Goal: Task Accomplishment & Management: Manage account settings

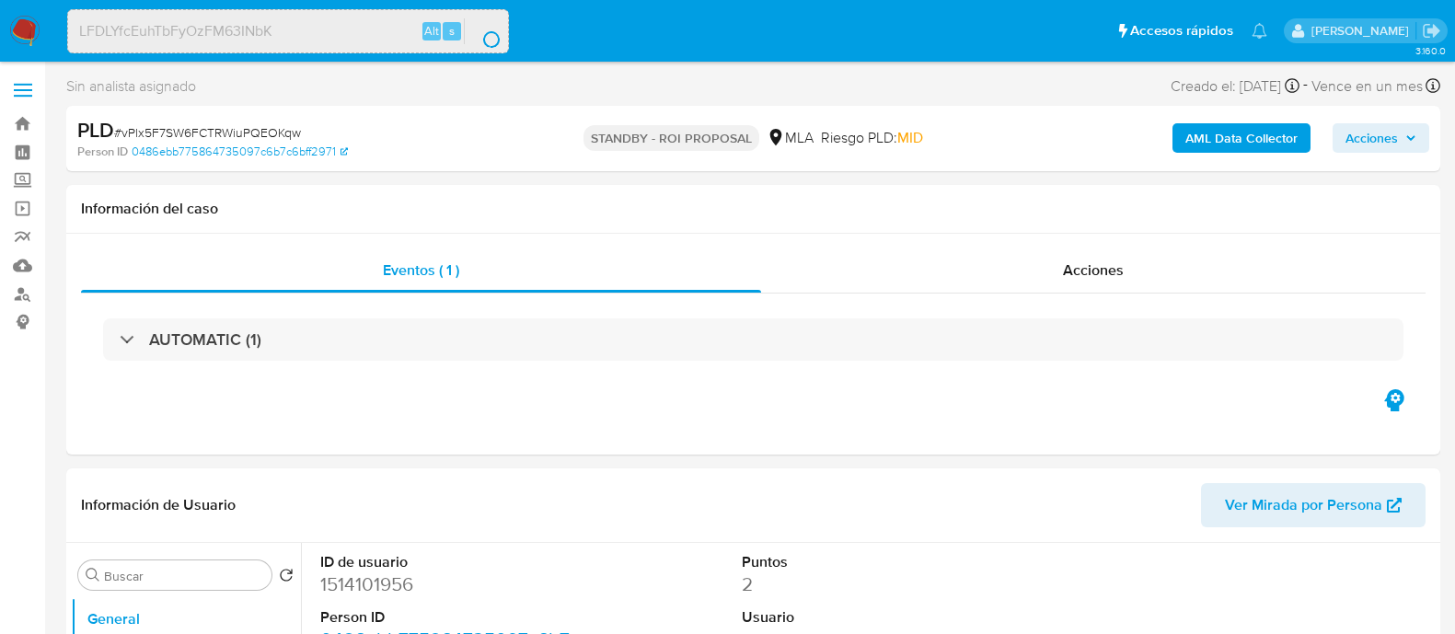
select select "10"
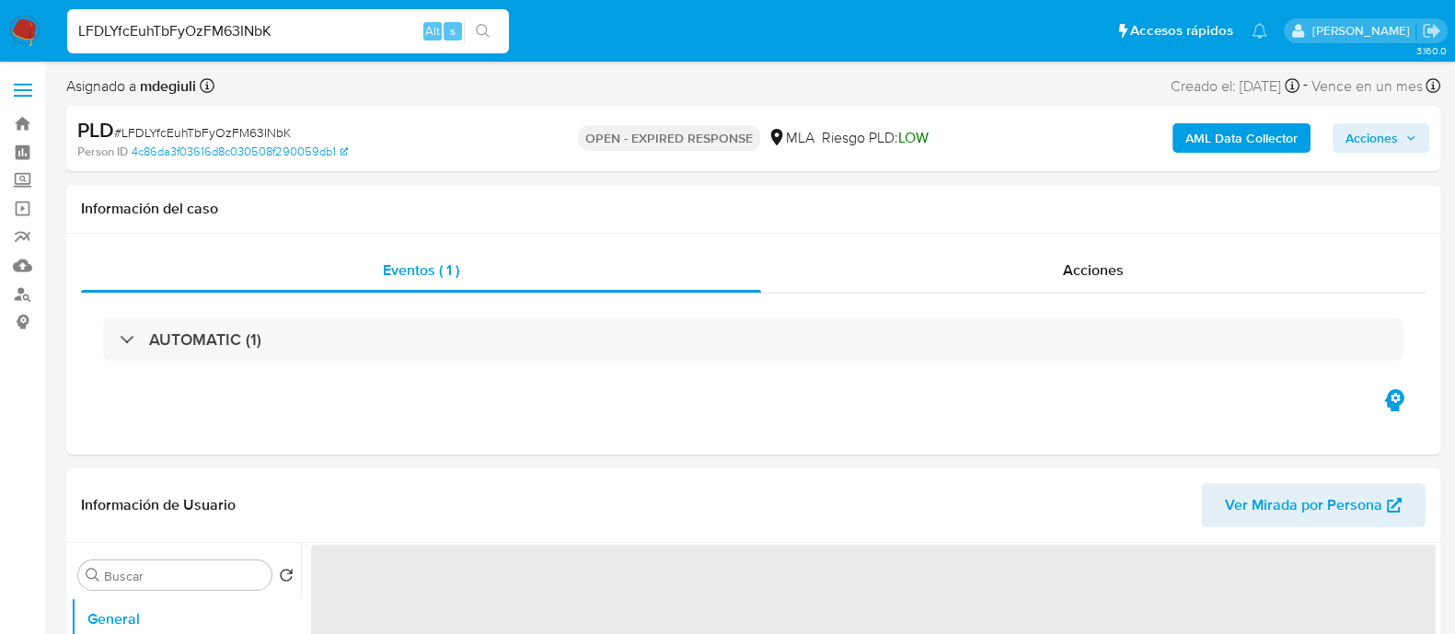
select select "10"
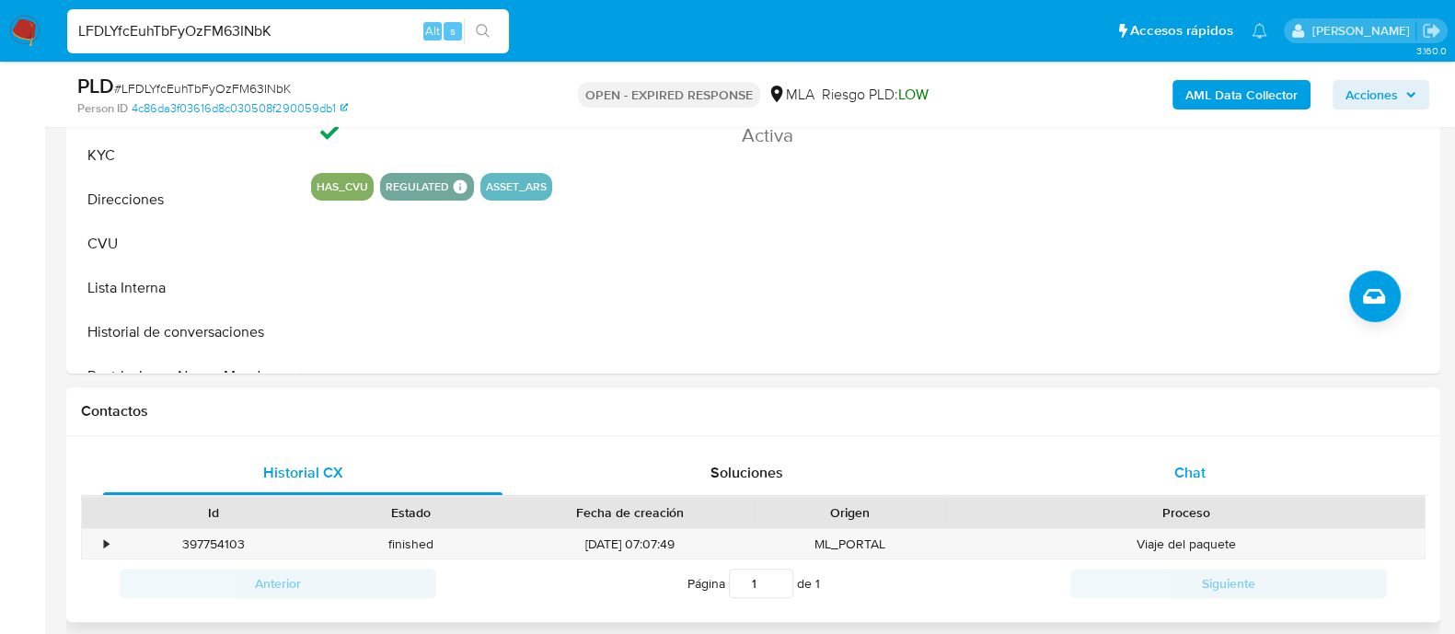
click at [1121, 464] on div "Chat" at bounding box center [1189, 473] width 399 height 44
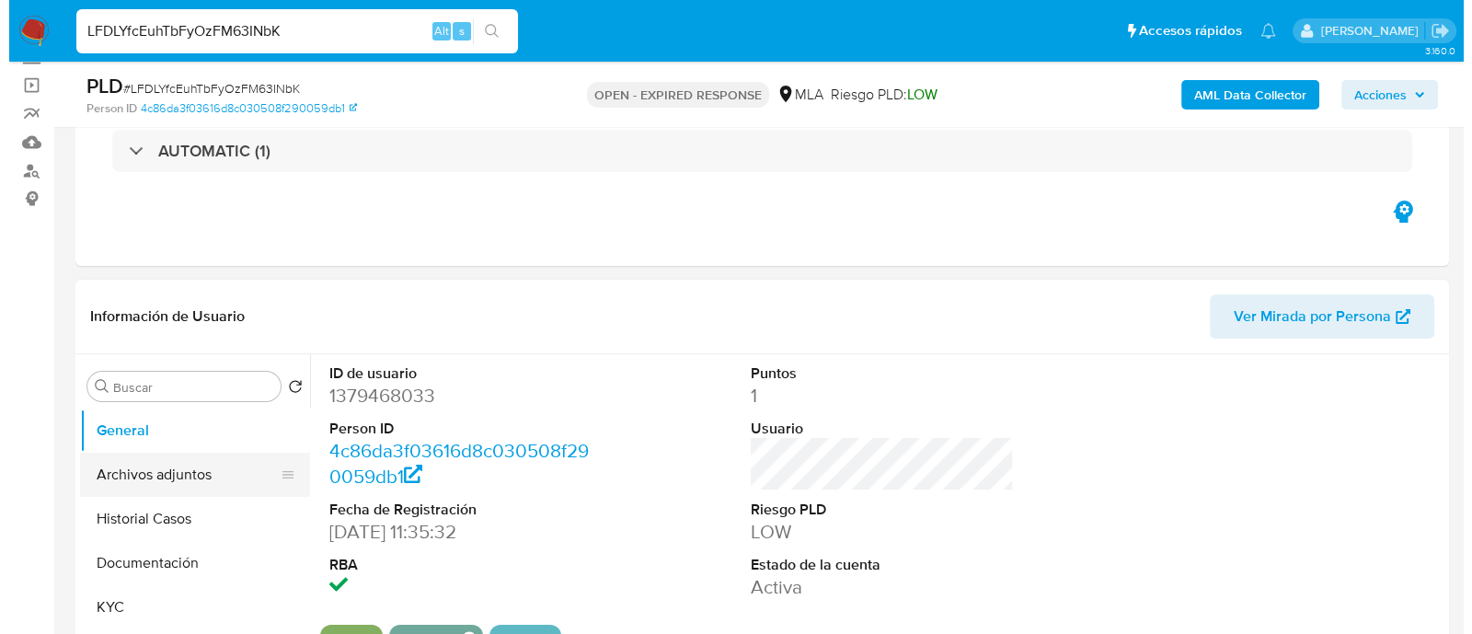
scroll to position [114, 0]
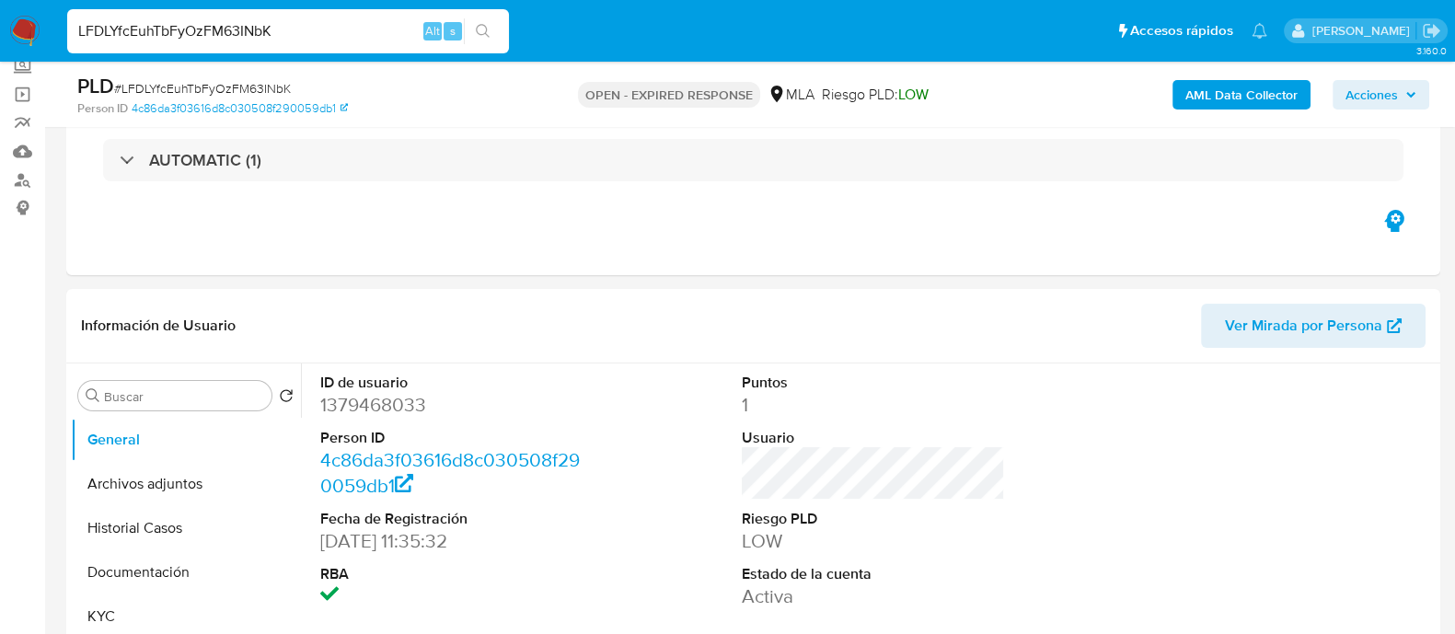
click at [1212, 102] on b "AML Data Collector" at bounding box center [1241, 94] width 112 height 29
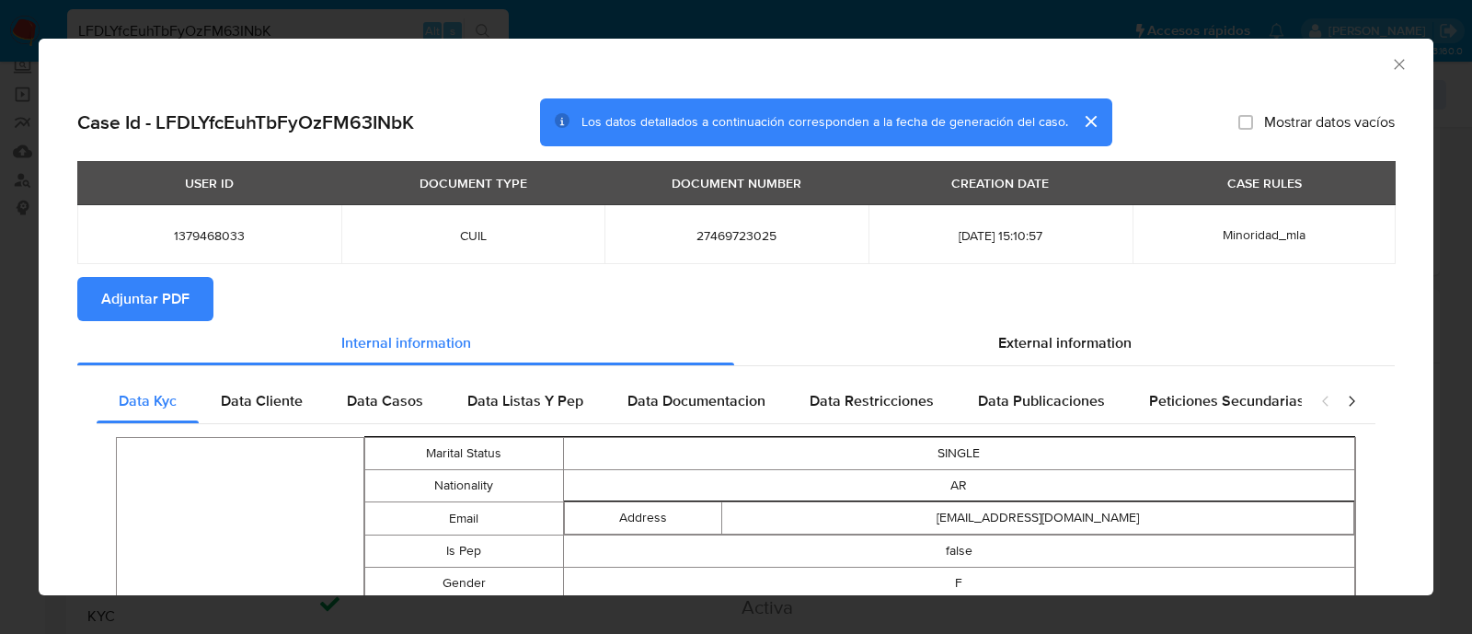
click at [1342, 400] on icon "closure-recommendation-modal" at bounding box center [1351, 401] width 18 height 18
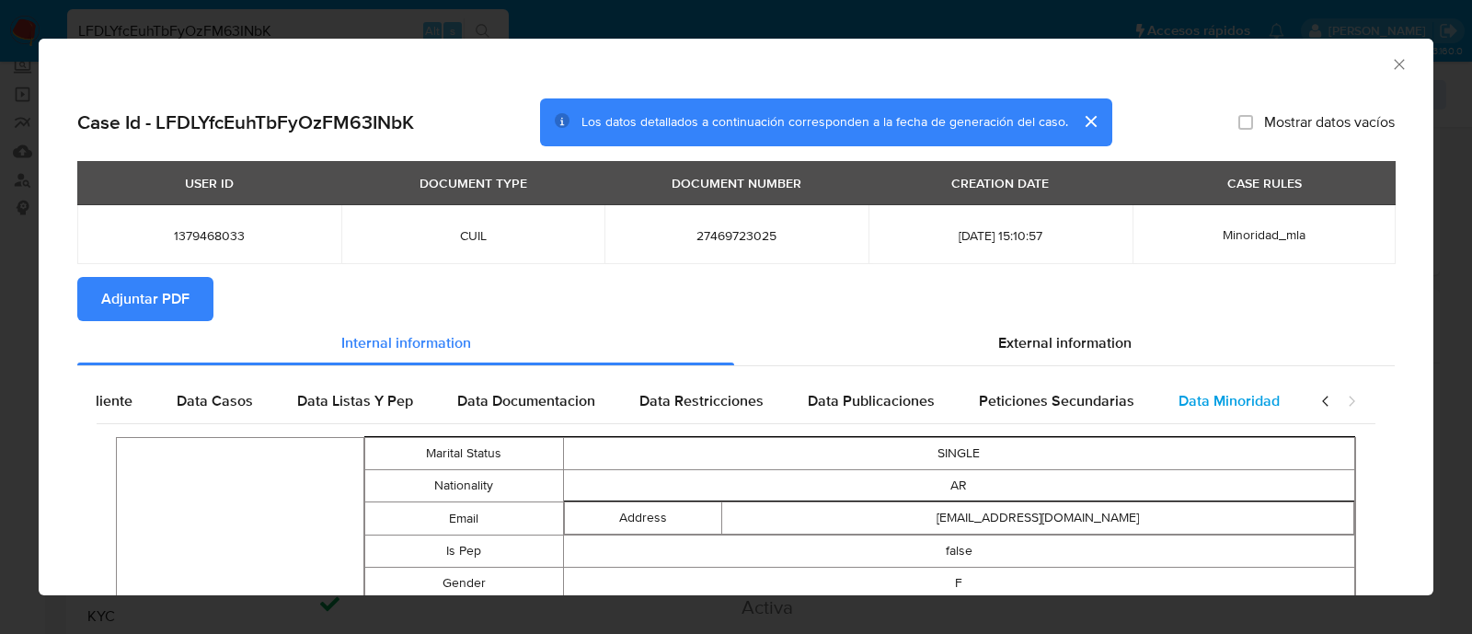
click at [1252, 409] on span "Data Minoridad" at bounding box center [1229, 400] width 101 height 21
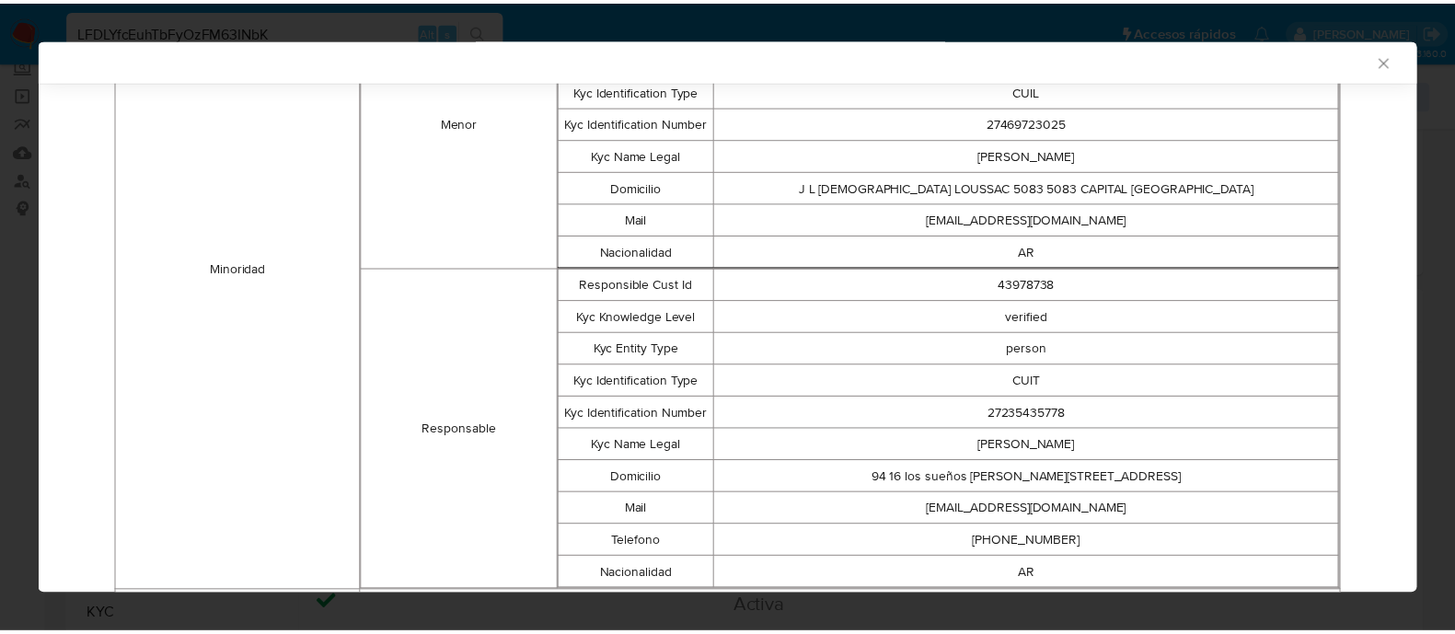
scroll to position [570, 0]
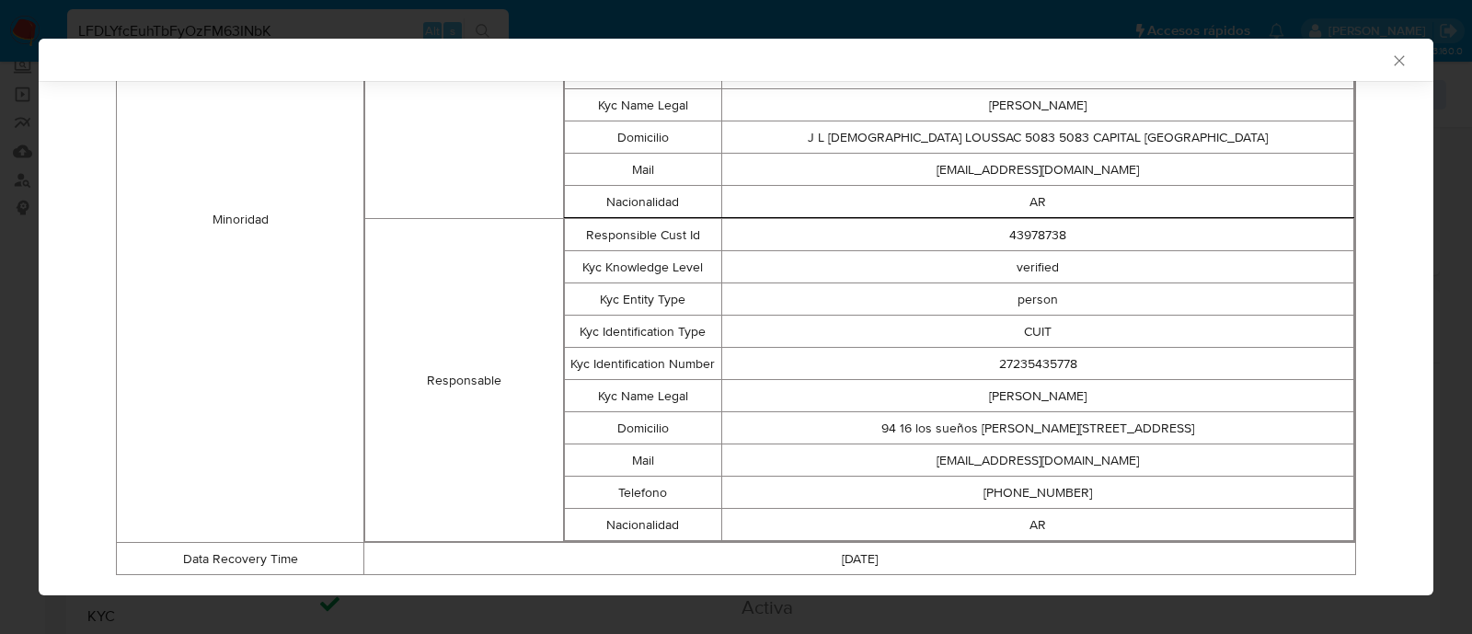
click at [1040, 366] on td "27235435778" at bounding box center [1038, 364] width 632 height 32
click at [1028, 363] on td "27235435778" at bounding box center [1038, 364] width 632 height 32
click at [1019, 362] on td "27235435778" at bounding box center [1038, 364] width 632 height 32
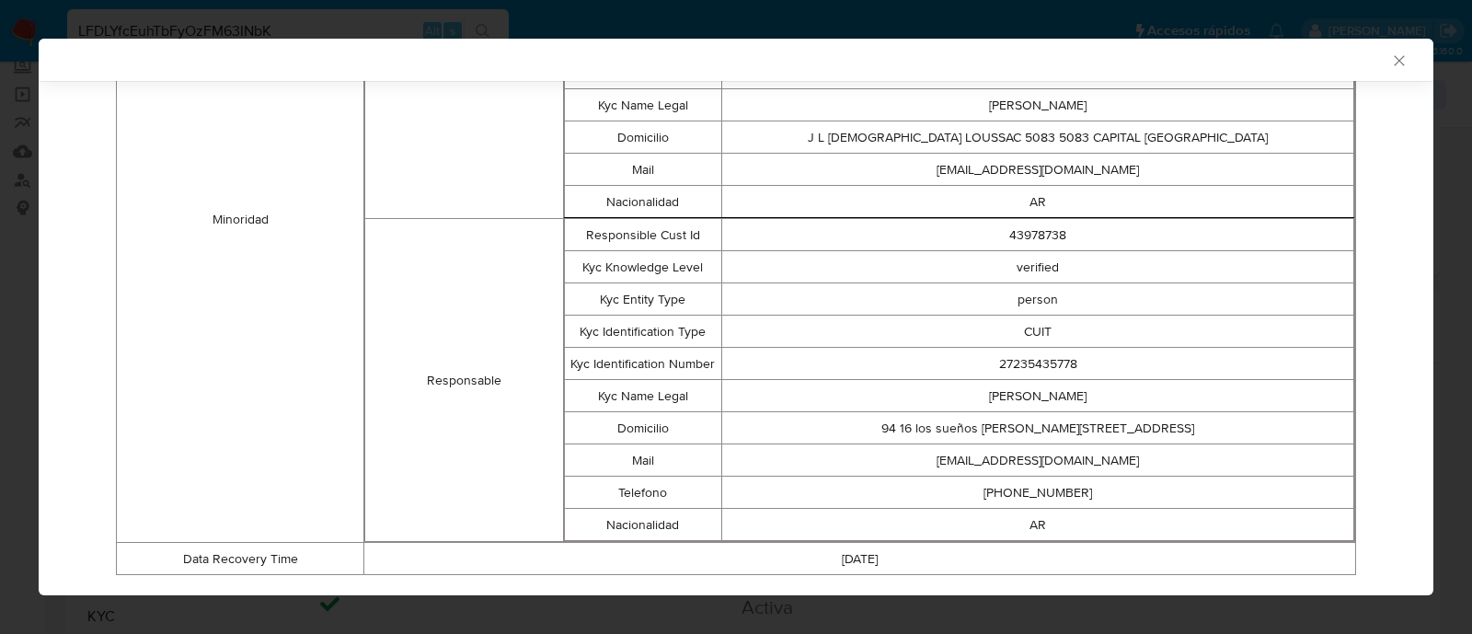
click at [1028, 232] on td "43978738" at bounding box center [1038, 235] width 632 height 32
copy td "43978738"
click at [1390, 52] on icon "Cerrar ventana" at bounding box center [1399, 61] width 18 height 18
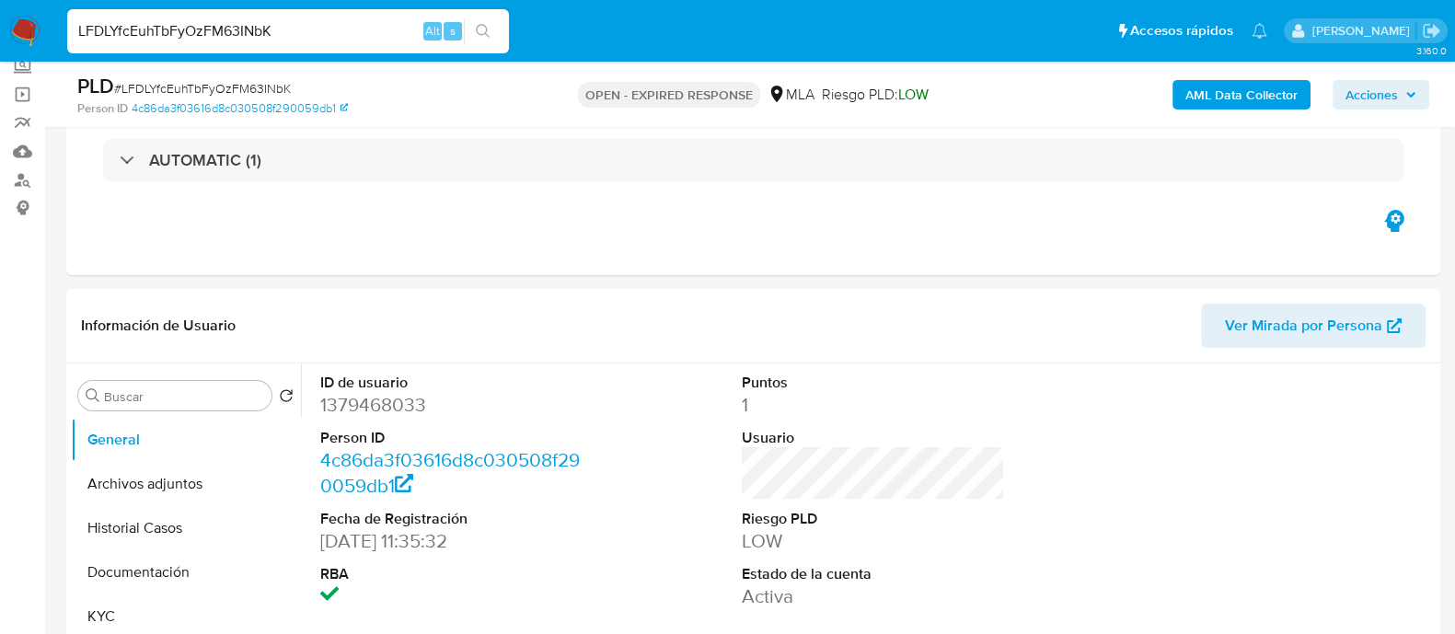
click at [242, 29] on input "LFDLYfcEuhTbFyOzFM63INbK" at bounding box center [288, 31] width 442 height 24
click at [156, 577] on button "Documentación" at bounding box center [178, 572] width 215 height 44
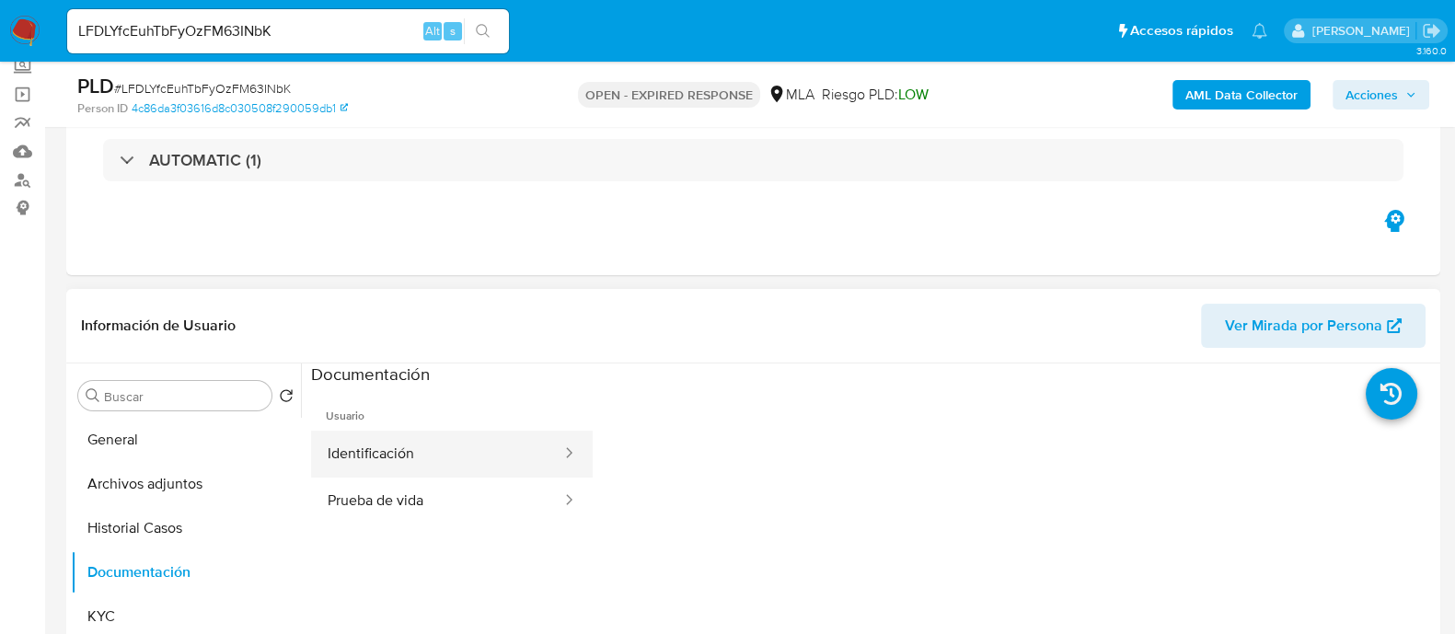
click at [400, 462] on button "Identificación" at bounding box center [437, 454] width 252 height 47
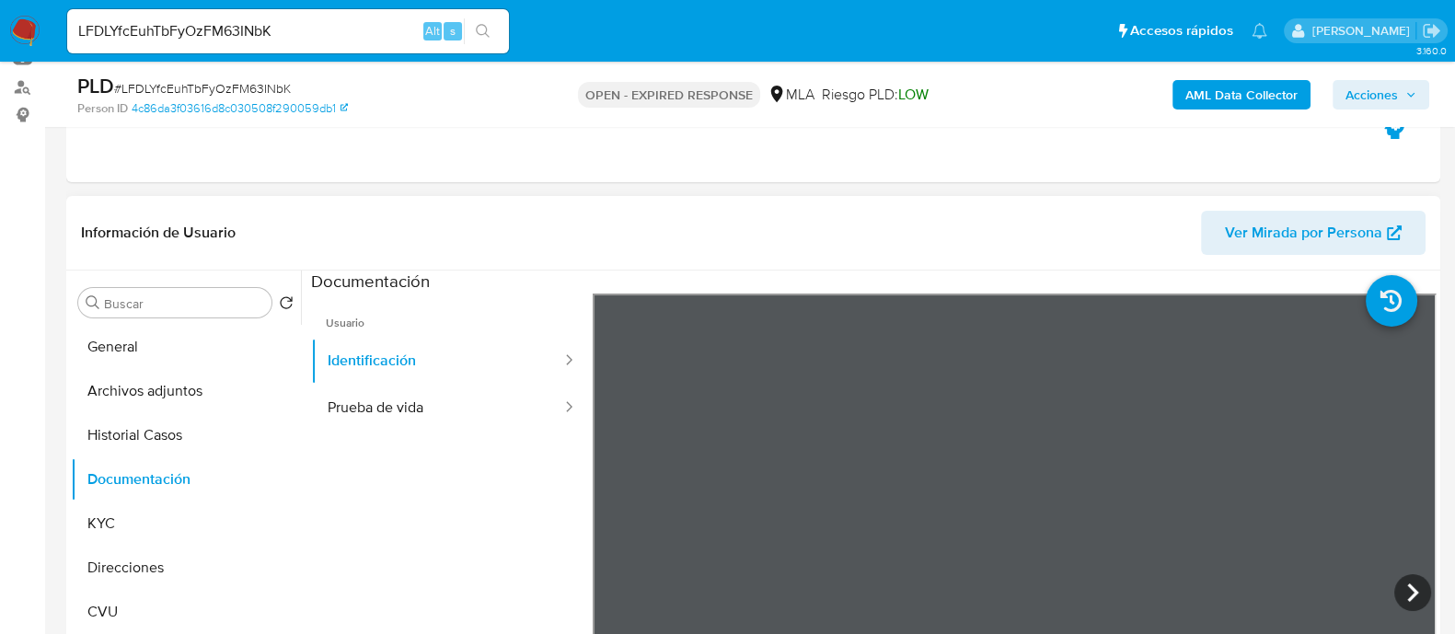
scroll to position [229, 0]
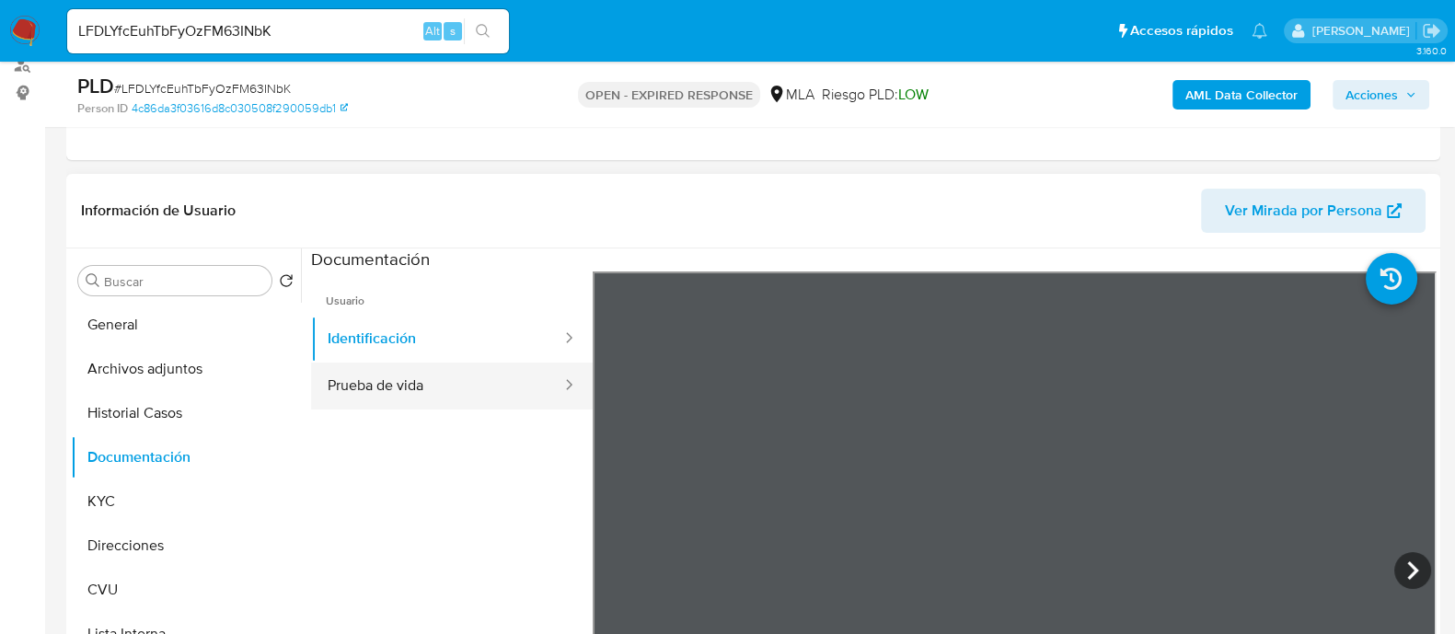
click at [434, 389] on button "Prueba de vida" at bounding box center [437, 386] width 252 height 47
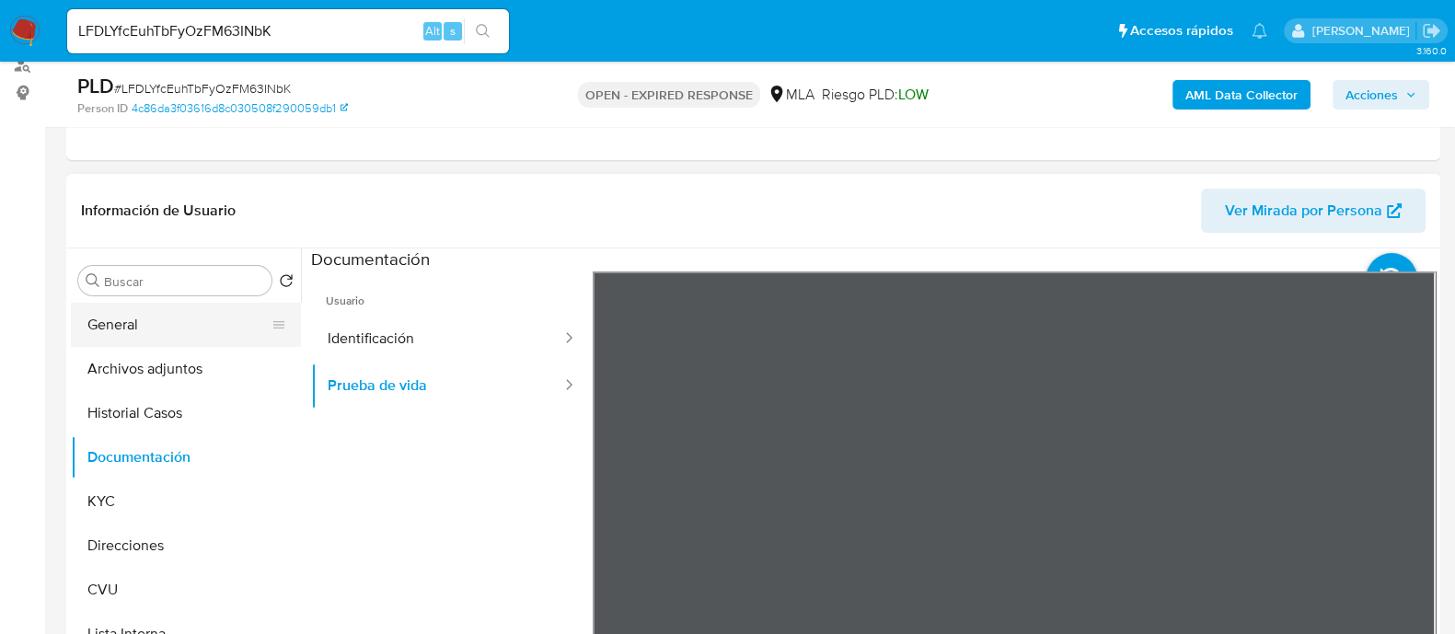
click at [136, 327] on button "General" at bounding box center [178, 325] width 215 height 44
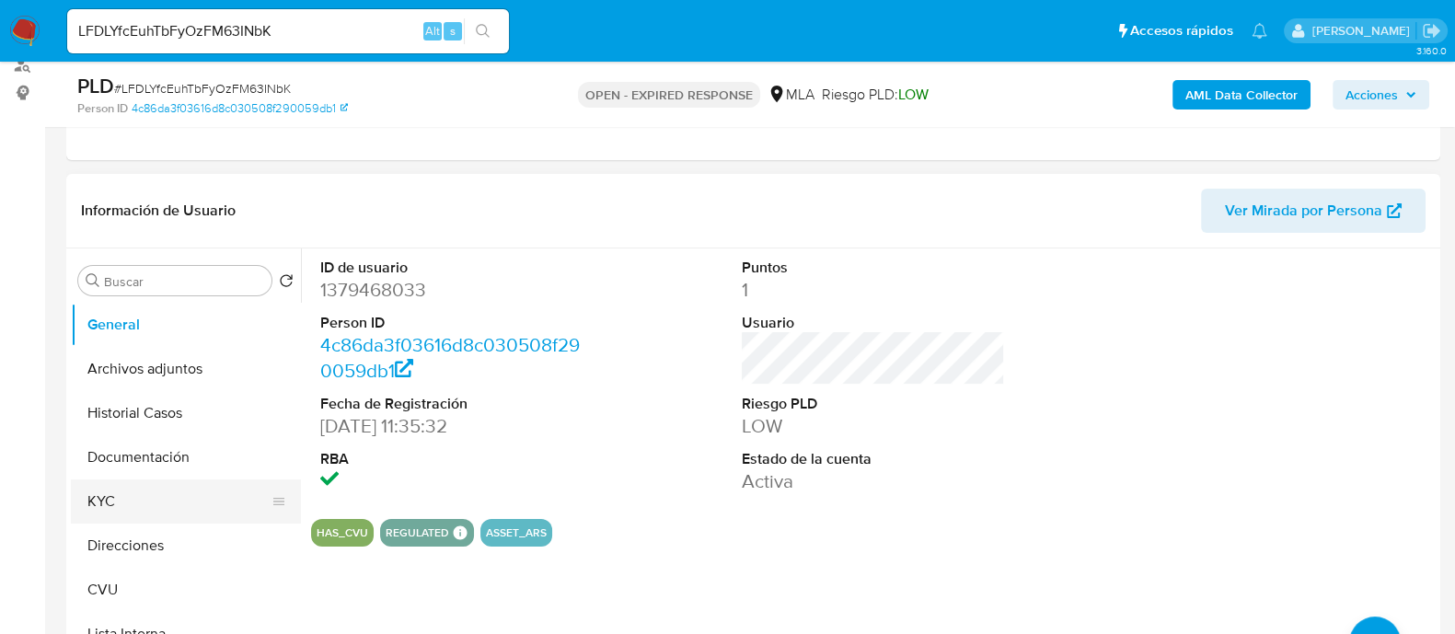
click at [155, 489] on button "KYC" at bounding box center [178, 501] width 215 height 44
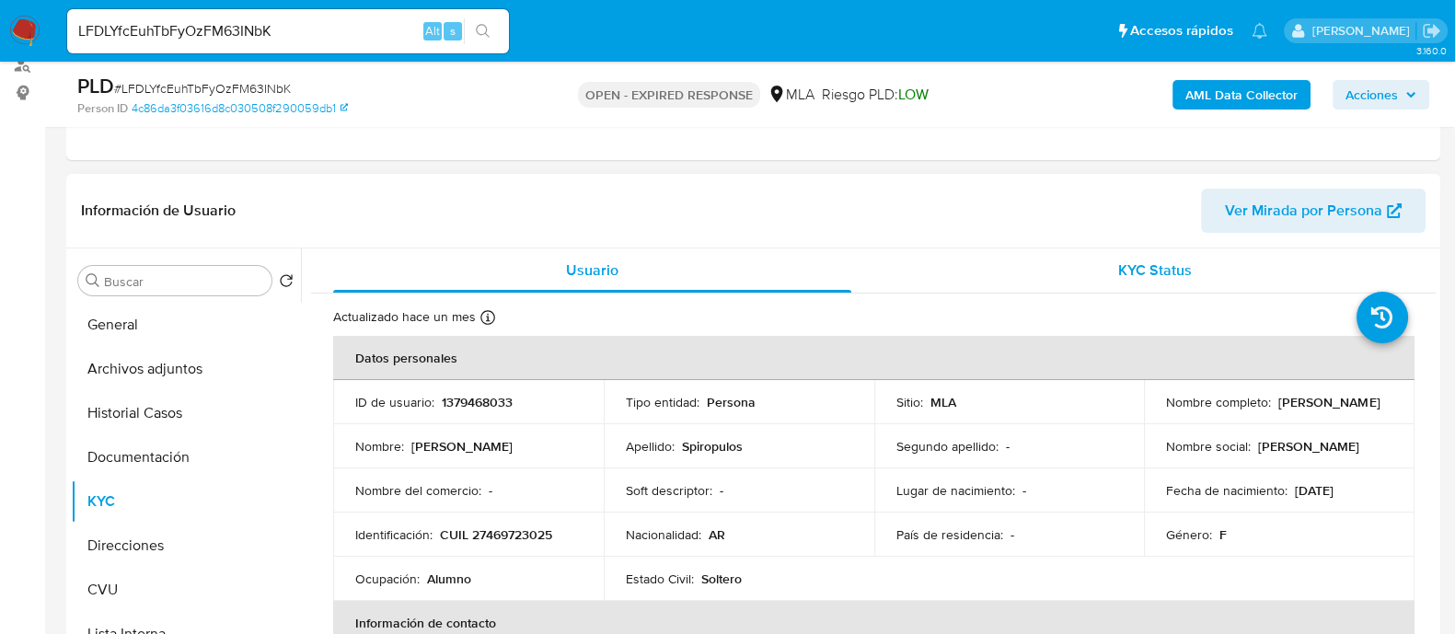
scroll to position [114, 0]
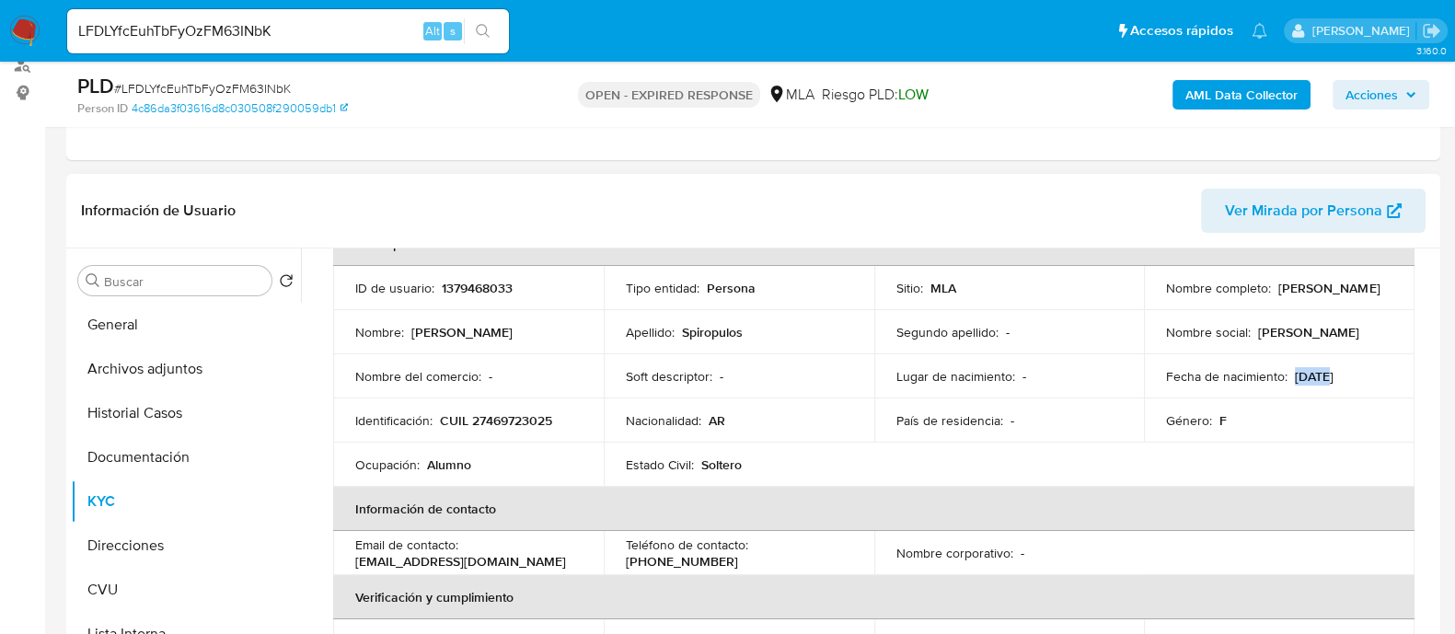
drag, startPoint x: 1290, startPoint y: 376, endPoint x: 1321, endPoint y: 372, distance: 31.6
click at [1321, 372] on p "[DATE]" at bounding box center [1314, 376] width 39 height 17
copy p "03/08"
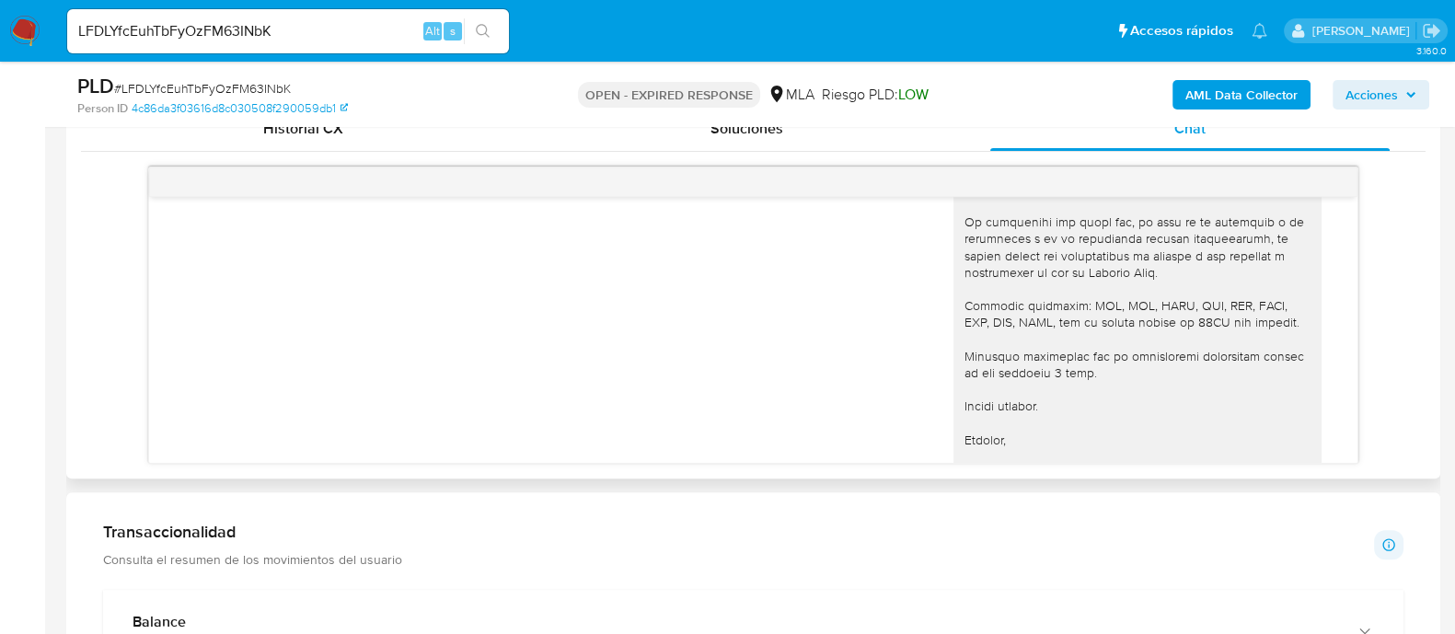
scroll to position [1568, 0]
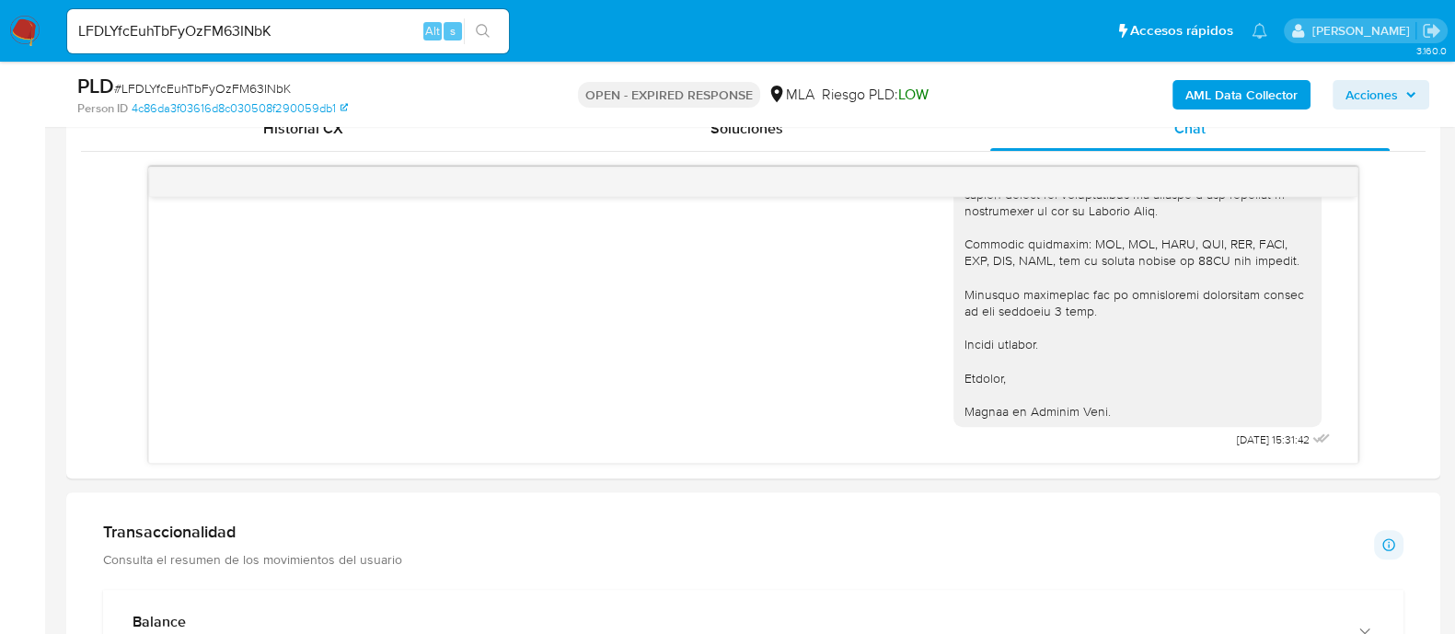
click at [18, 34] on img at bounding box center [24, 31] width 31 height 31
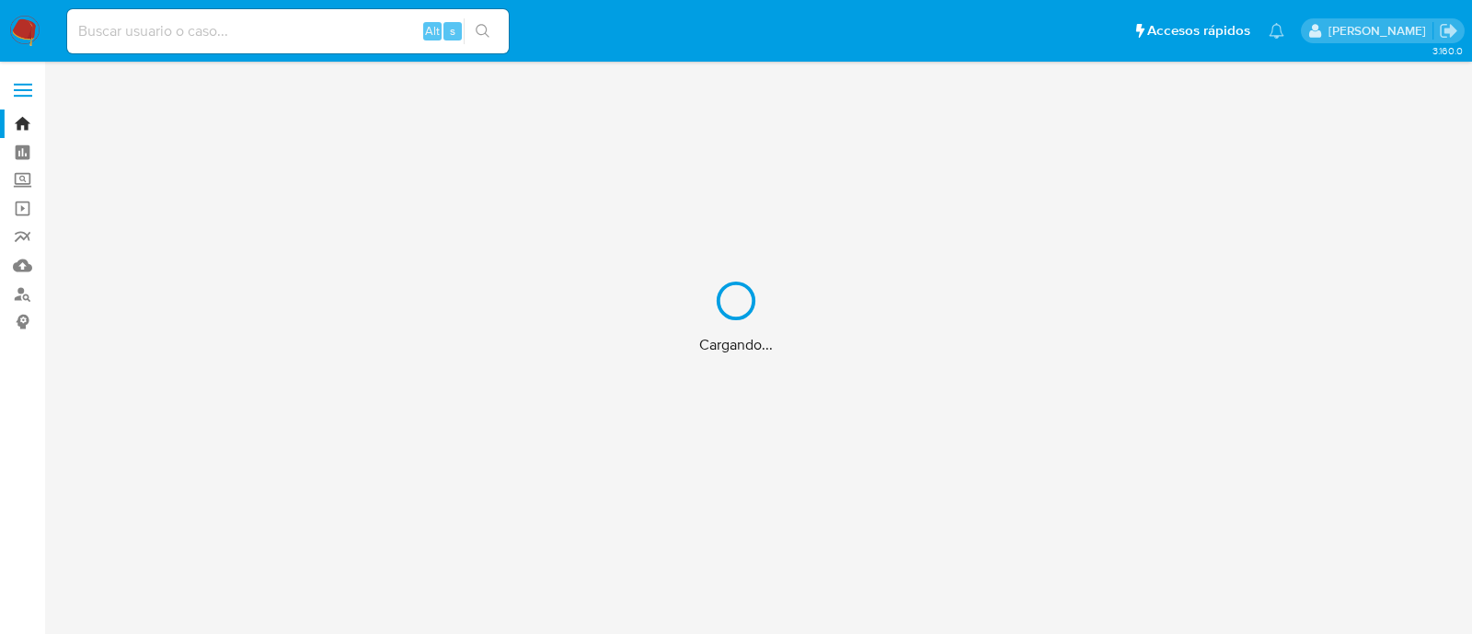
click at [201, 28] on div "Cargando..." at bounding box center [736, 317] width 1472 height 634
click at [176, 33] on div "Cargando..." at bounding box center [736, 317] width 1472 height 634
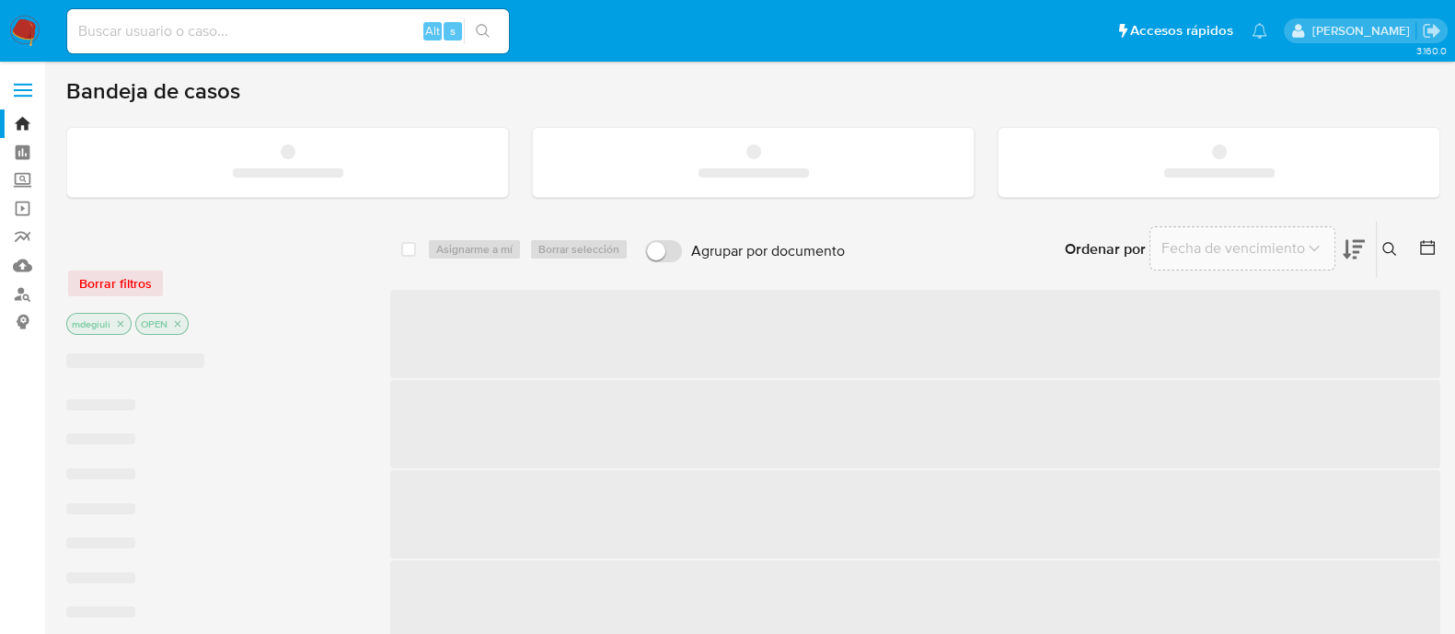
click at [176, 33] on input at bounding box center [288, 31] width 442 height 24
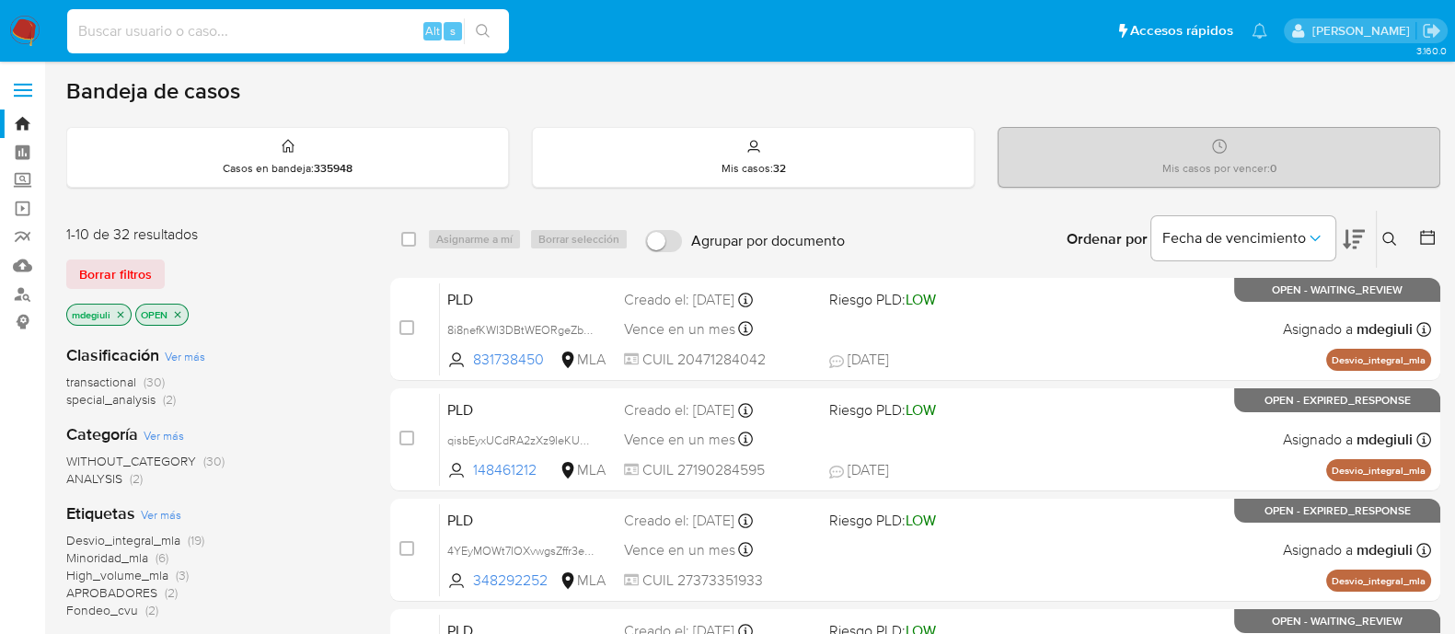
paste input "43978738"
type input "43978738"
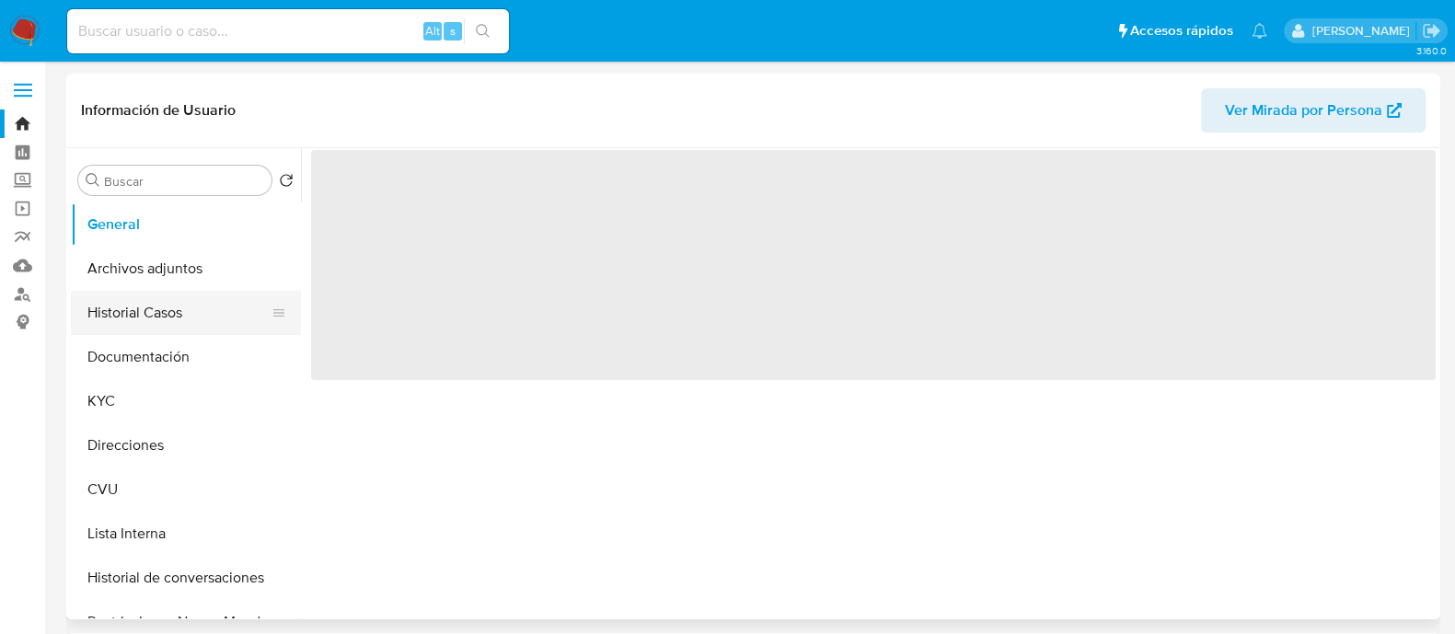
select select "10"
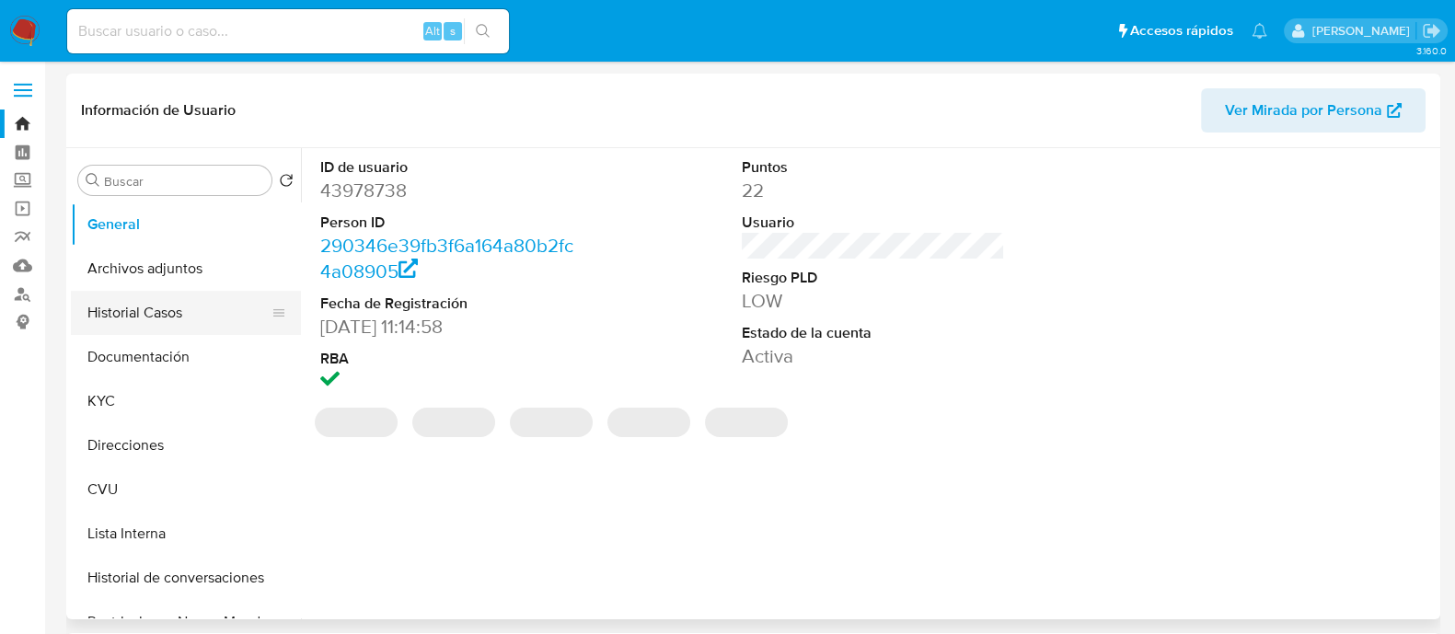
click at [167, 301] on button "Historial Casos" at bounding box center [178, 313] width 215 height 44
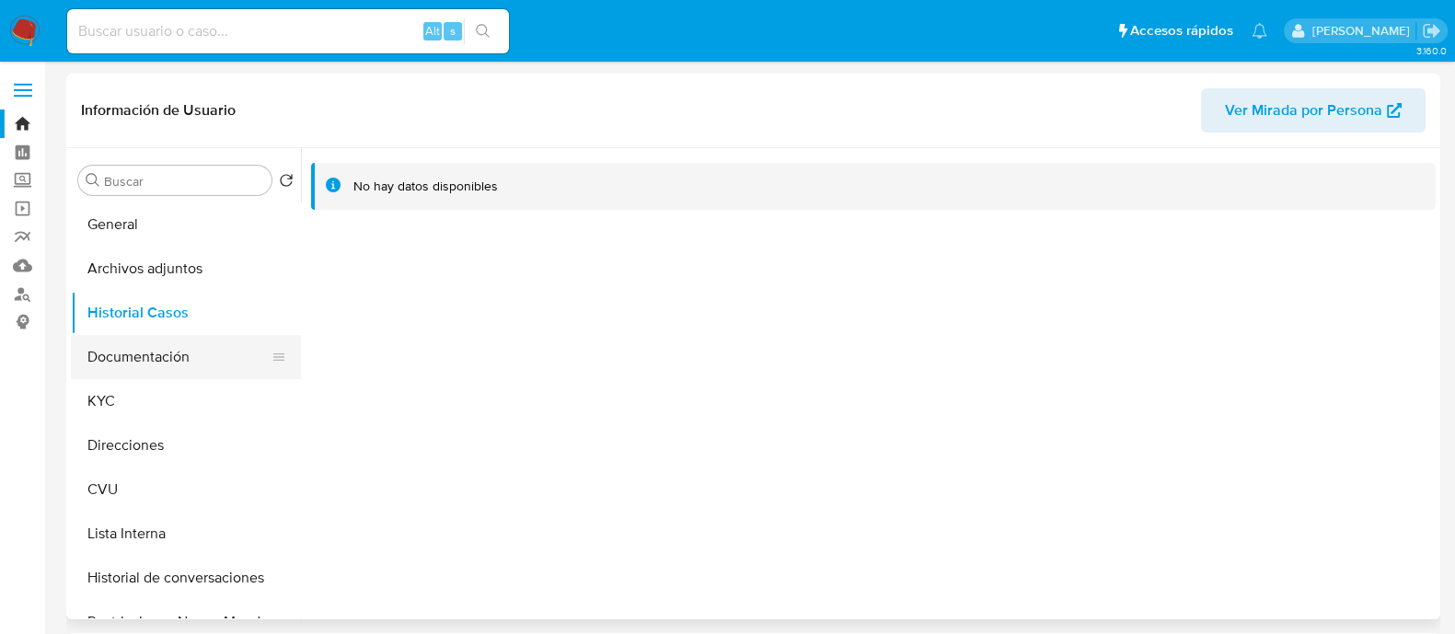
click at [205, 348] on button "Documentación" at bounding box center [178, 357] width 215 height 44
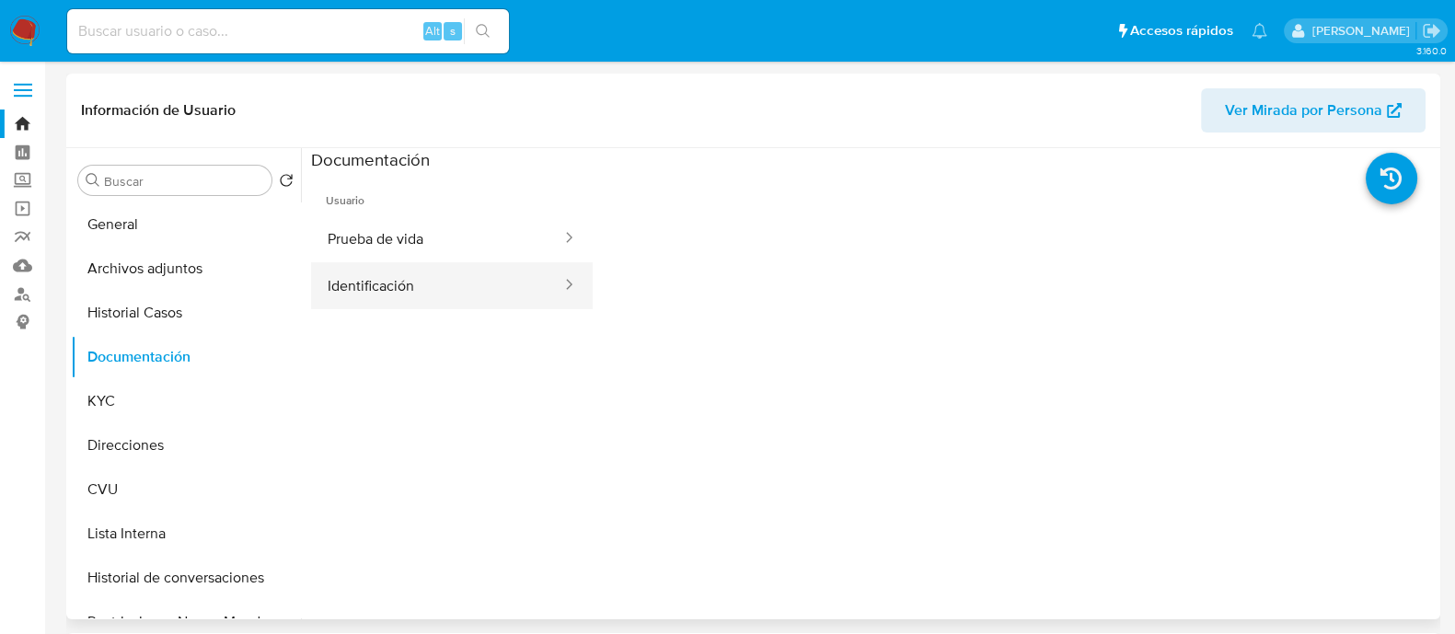
click at [407, 290] on button "Identificación" at bounding box center [437, 285] width 252 height 47
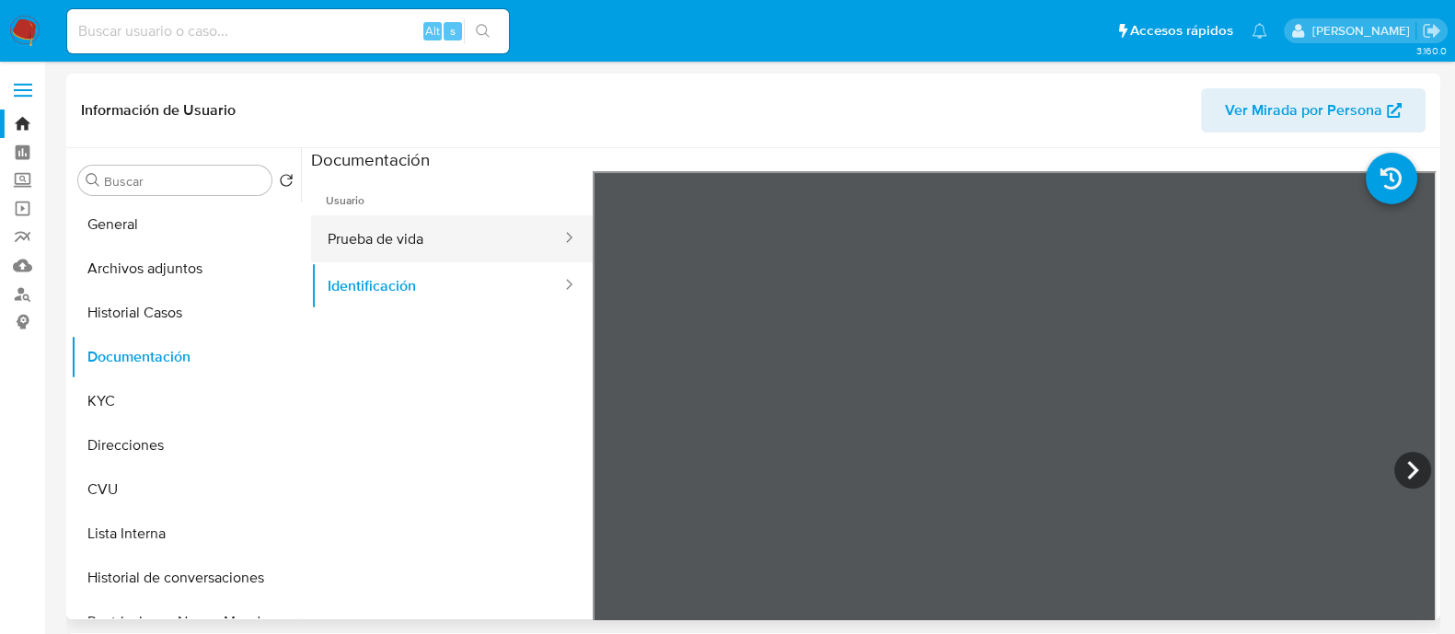
click at [403, 229] on button "Prueba de vida" at bounding box center [437, 238] width 252 height 47
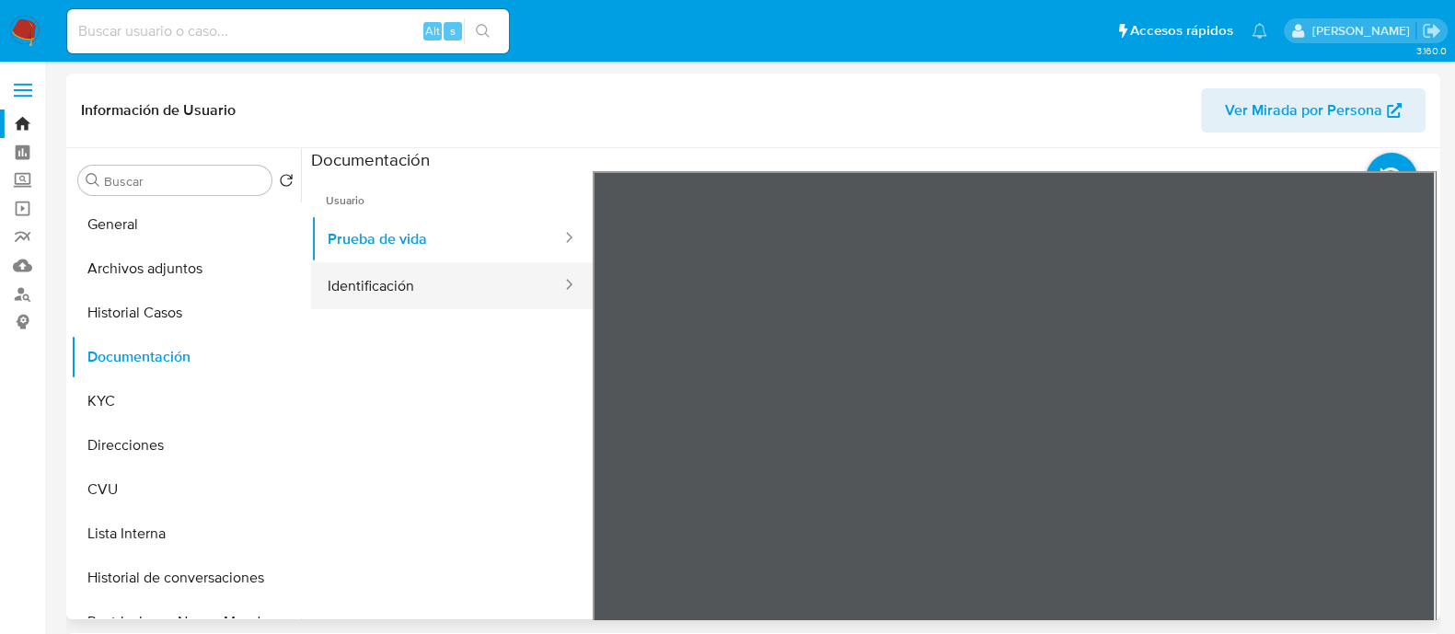
click at [368, 282] on button "Identificación" at bounding box center [437, 285] width 252 height 47
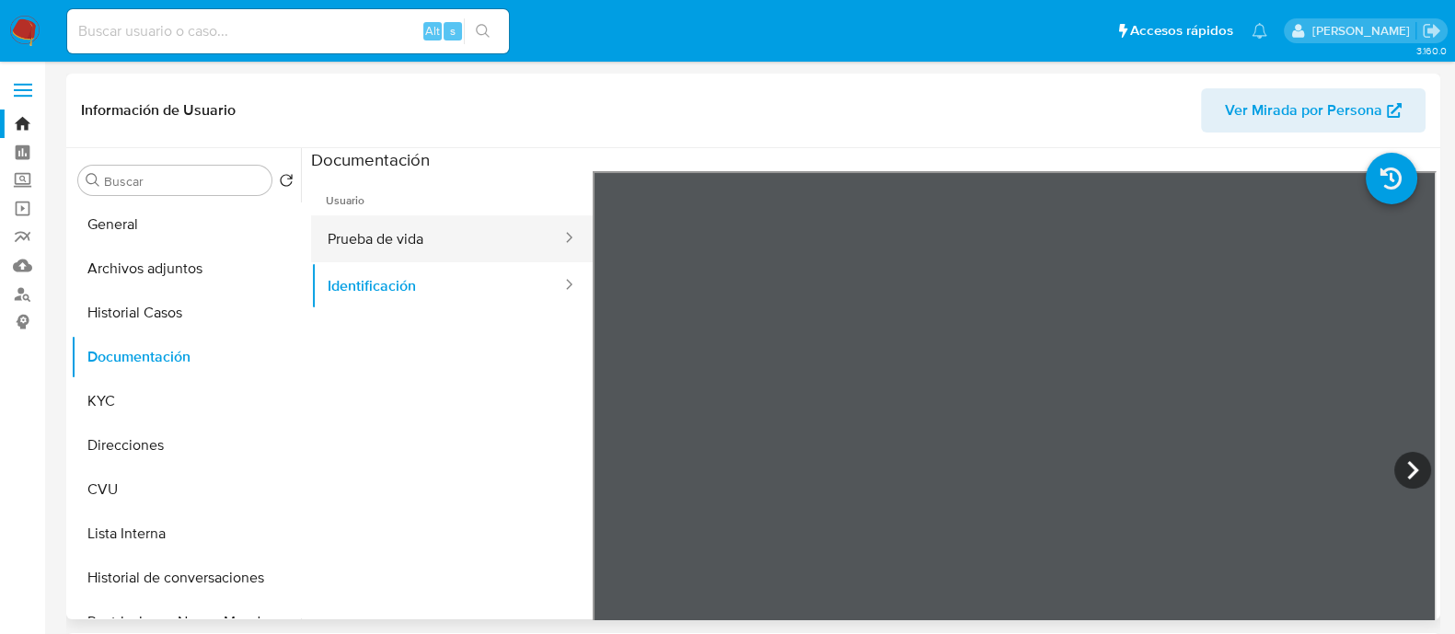
click at [370, 244] on button "Prueba de vida" at bounding box center [437, 238] width 252 height 47
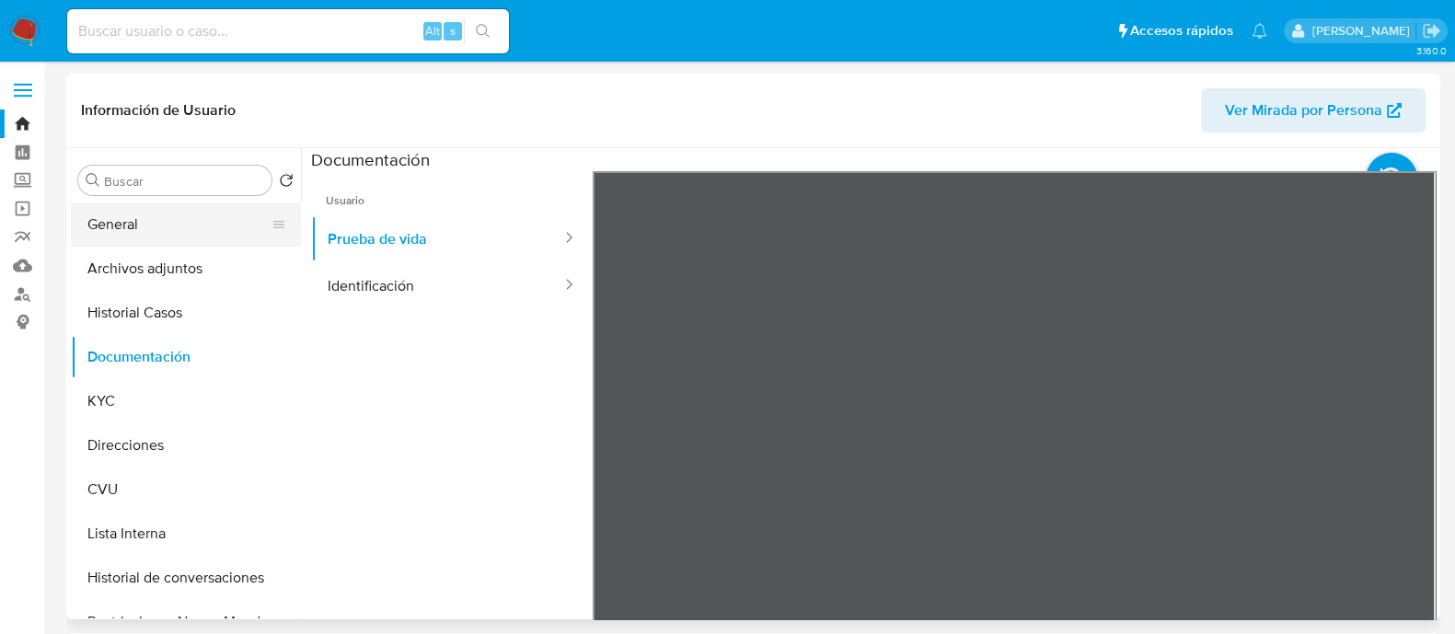
click at [134, 227] on button "General" at bounding box center [178, 224] width 215 height 44
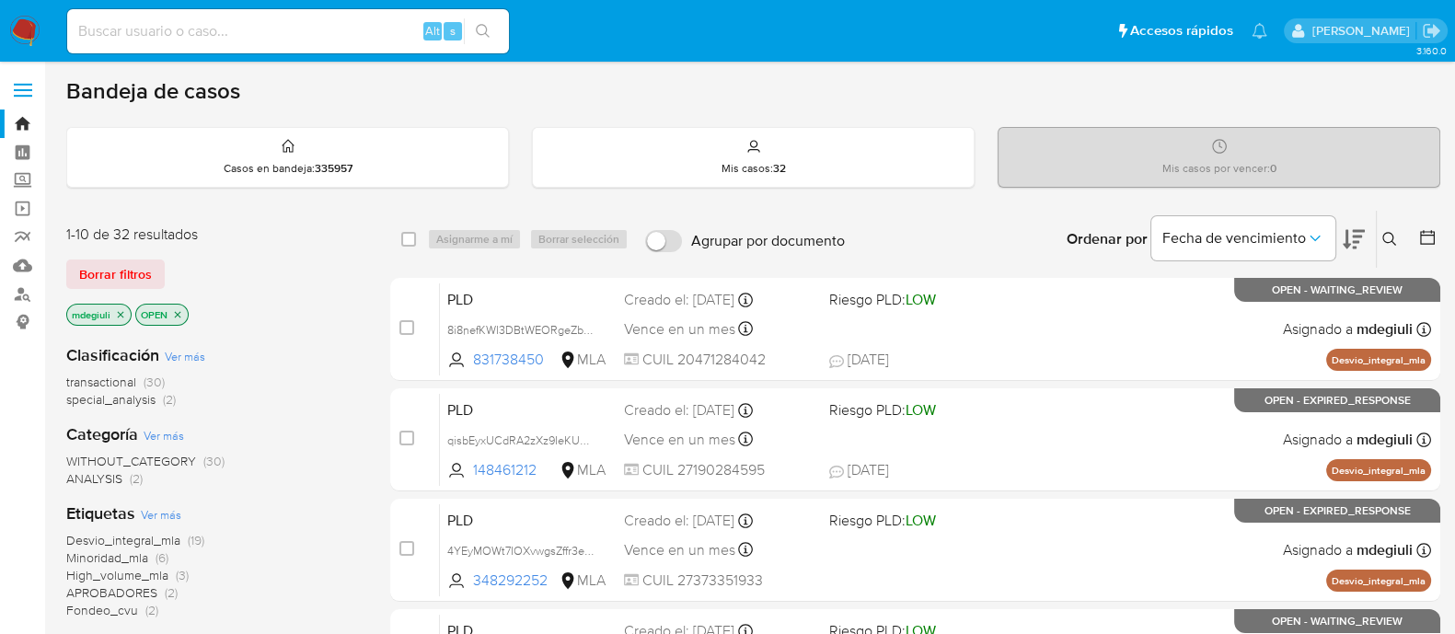
click at [1399, 246] on button at bounding box center [1391, 239] width 30 height 22
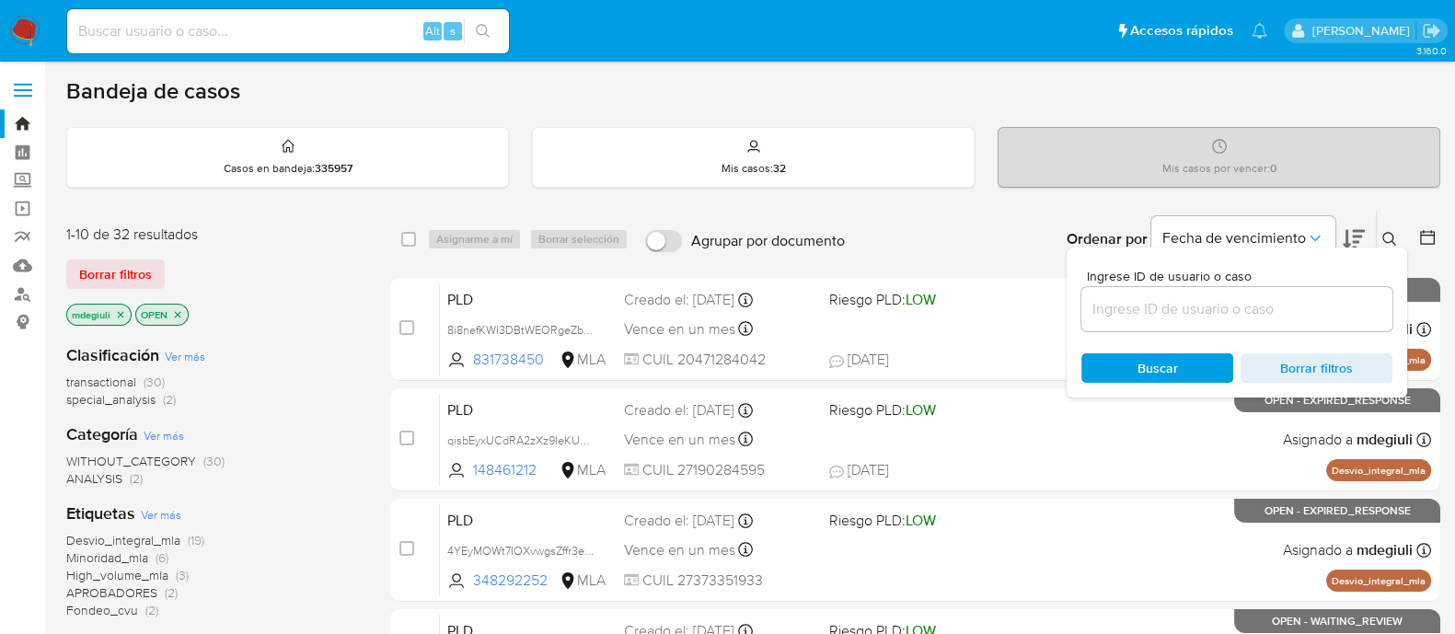
click at [1125, 312] on input at bounding box center [1236, 309] width 311 height 24
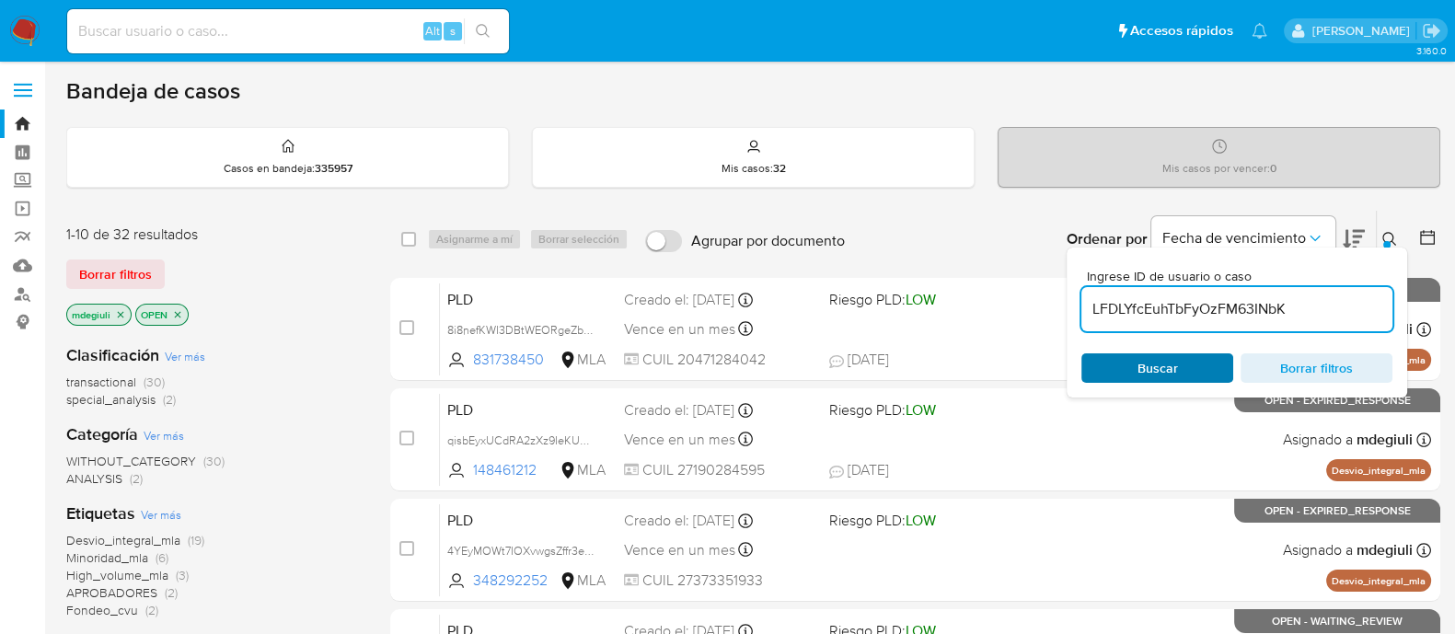
type input "LFDLYfcEuhTbFyOzFM63INbK"
click at [1128, 363] on span "Buscar" at bounding box center [1157, 368] width 126 height 26
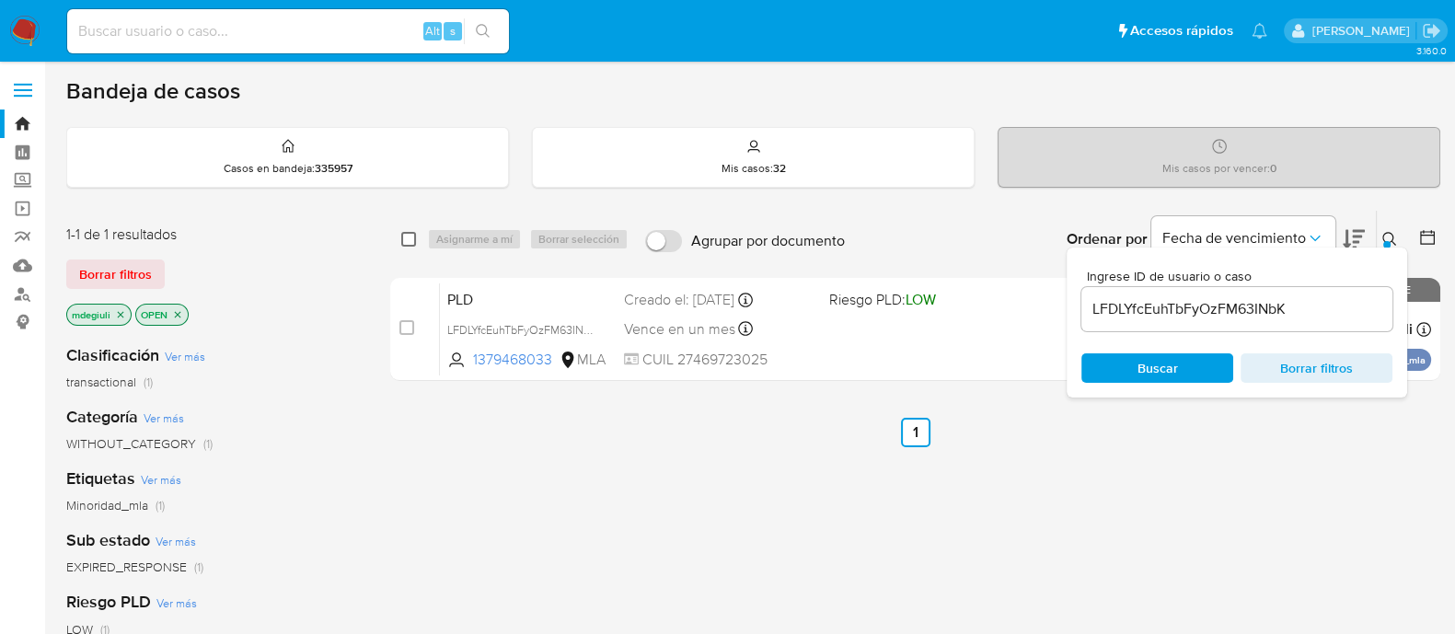
click at [410, 236] on input "checkbox" at bounding box center [408, 239] width 15 height 15
checkbox input "true"
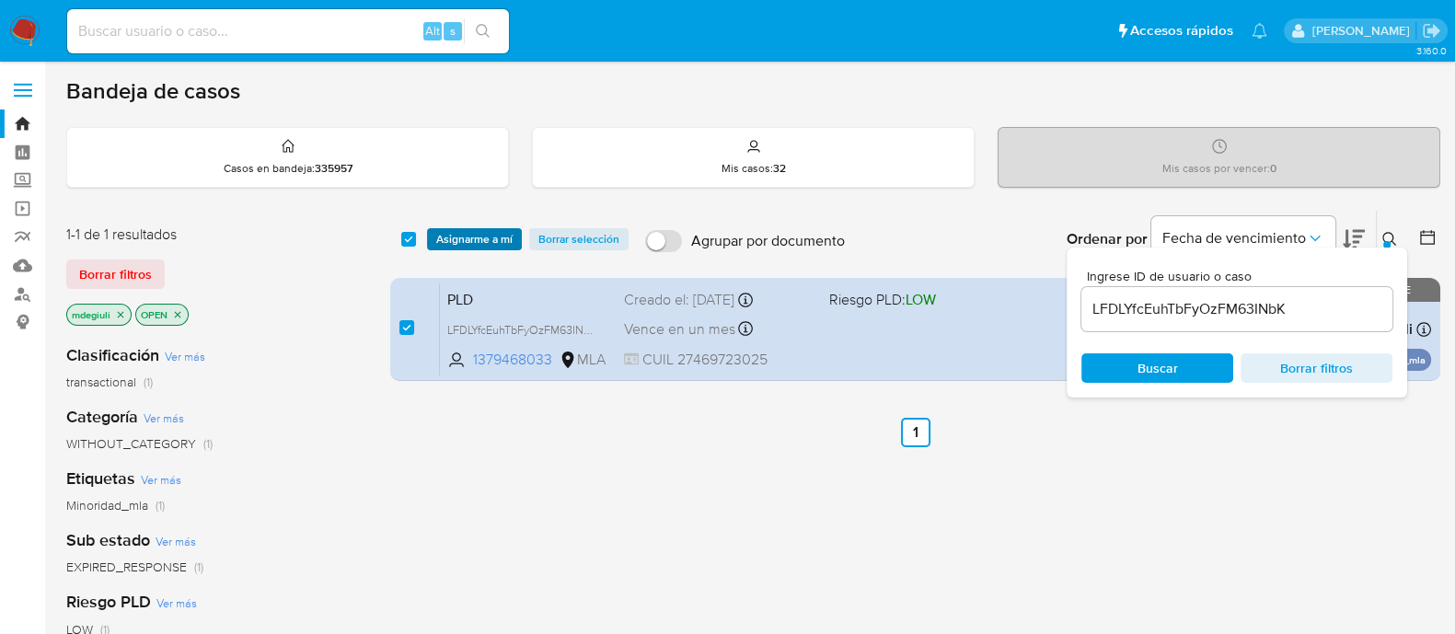
click at [460, 236] on span "Asignarme a mí" at bounding box center [474, 239] width 76 height 18
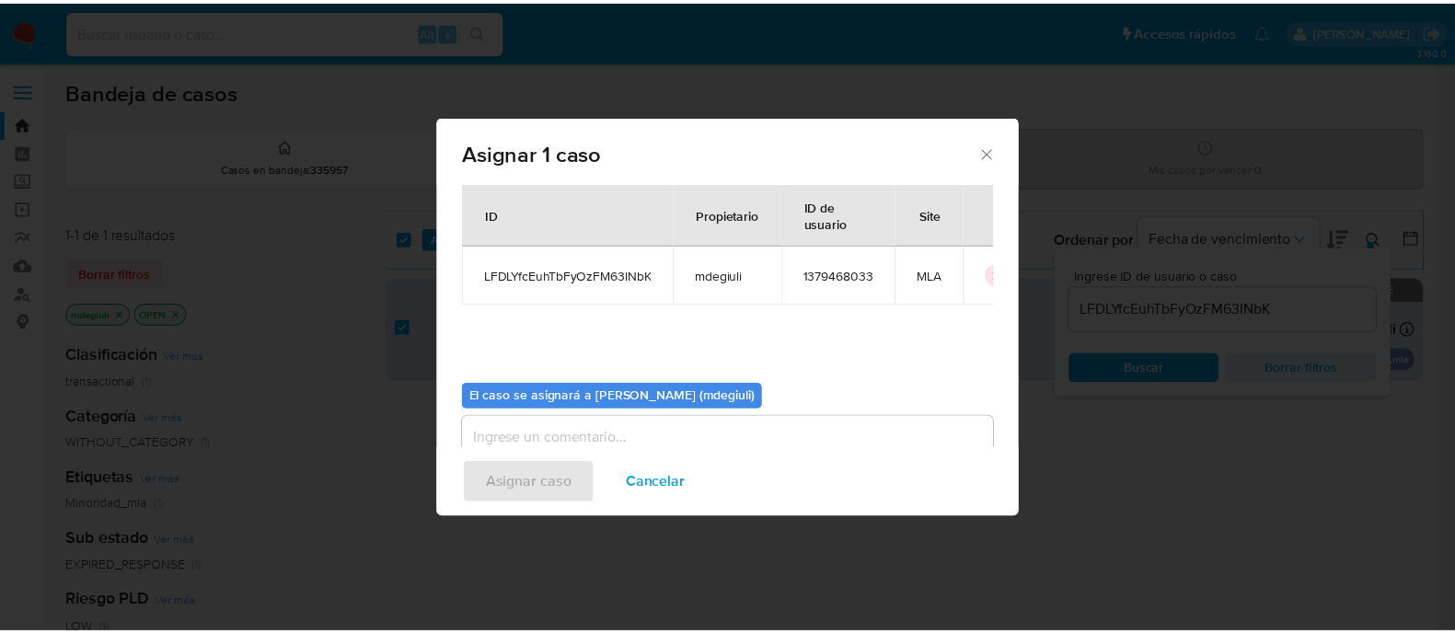
scroll to position [95, 0]
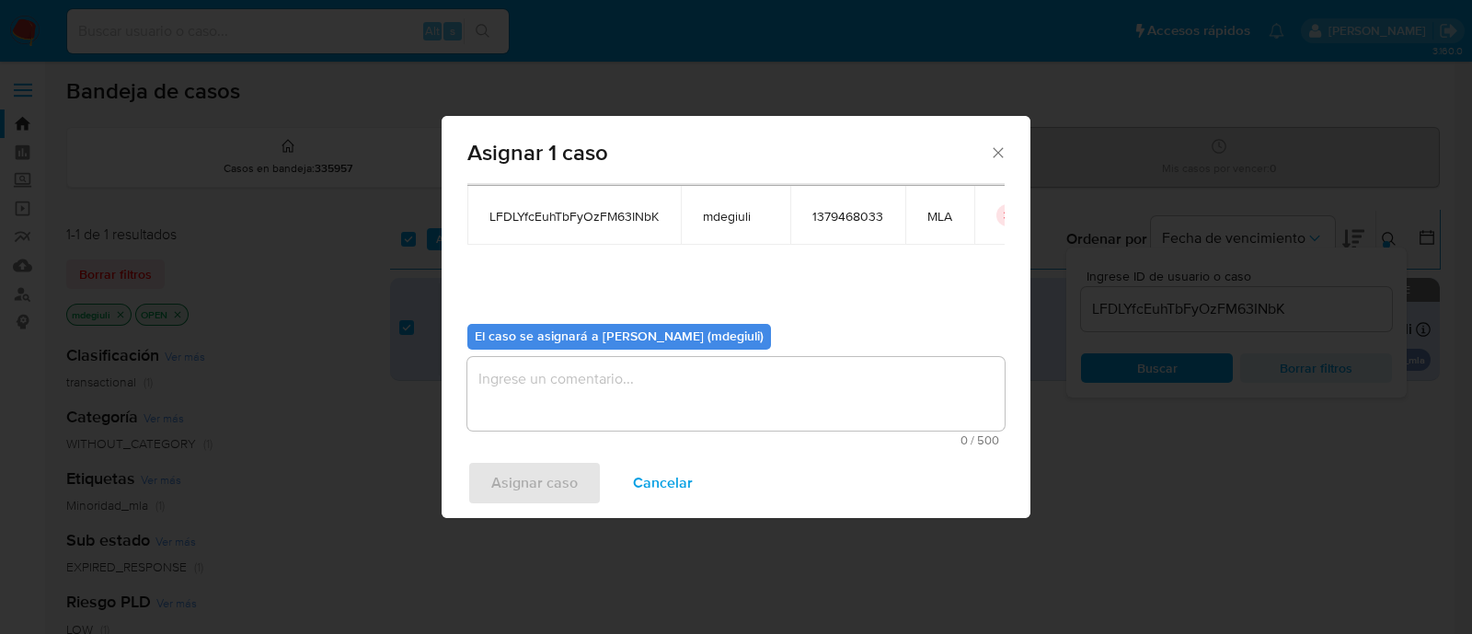
click at [622, 393] on textarea "assign-modal" at bounding box center [735, 394] width 537 height 74
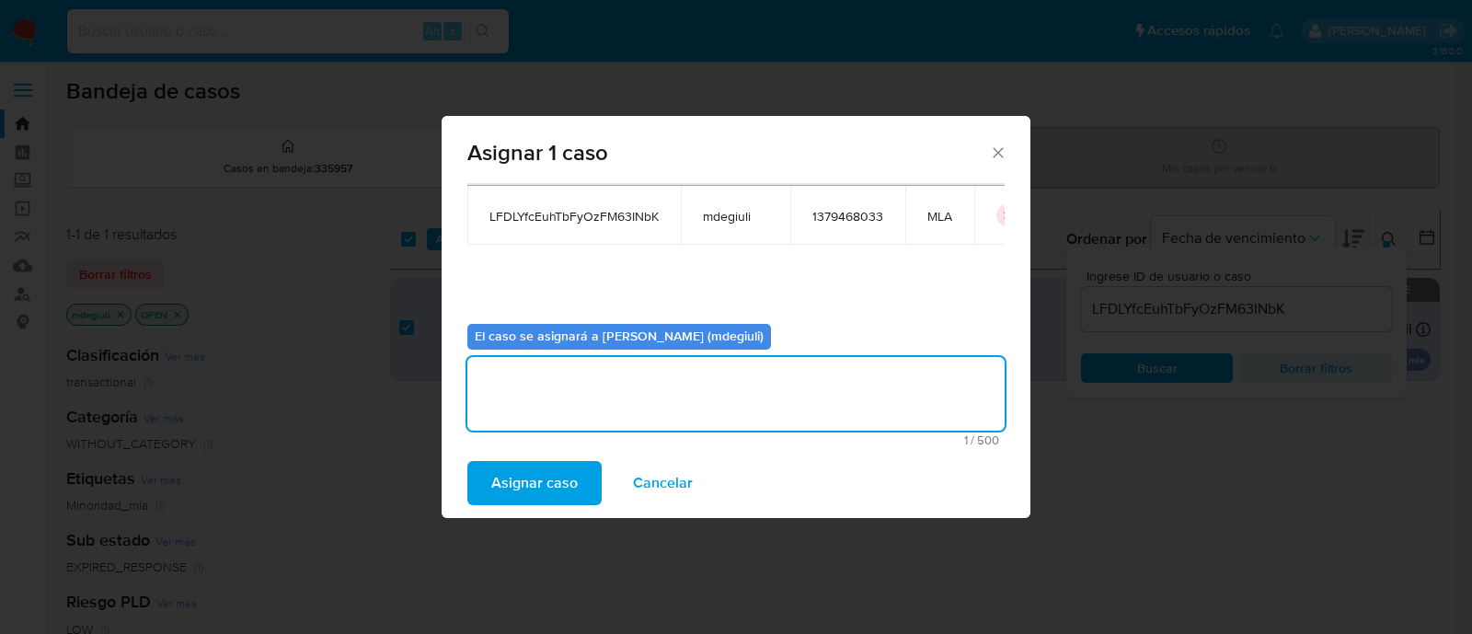
click at [535, 463] on span "Asignar caso" at bounding box center [534, 483] width 86 height 40
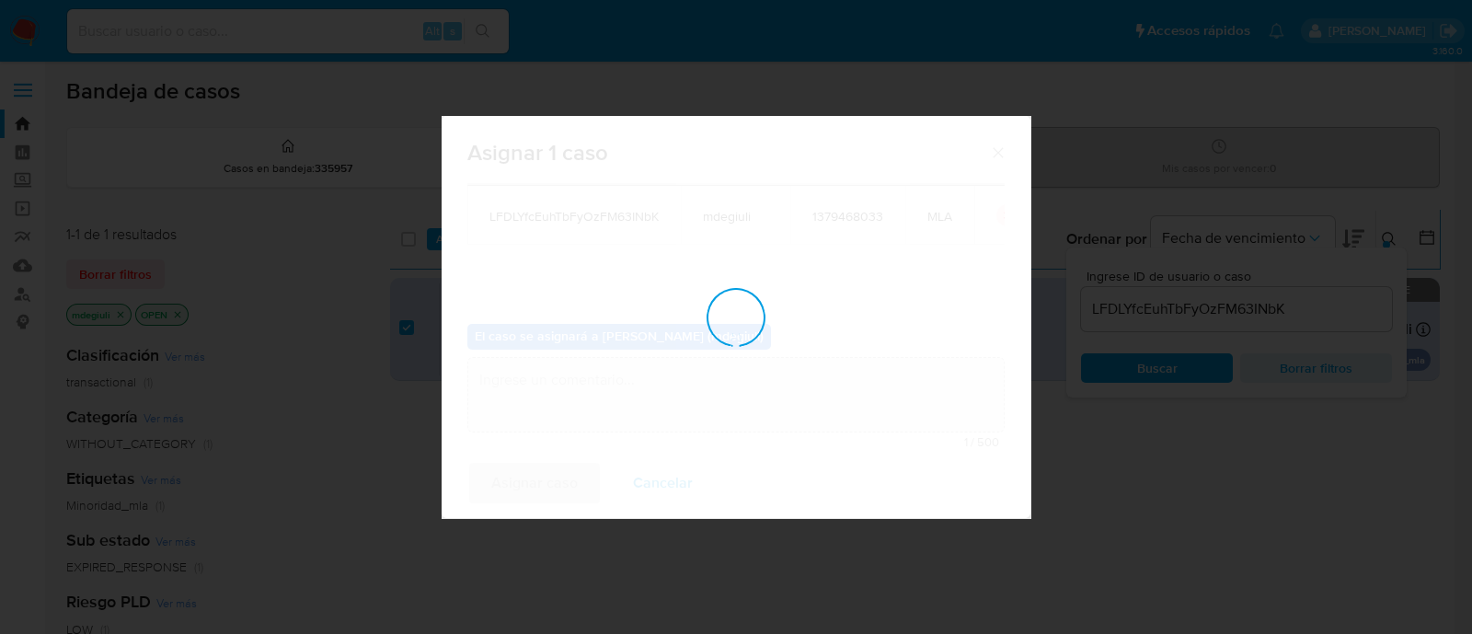
checkbox input "false"
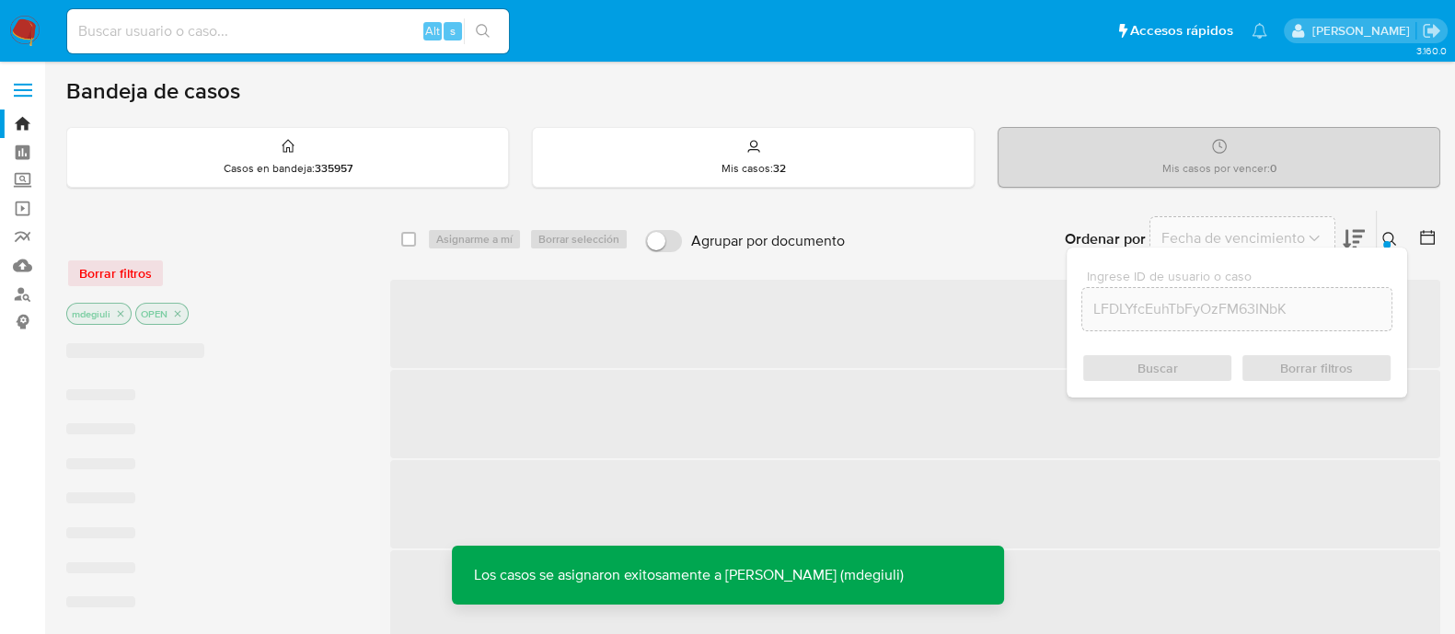
click at [219, 27] on input at bounding box center [288, 31] width 442 height 24
paste input "LFDLYfcEuhTbFyOzFM63INbK"
type input "LFDLYfcEuhTbFyOzFM63INbK"
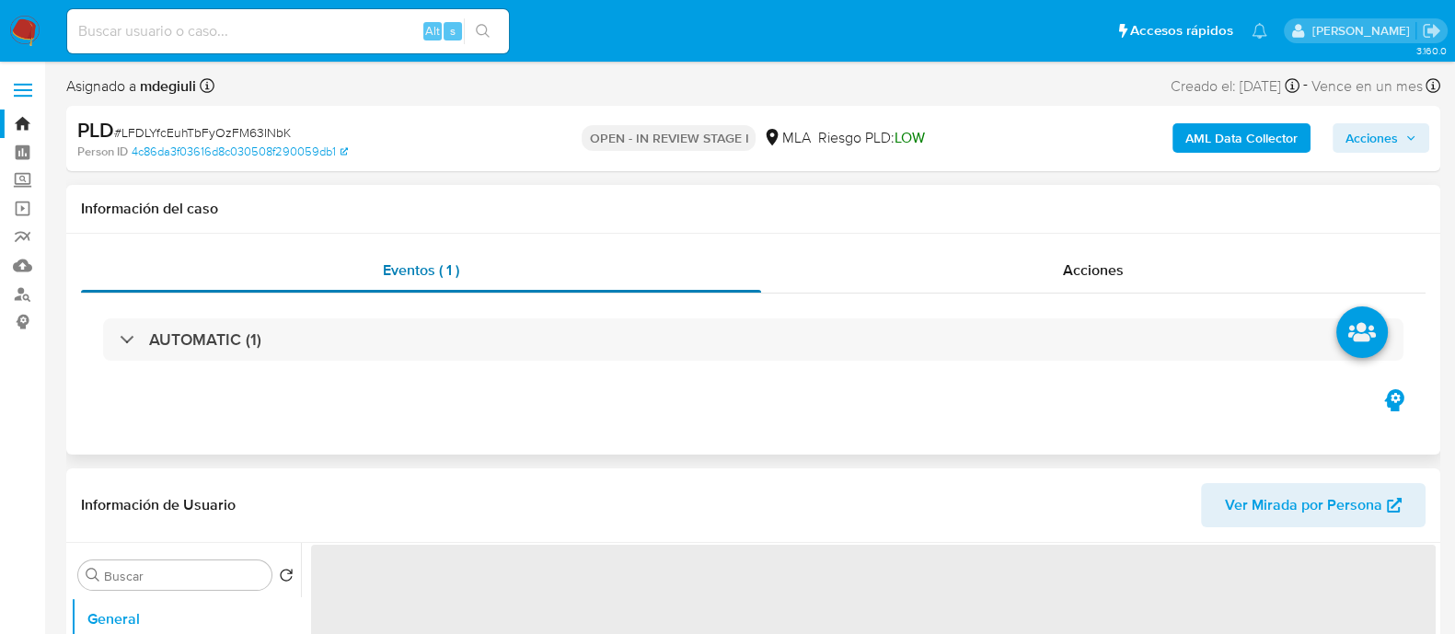
select select "10"
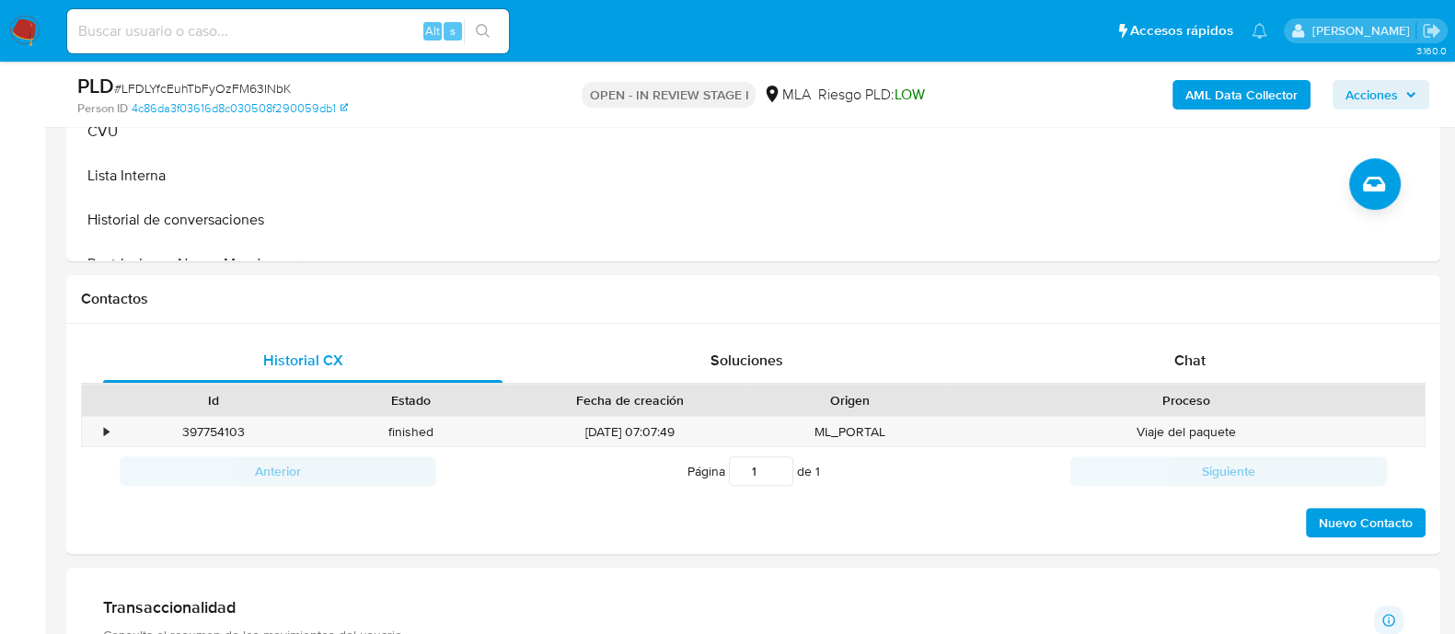
scroll to position [690, 0]
click at [1170, 343] on div "Chat" at bounding box center [1189, 358] width 399 height 44
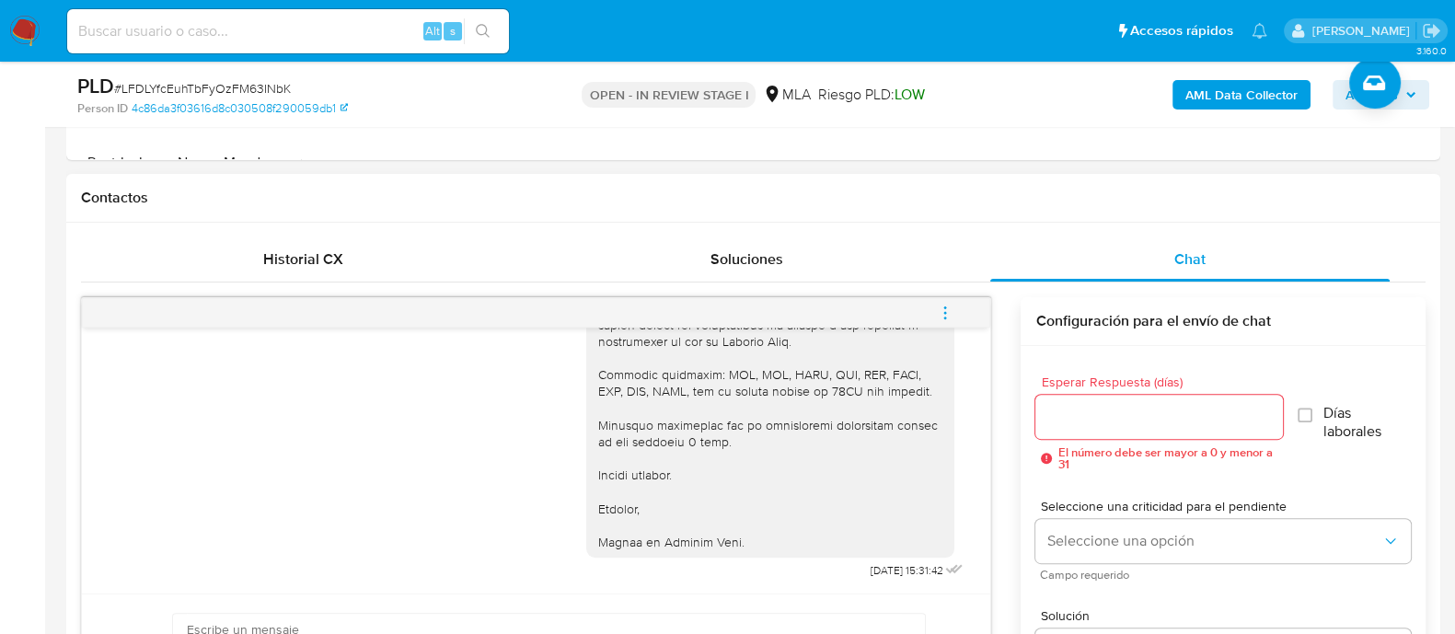
scroll to position [919, 0]
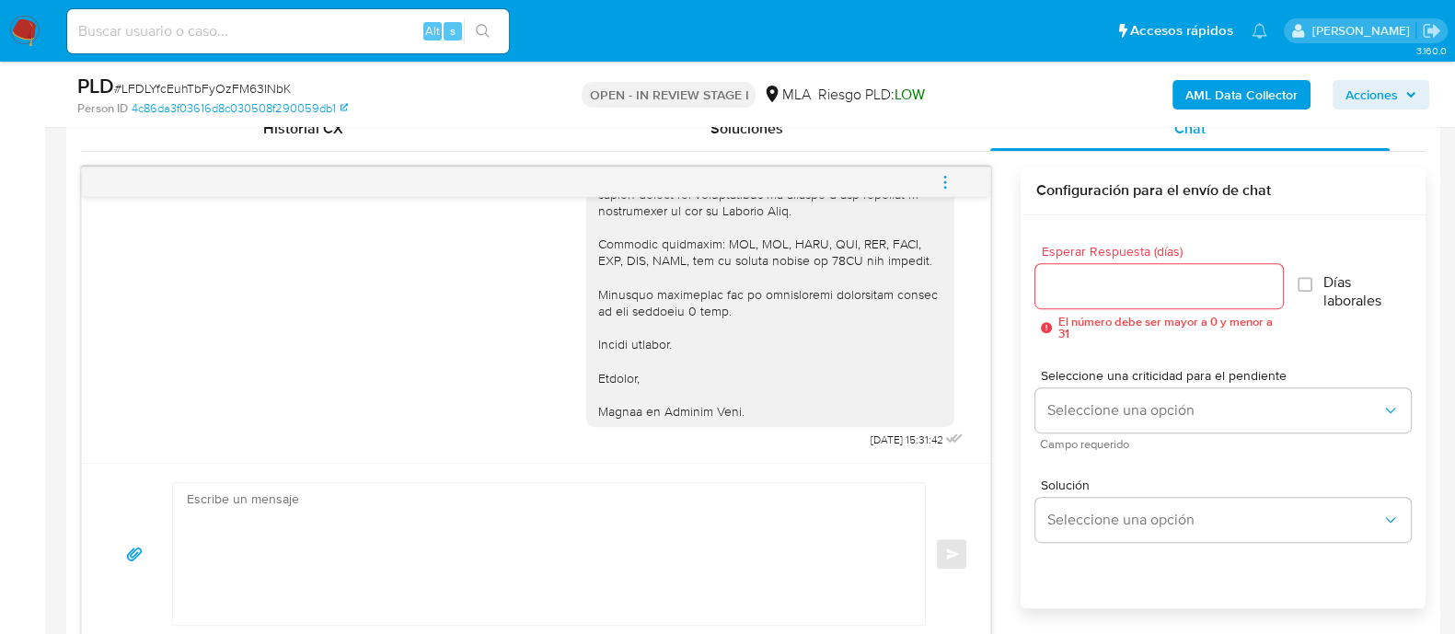
click at [938, 177] on icon "menu-action" at bounding box center [945, 182] width 17 height 17
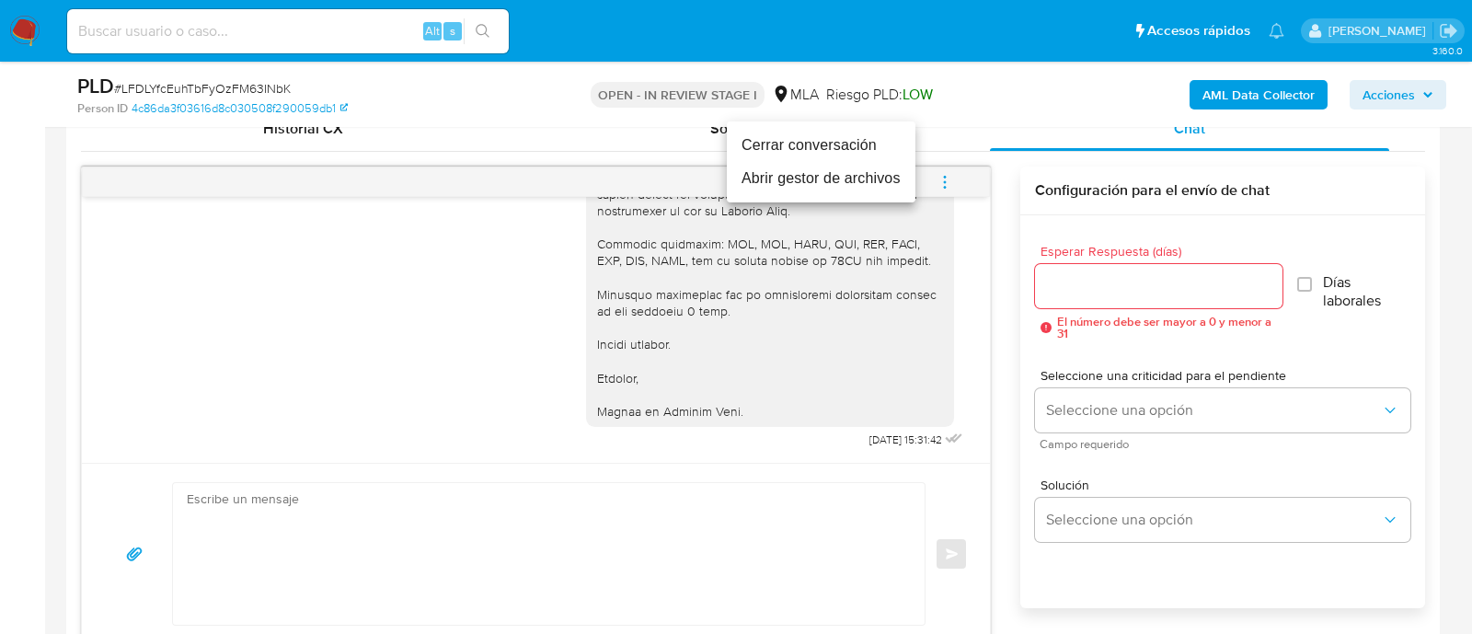
click at [858, 151] on li "Cerrar conversación" at bounding box center [821, 145] width 189 height 33
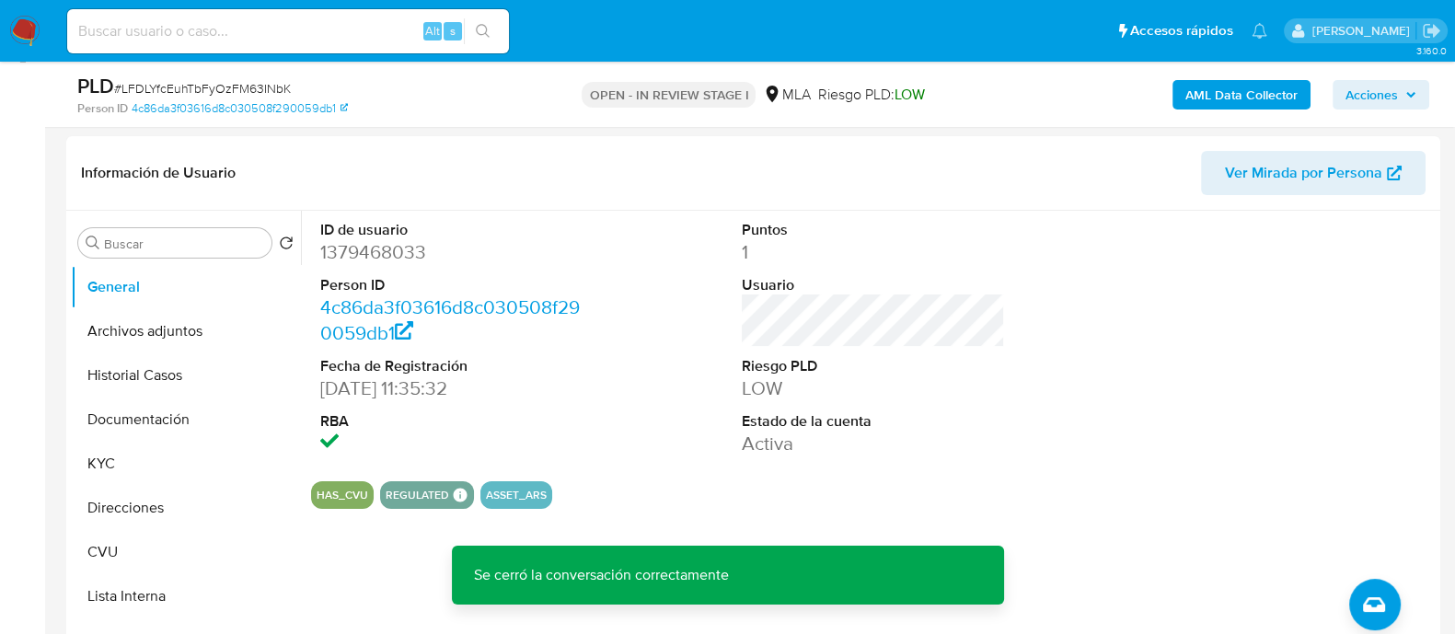
scroll to position [229, 0]
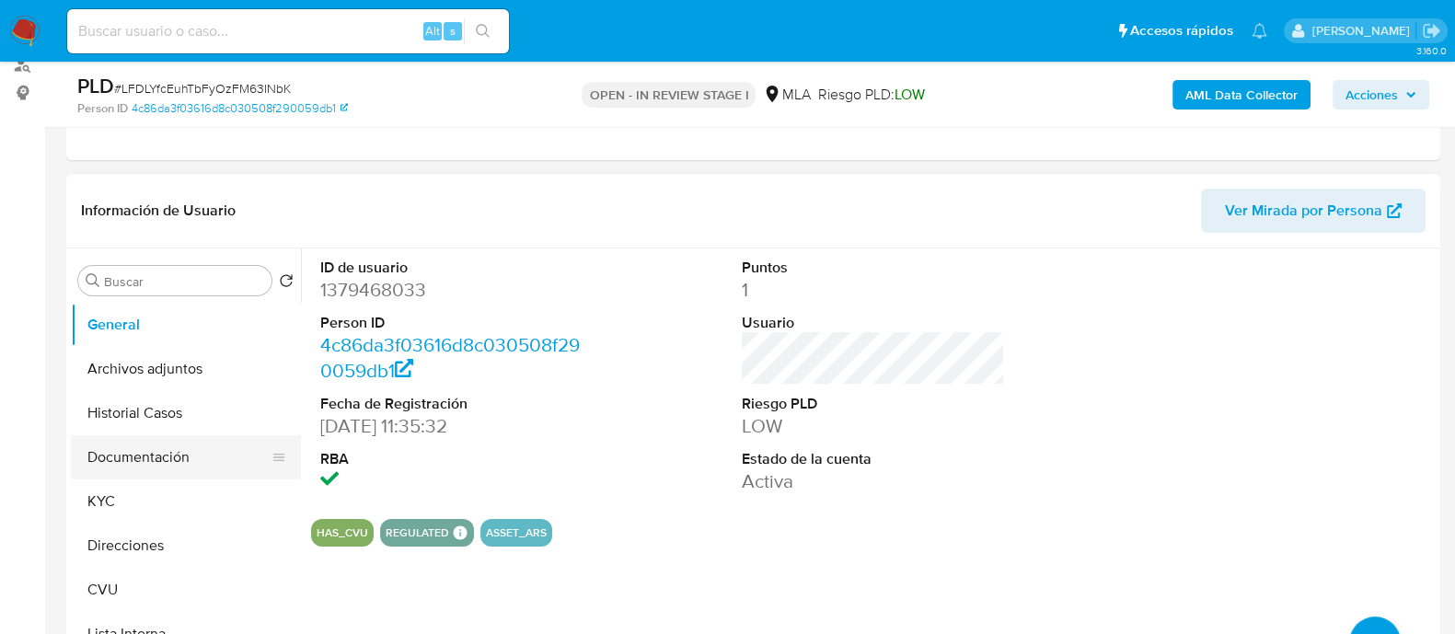
click at [134, 462] on button "Documentación" at bounding box center [178, 457] width 215 height 44
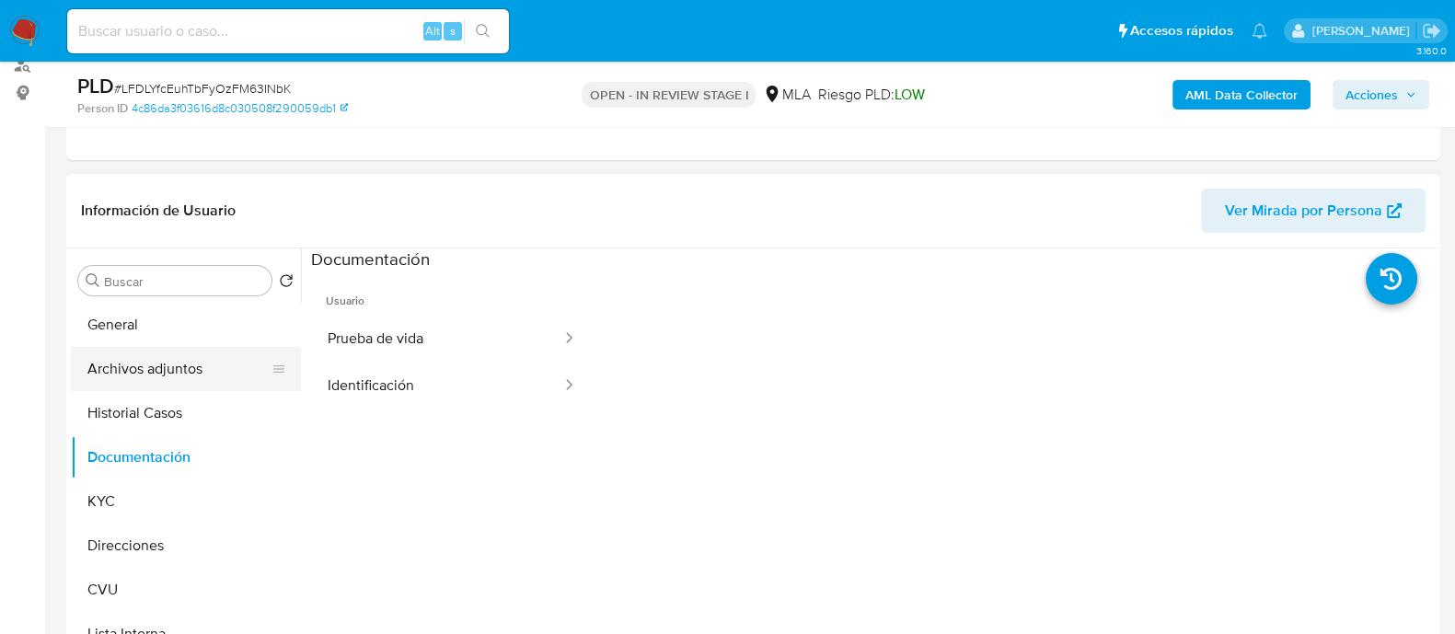
click at [200, 358] on button "Archivos adjuntos" at bounding box center [178, 369] width 215 height 44
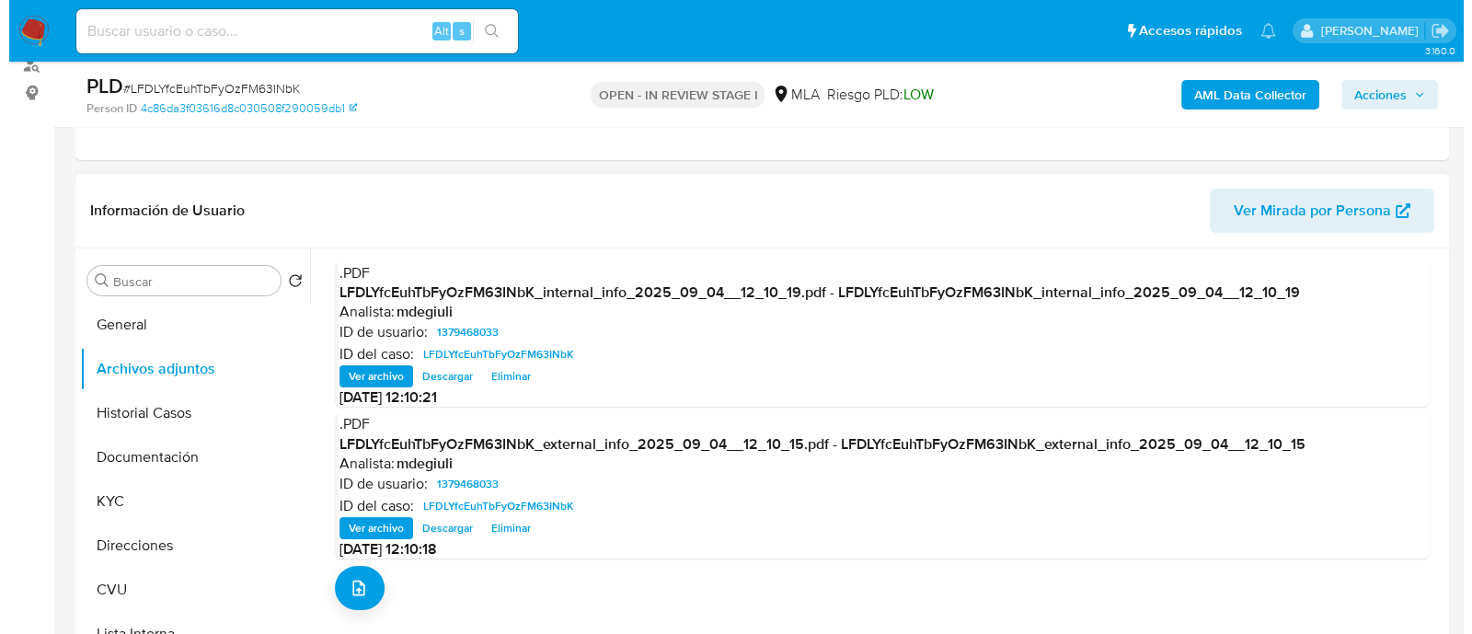
scroll to position [459, 0]
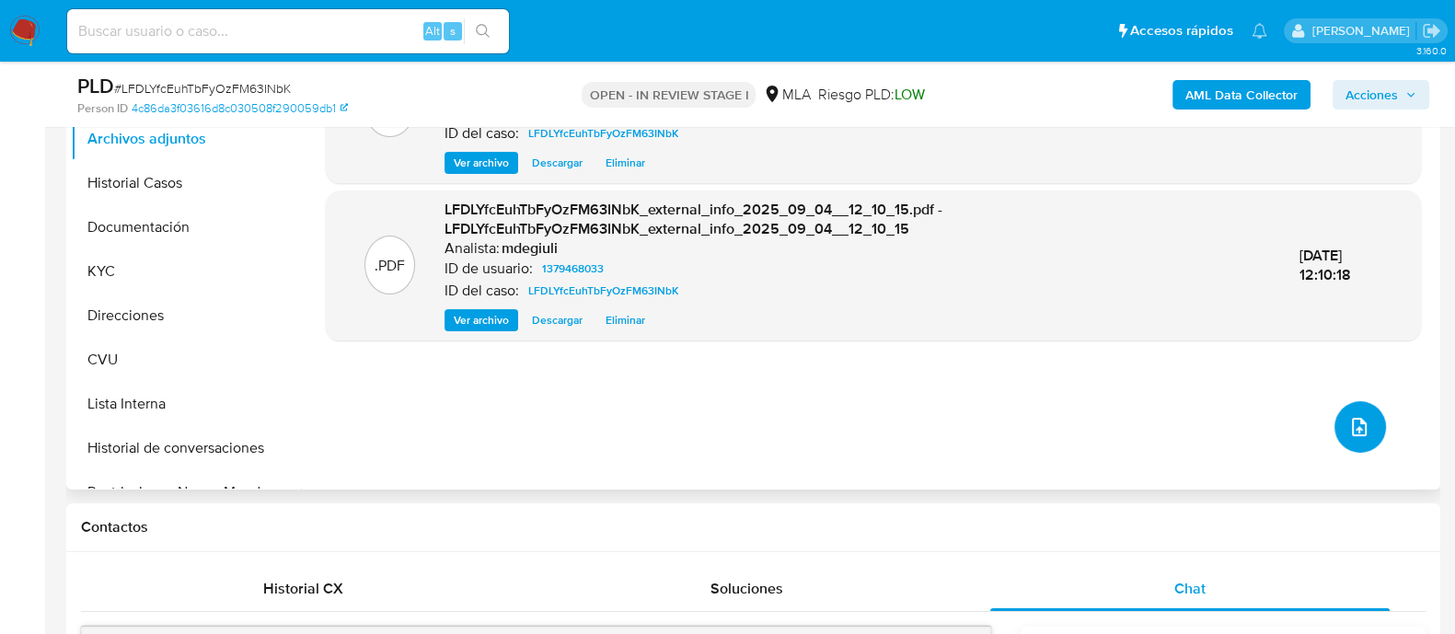
click at [1350, 420] on icon "upload-file" at bounding box center [1359, 427] width 22 height 22
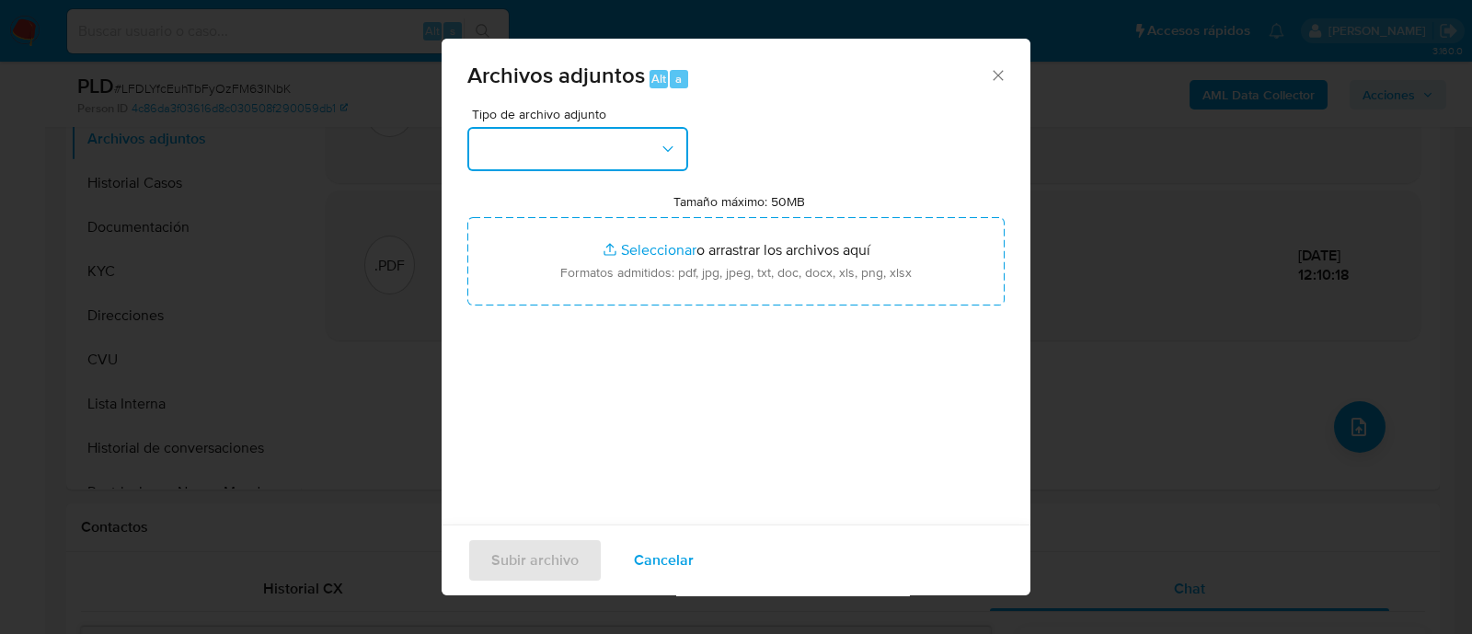
click at [630, 147] on button "button" at bounding box center [577, 149] width 221 height 44
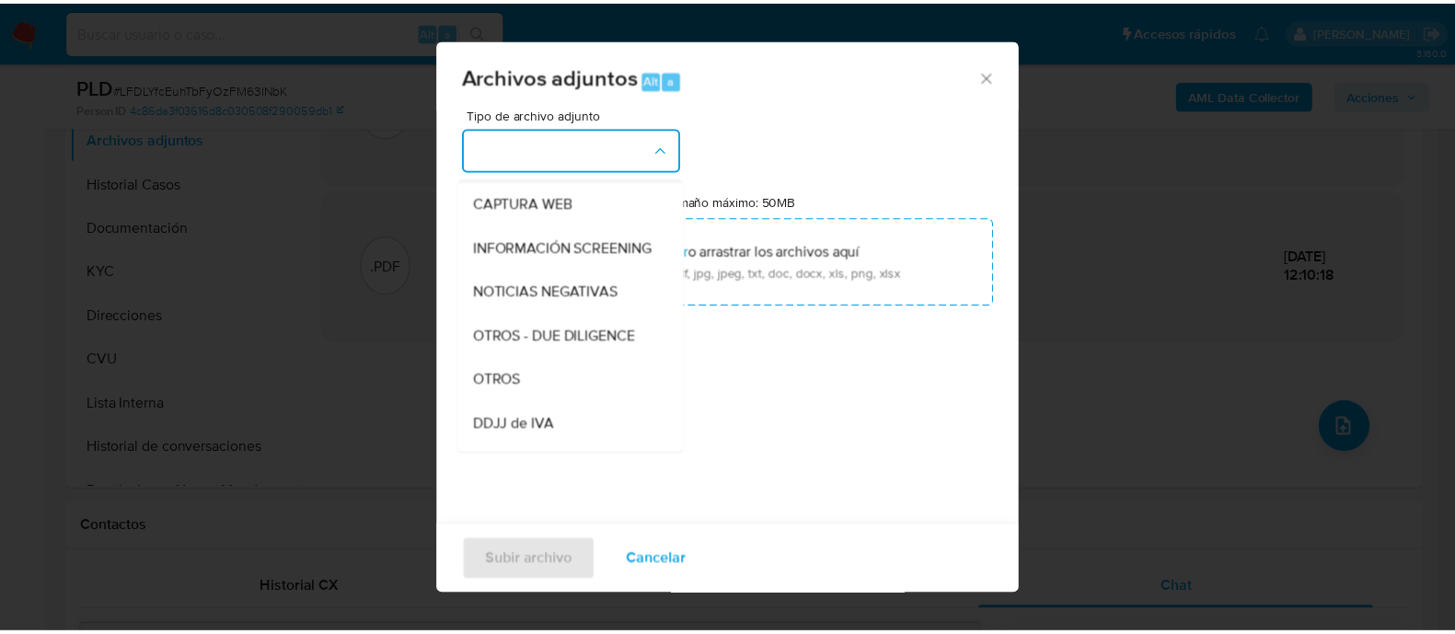
scroll to position [229, 0]
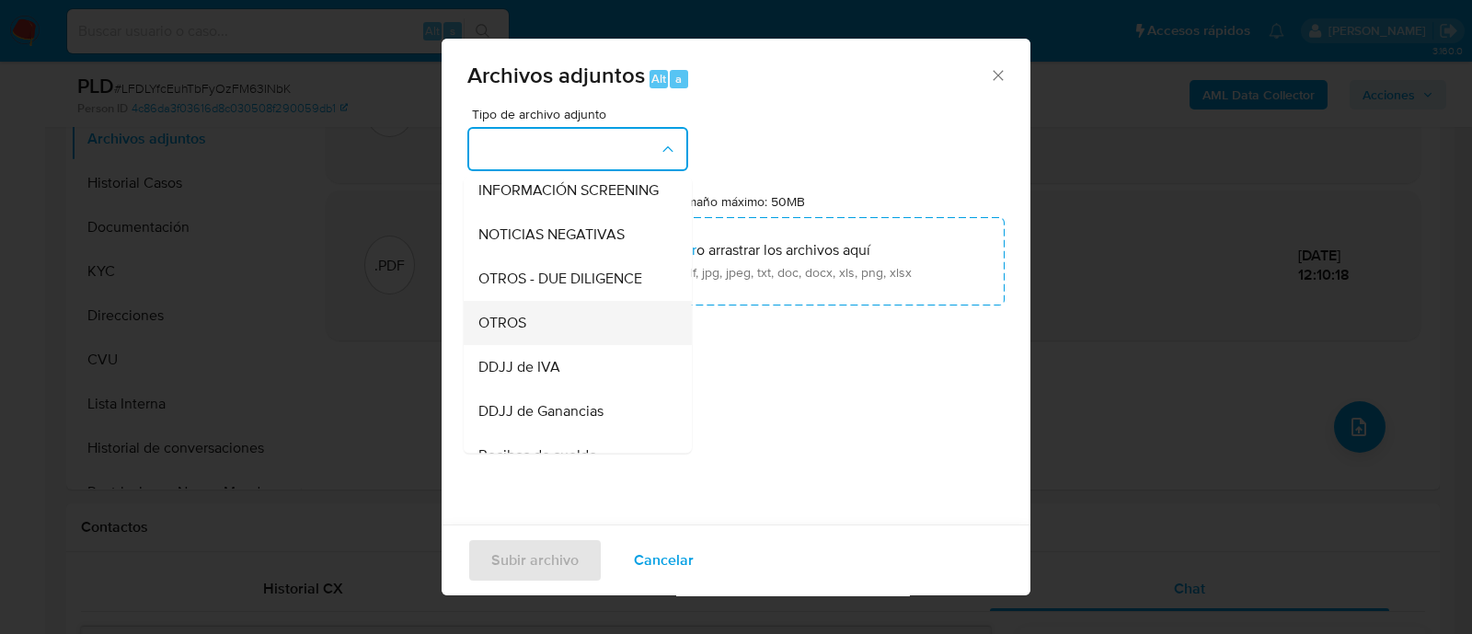
click at [524, 332] on span "OTROS" at bounding box center [502, 323] width 48 height 18
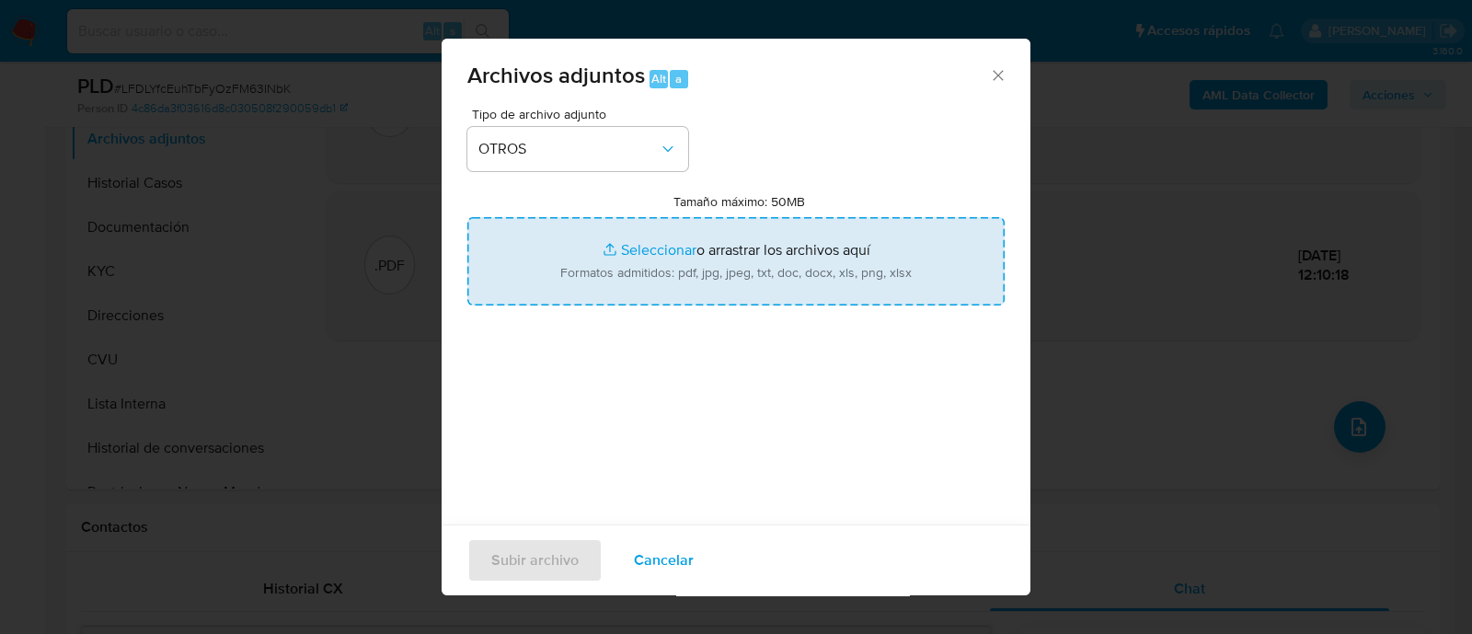
click at [634, 261] on input "Tamaño máximo: 50MB Seleccionar archivos" at bounding box center [735, 261] width 537 height 88
type input "C:\fakepath\Caselog Camila Alena Spiropulos.docx"
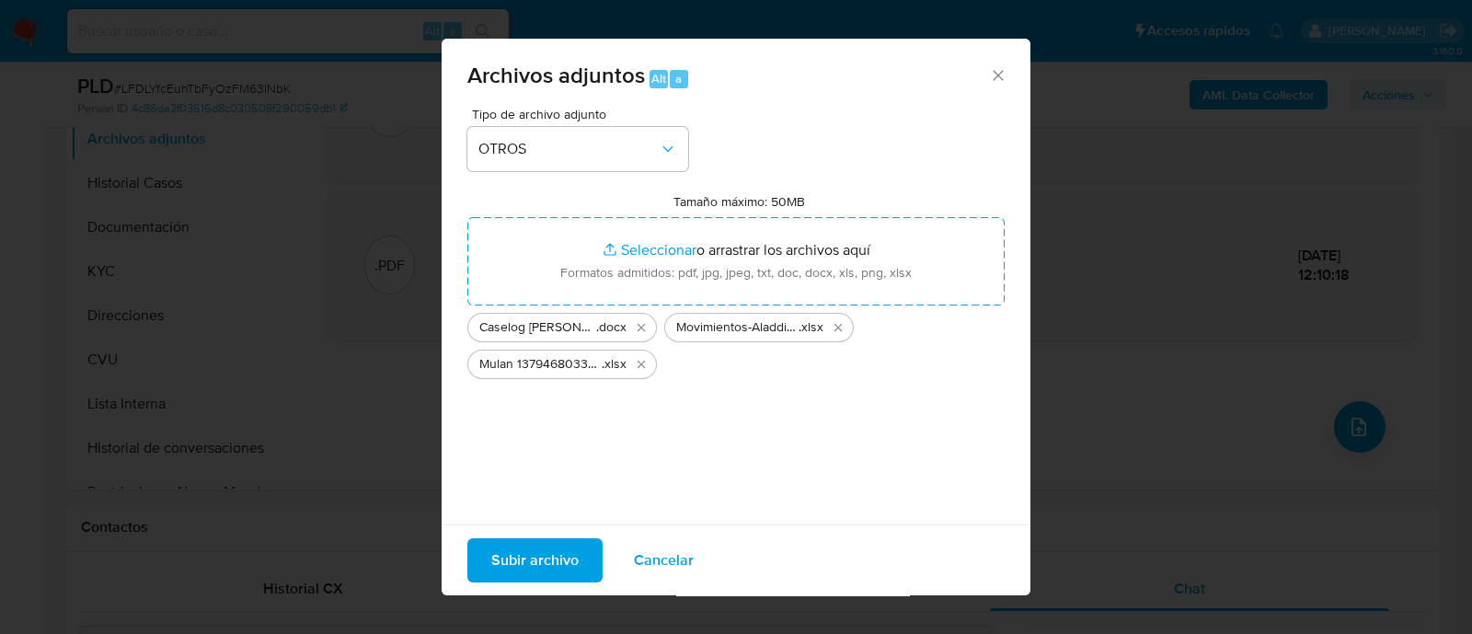
click at [547, 551] on span "Subir archivo" at bounding box center [534, 560] width 87 height 40
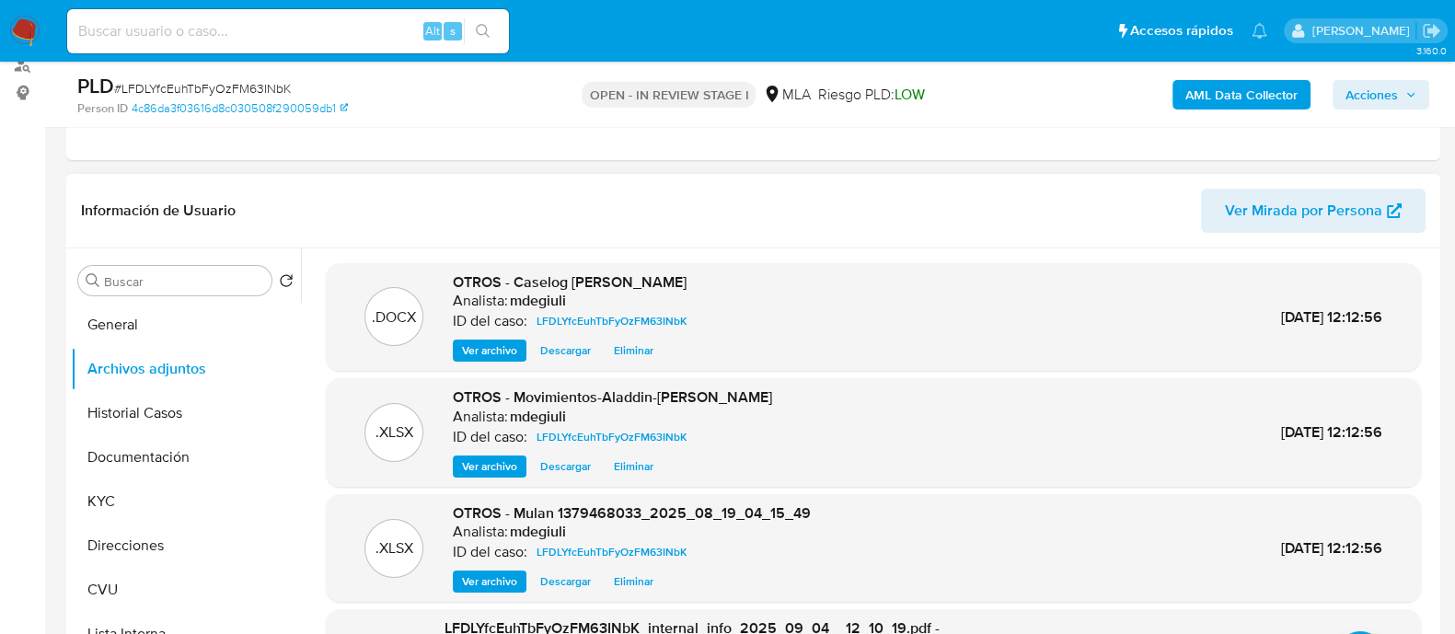
click at [501, 356] on span "Ver archivo" at bounding box center [489, 350] width 55 height 18
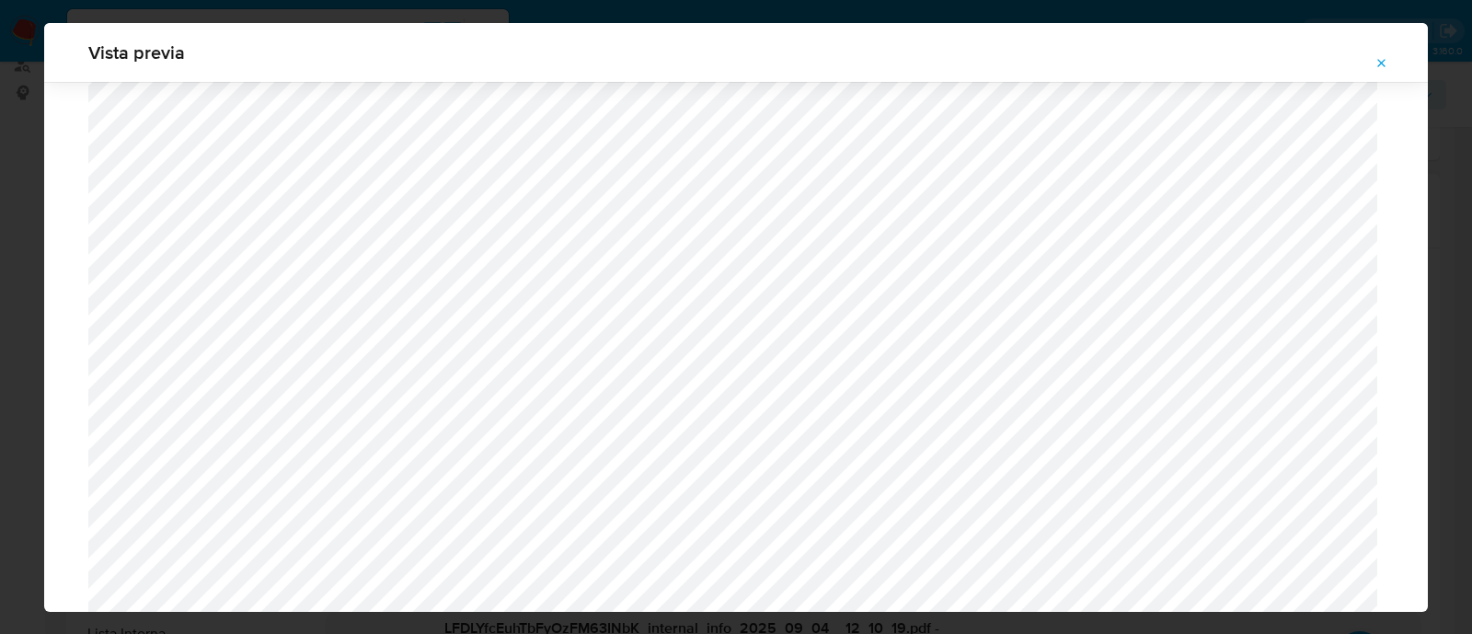
scroll to position [4002, 0]
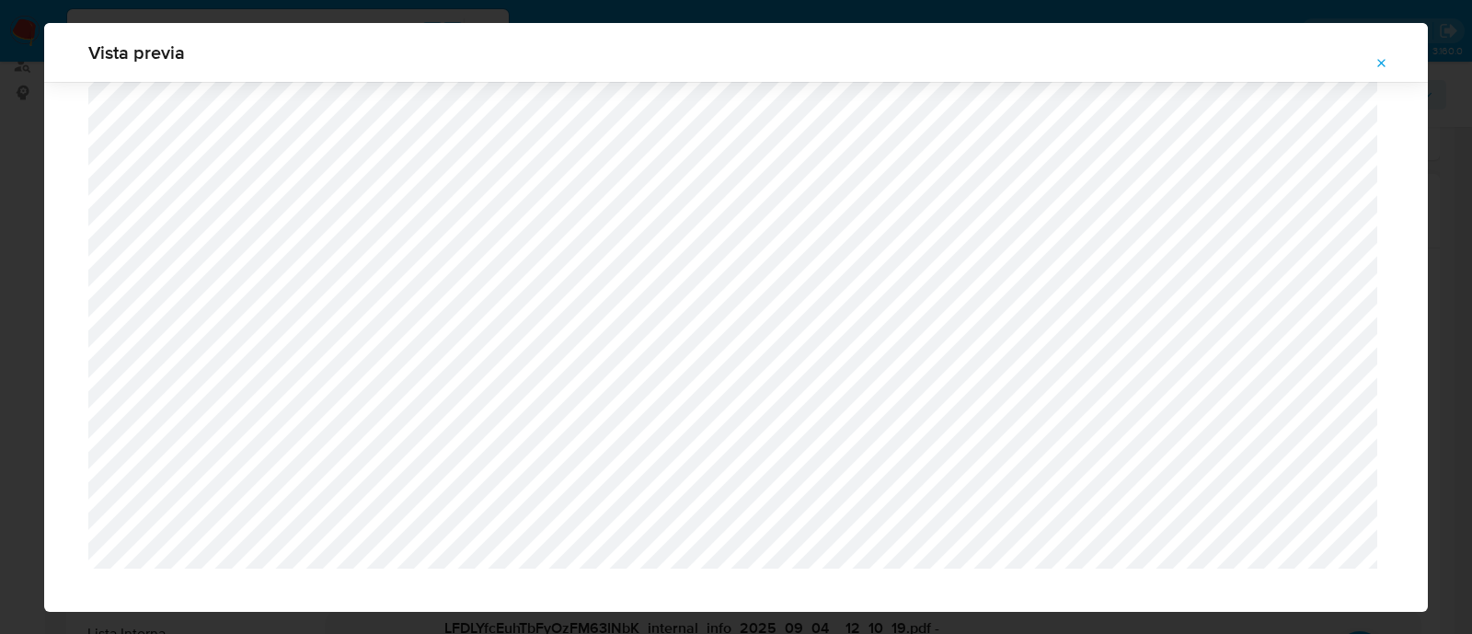
click at [1374, 64] on button "Attachment preview" at bounding box center [1382, 63] width 40 height 29
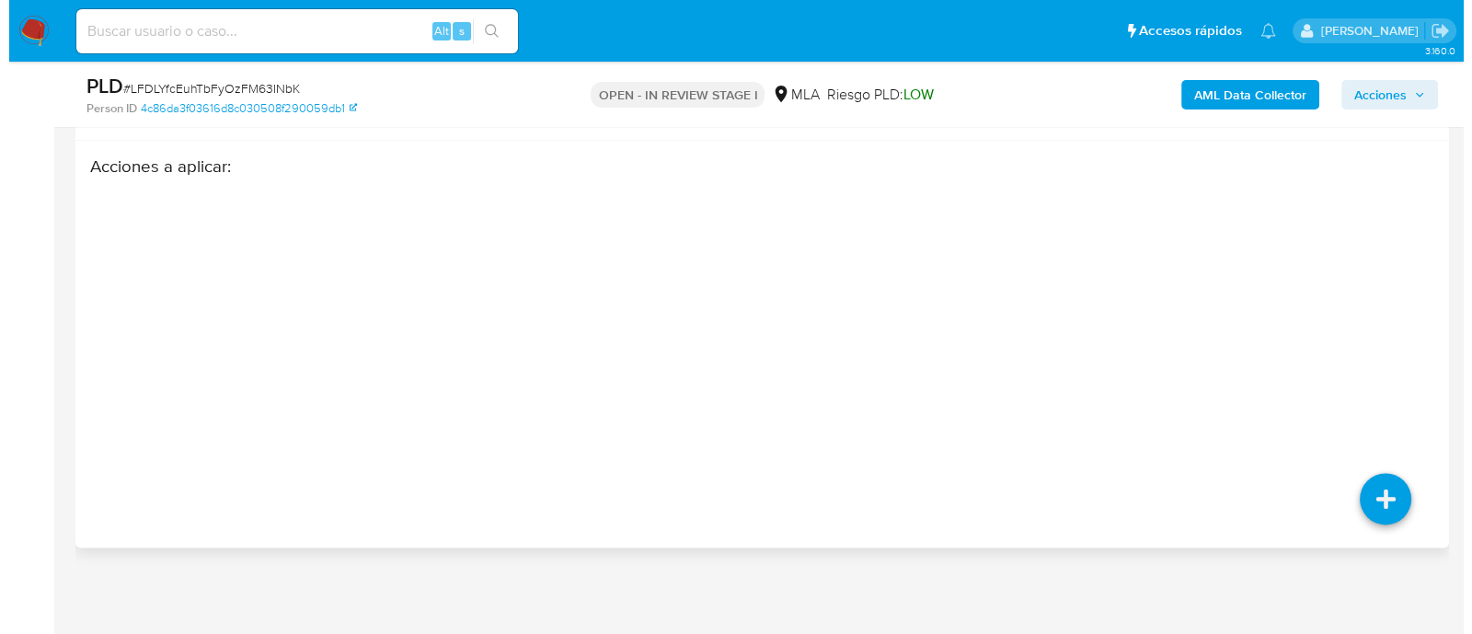
scroll to position [2754, 0]
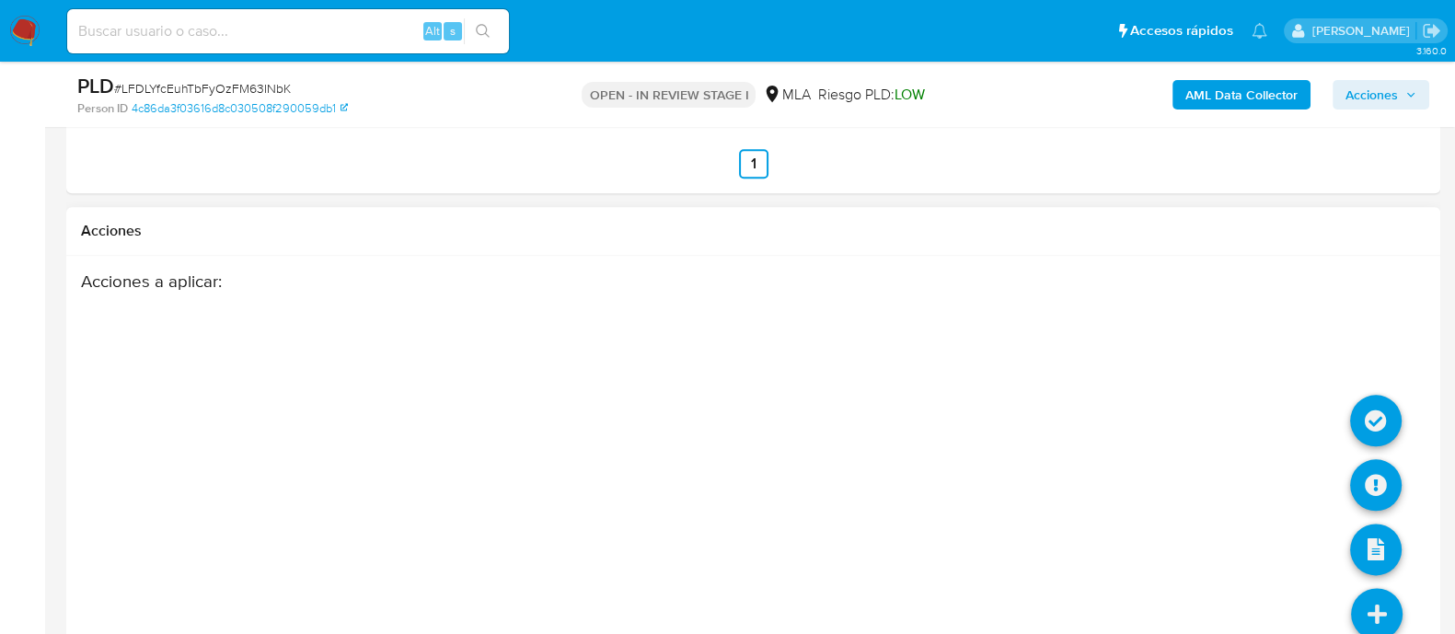
click at [1366, 611] on icon at bounding box center [1377, 614] width 52 height 52
click at [1370, 478] on icon at bounding box center [1376, 485] width 52 height 52
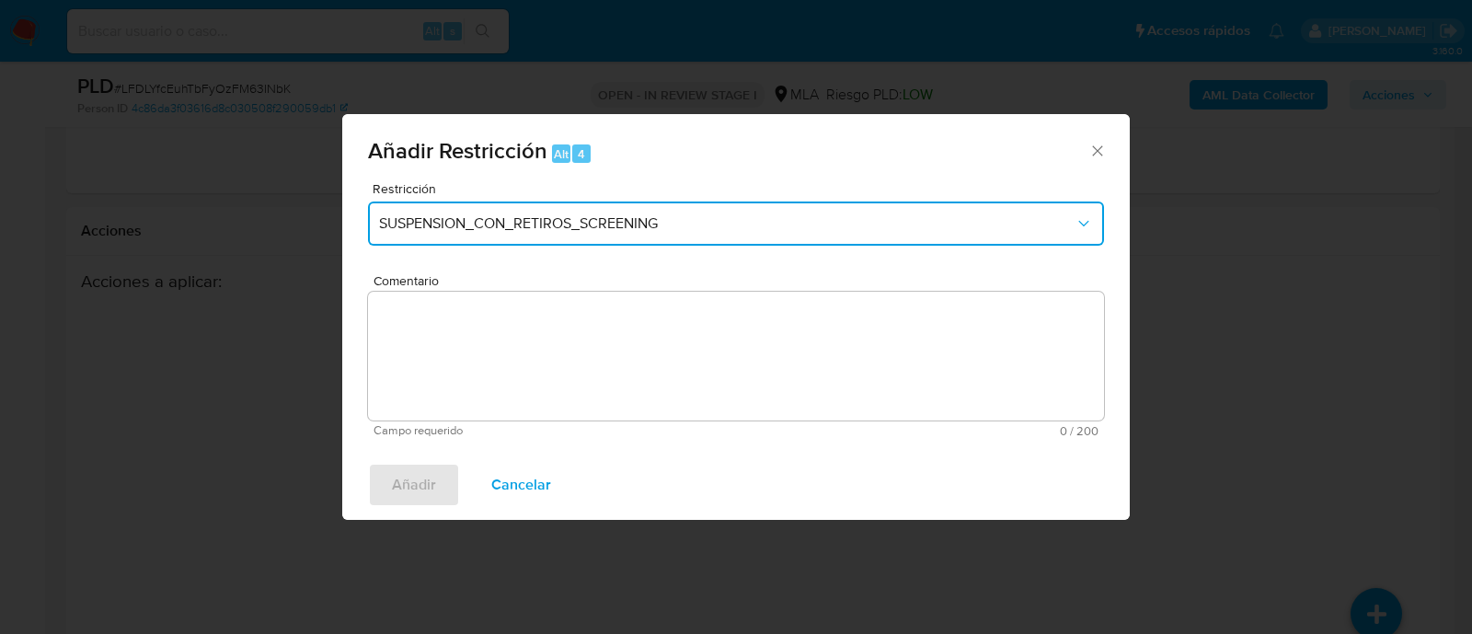
click at [409, 217] on span "SUSPENSION_CON_RETIROS_SCREENING" at bounding box center [727, 223] width 696 height 18
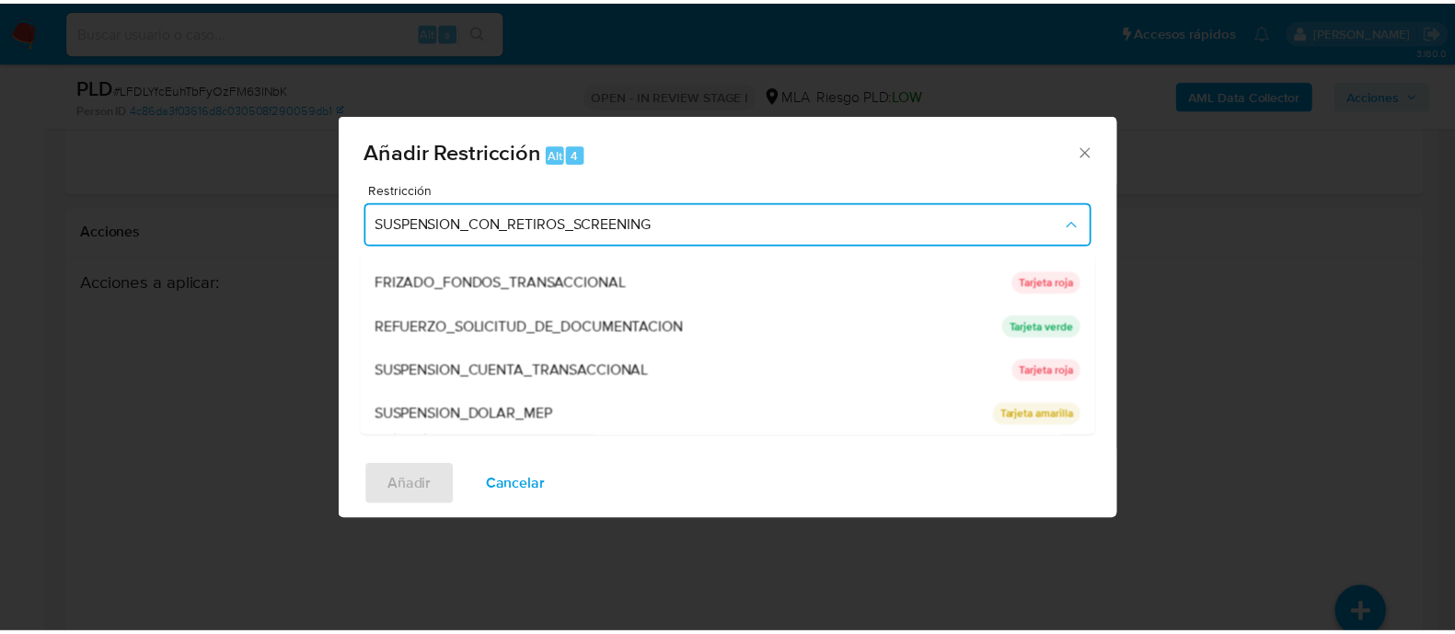
scroll to position [390, 0]
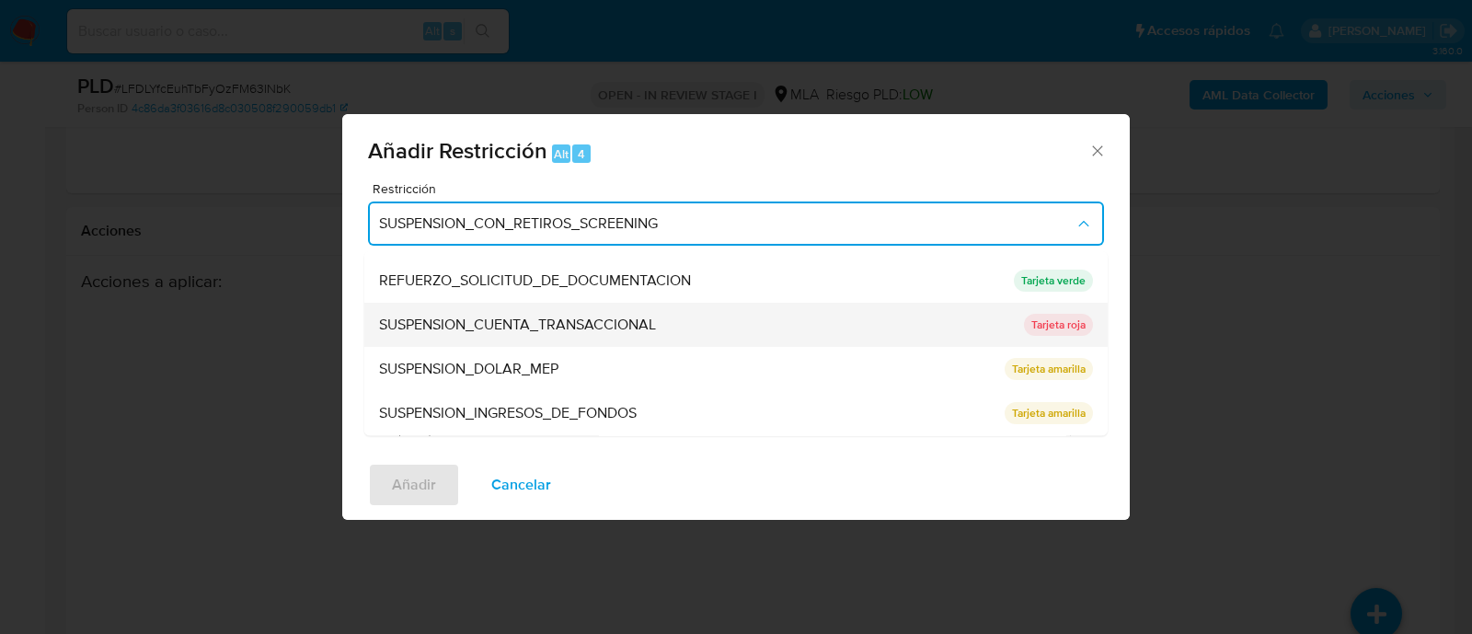
click at [595, 323] on span "SUSPENSION_CUENTA_TRANSACCIONAL" at bounding box center [517, 326] width 277 height 18
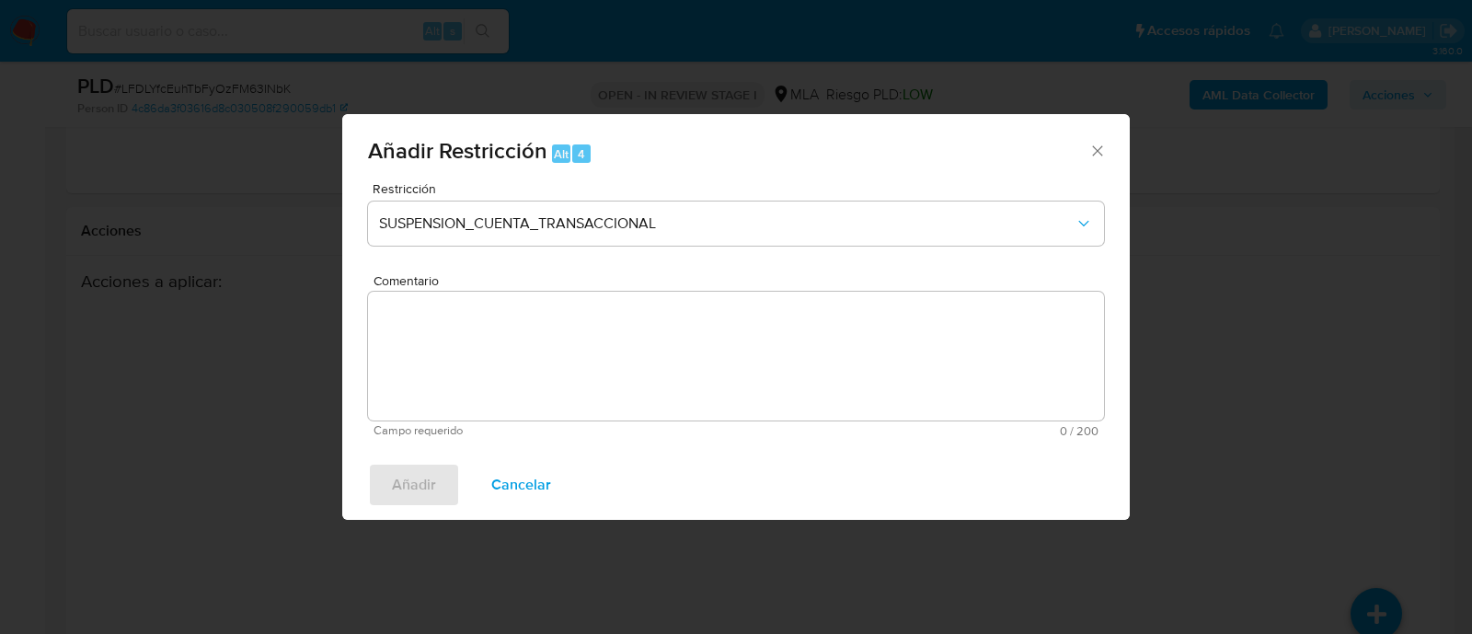
click at [593, 345] on textarea "Comentario" at bounding box center [736, 356] width 736 height 129
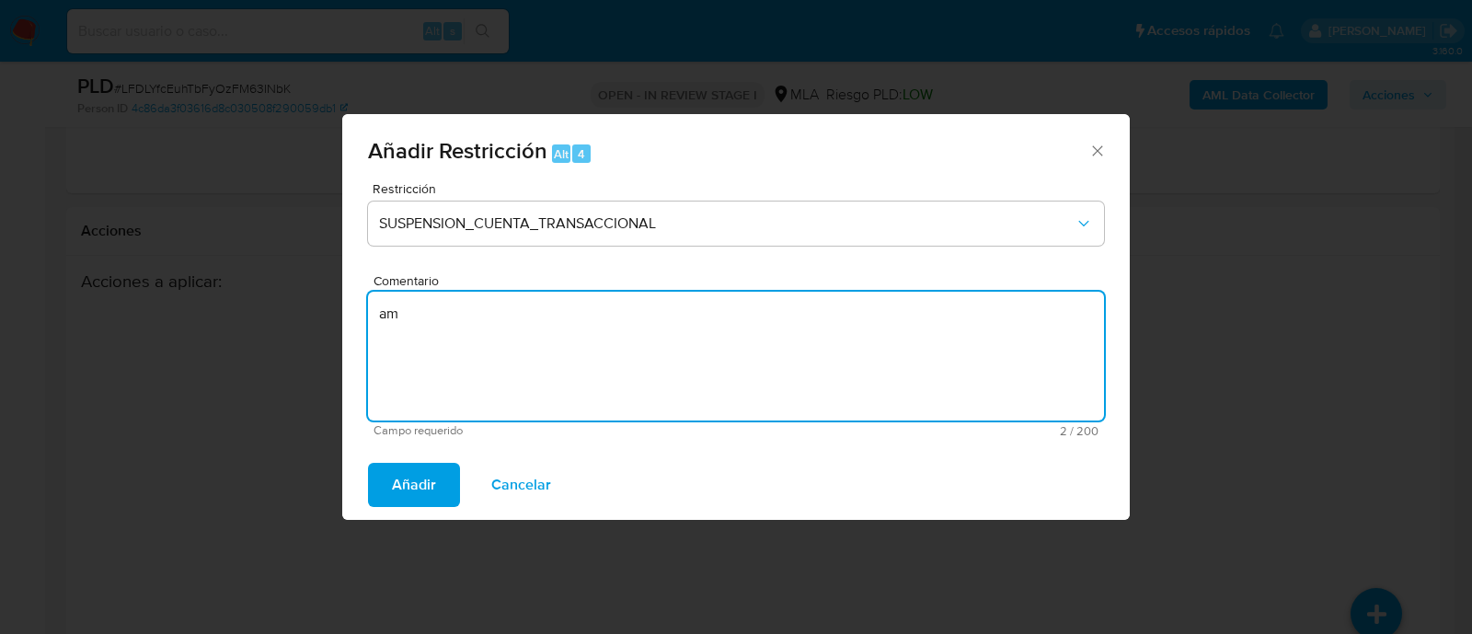
type textarea "a"
type textarea "AML"
click at [423, 491] on span "Añadir" at bounding box center [414, 485] width 44 height 40
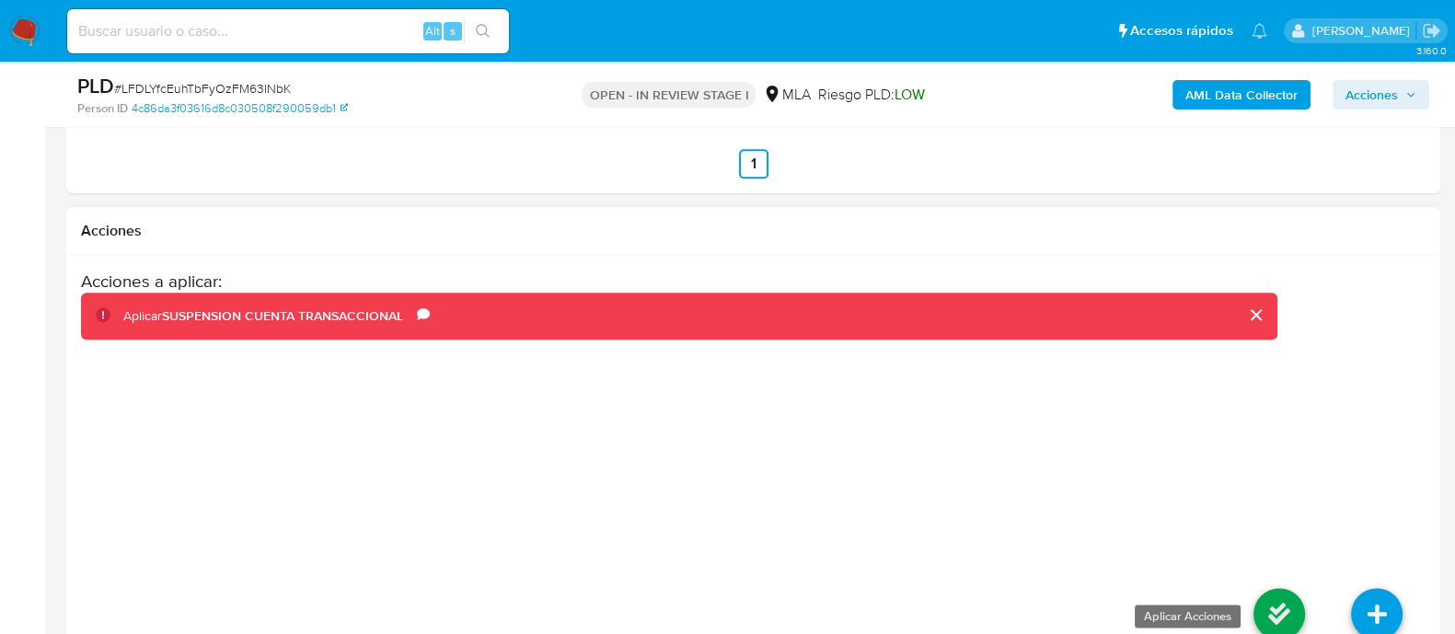
click at [1265, 617] on icon at bounding box center [1279, 614] width 52 height 52
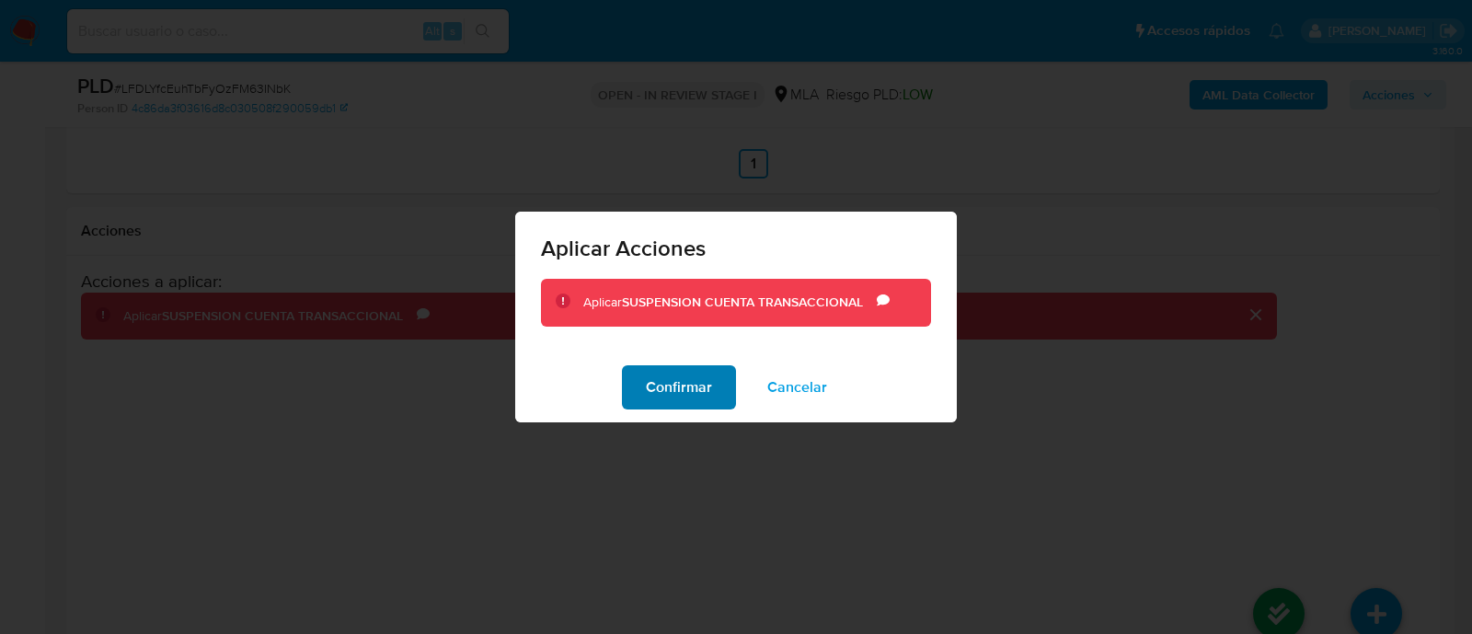
click at [672, 397] on span "Confirmar" at bounding box center [679, 387] width 66 height 40
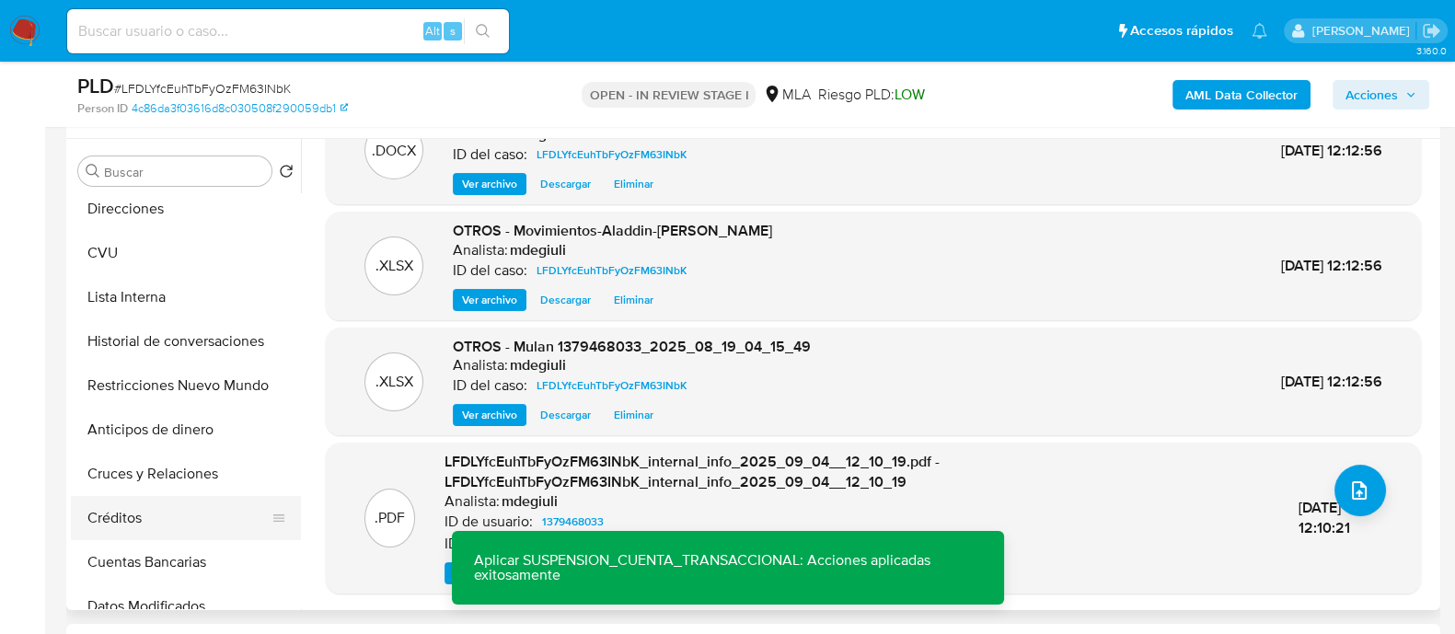
scroll to position [229, 0]
click at [157, 388] on button "Restricciones Nuevo Mundo" at bounding box center [178, 384] width 215 height 44
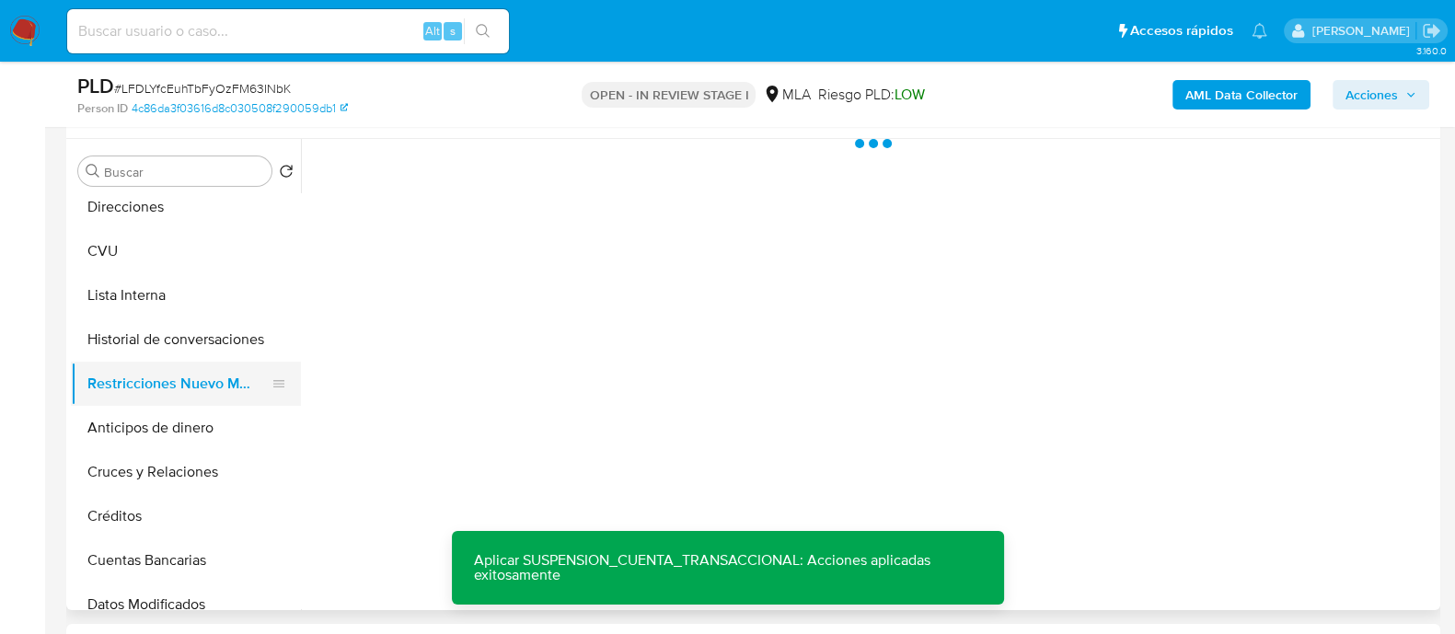
scroll to position [0, 0]
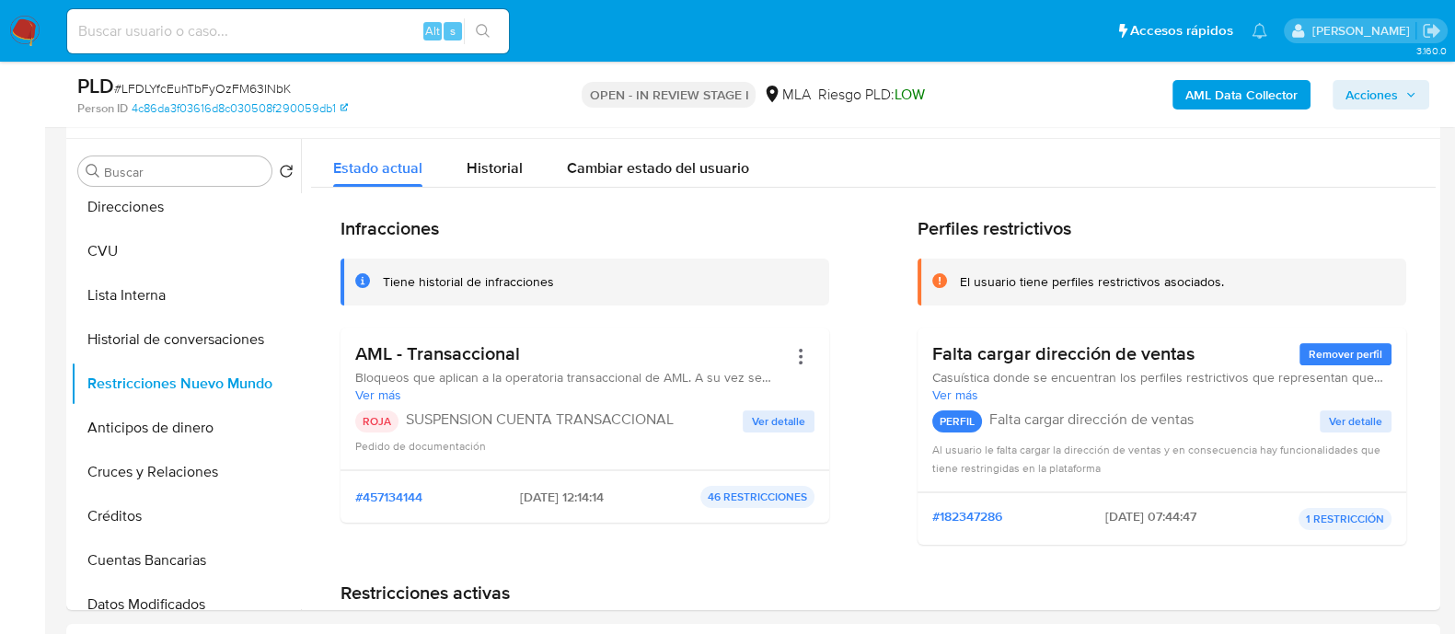
click at [1389, 103] on span "Acciones" at bounding box center [1371, 94] width 52 height 29
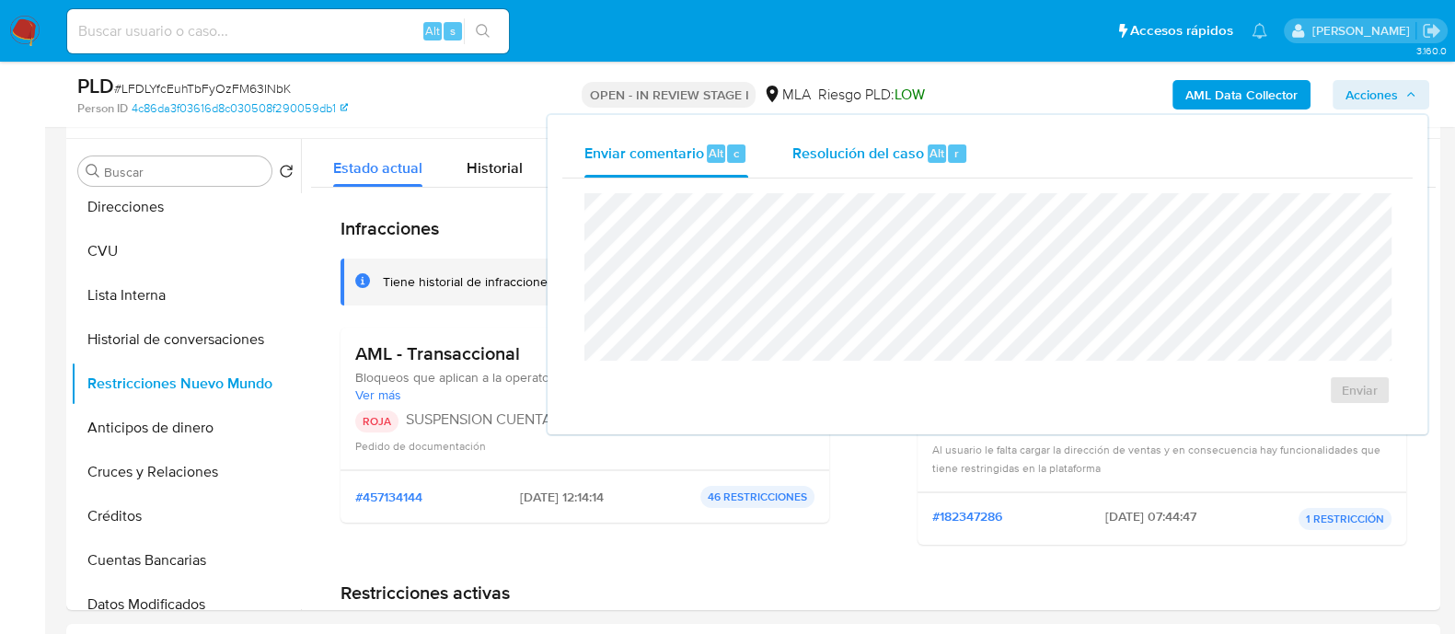
click at [832, 162] on span "Resolución del caso" at bounding box center [858, 152] width 132 height 21
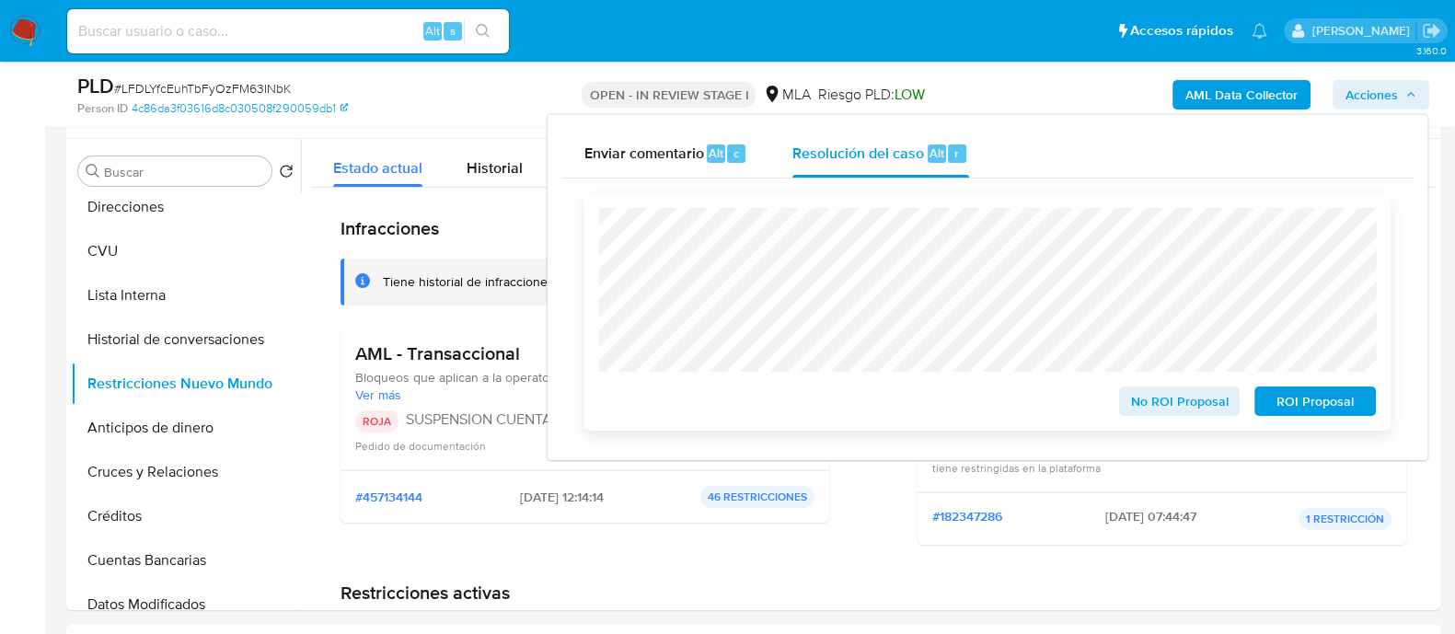
click at [1327, 398] on span "ROI Proposal" at bounding box center [1315, 401] width 96 height 26
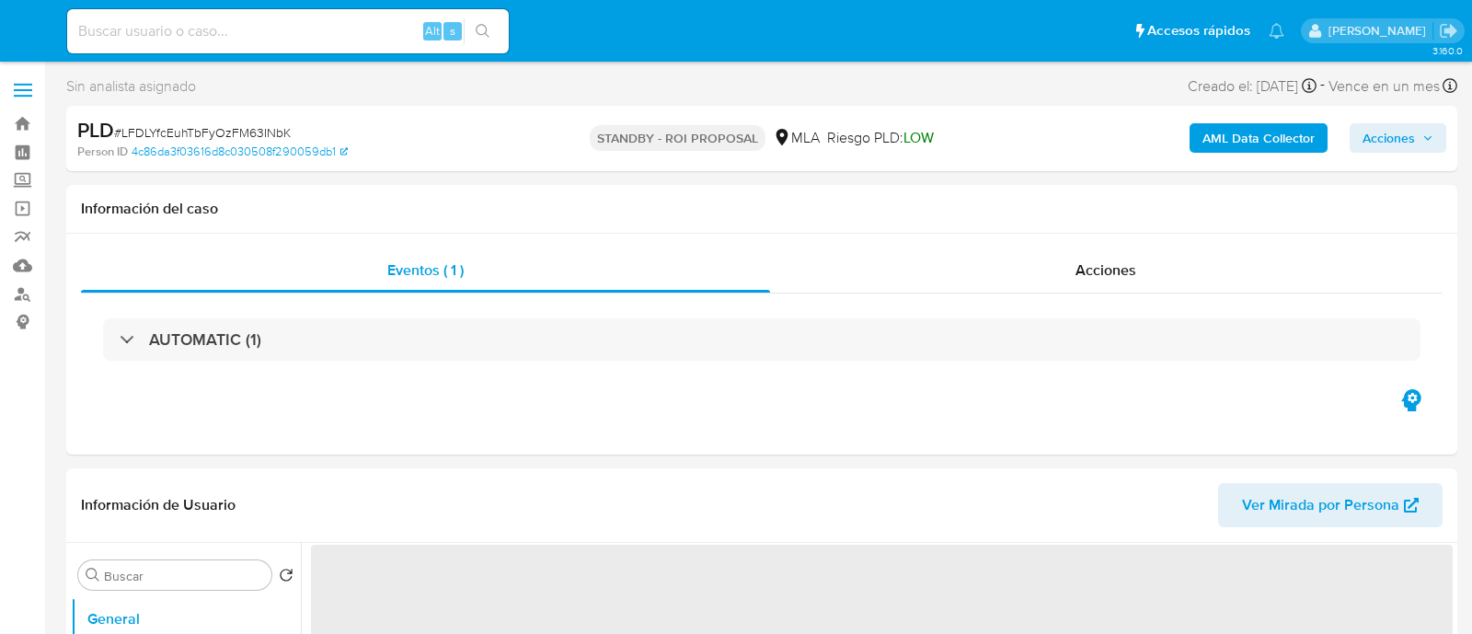
select select "10"
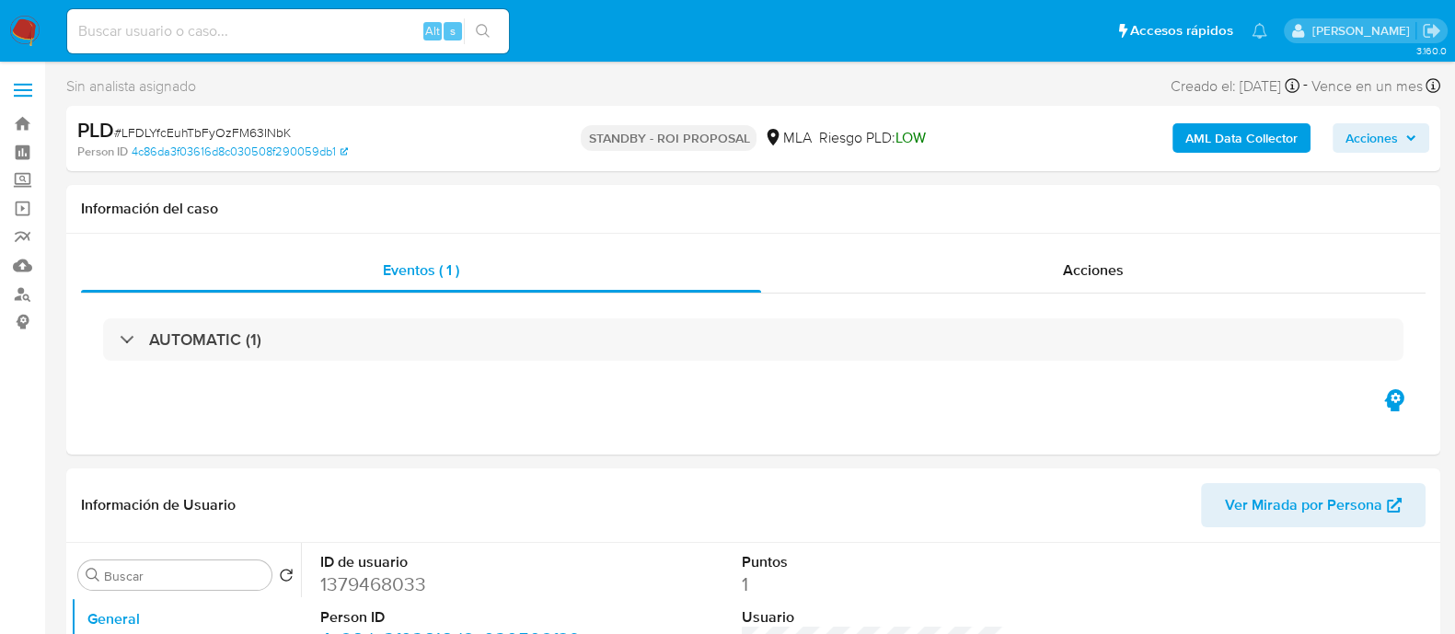
click at [322, 31] on input at bounding box center [288, 31] width 442 height 24
paste input "LzYthqrHAYScn7XmI4UJwFQ2"
type input "LzYthqrHAYScn7XmI4UJwFQ2"
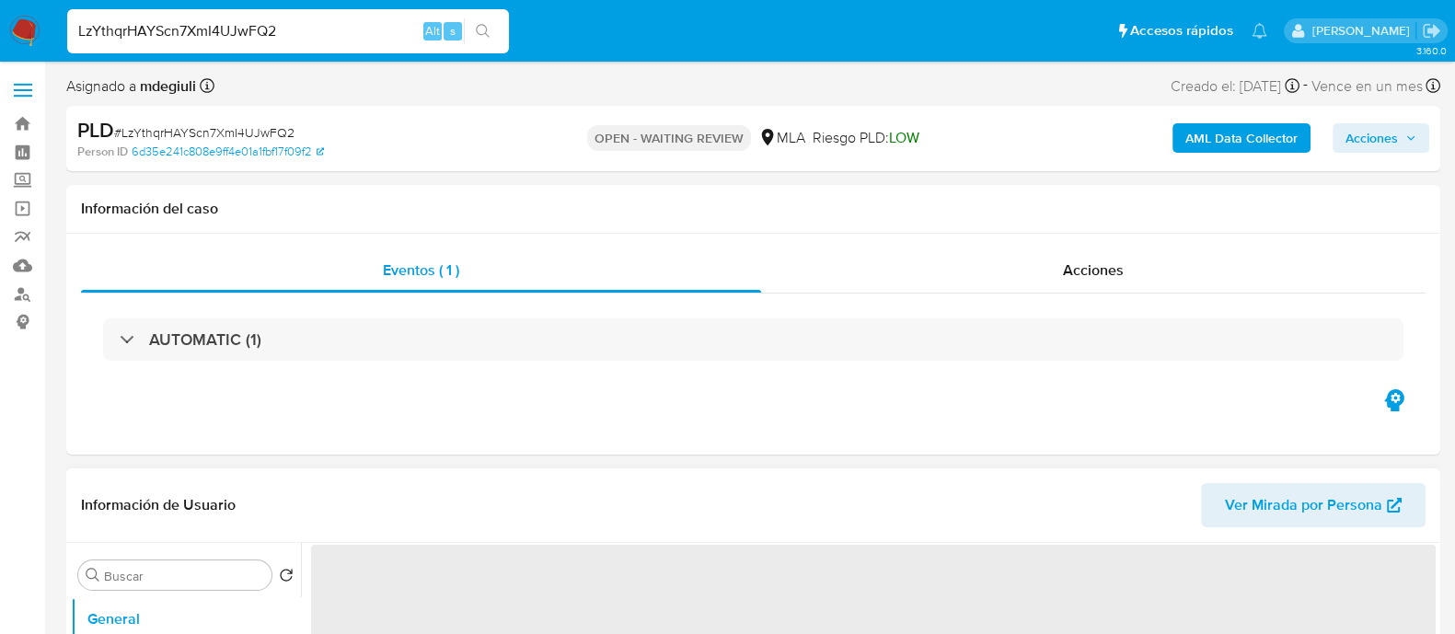
select select "10"
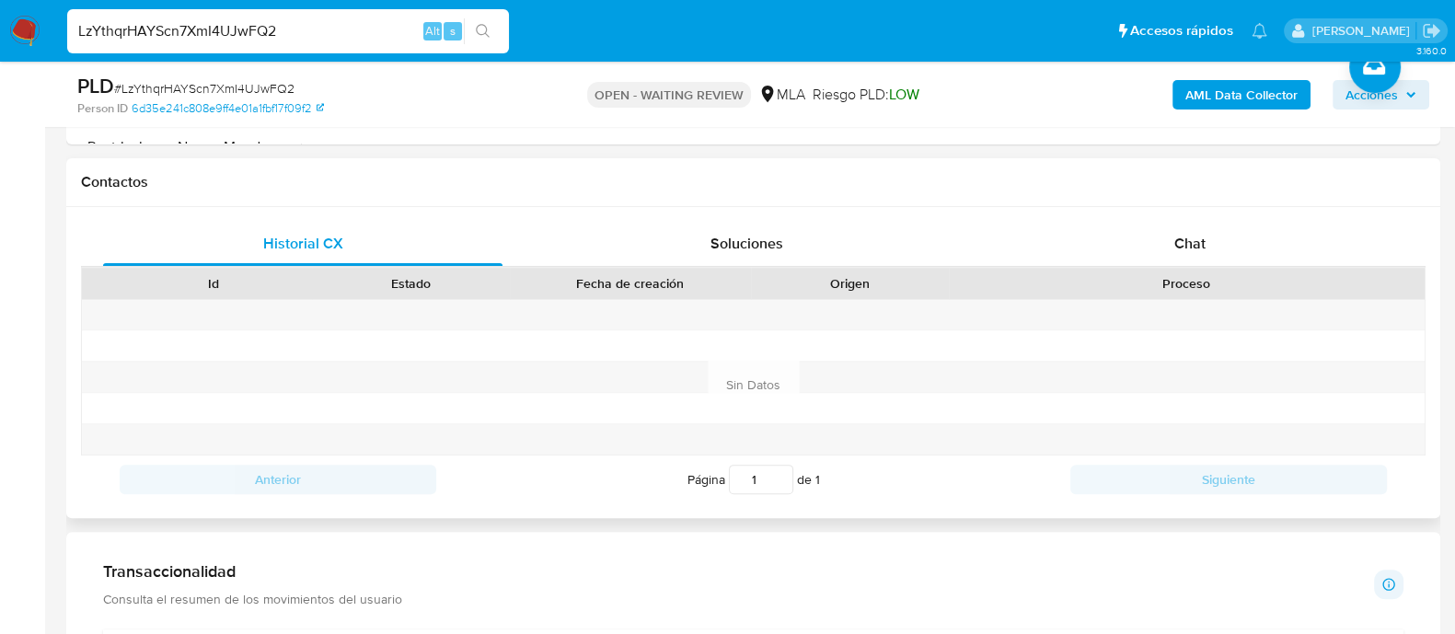
scroll to position [690, 0]
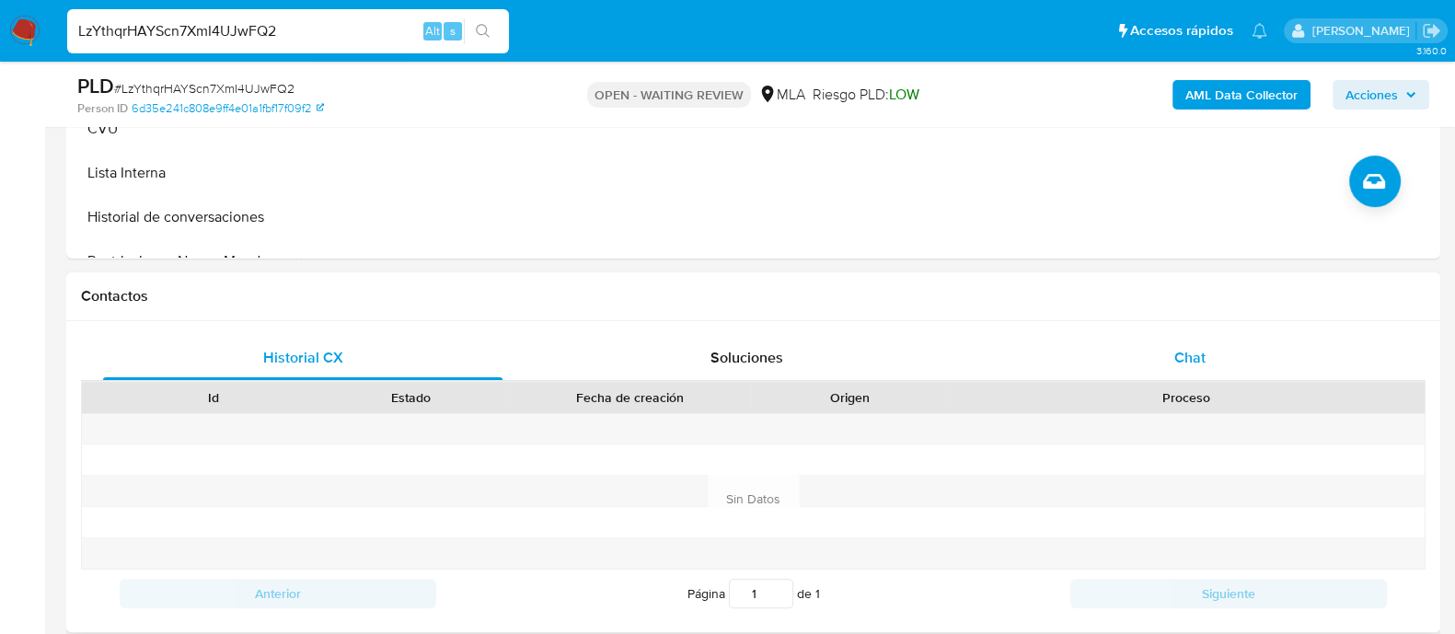
click at [1178, 347] on span "Chat" at bounding box center [1189, 357] width 31 height 21
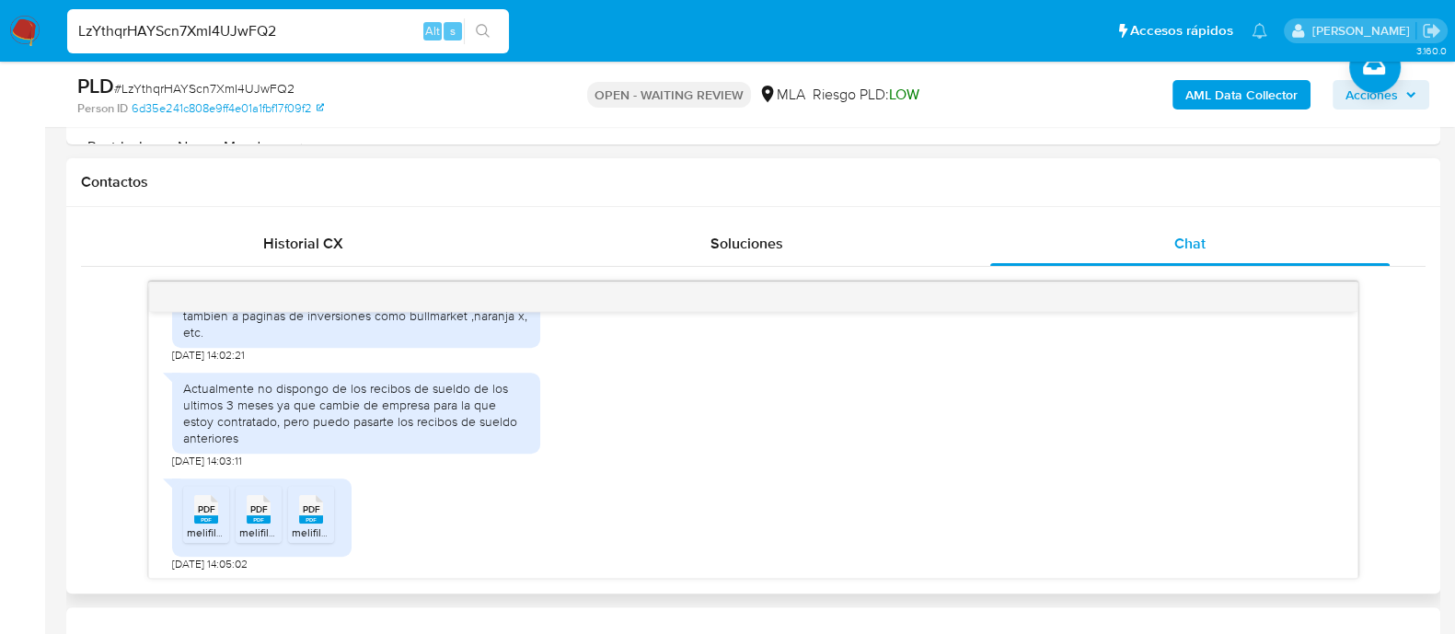
scroll to position [1035, 0]
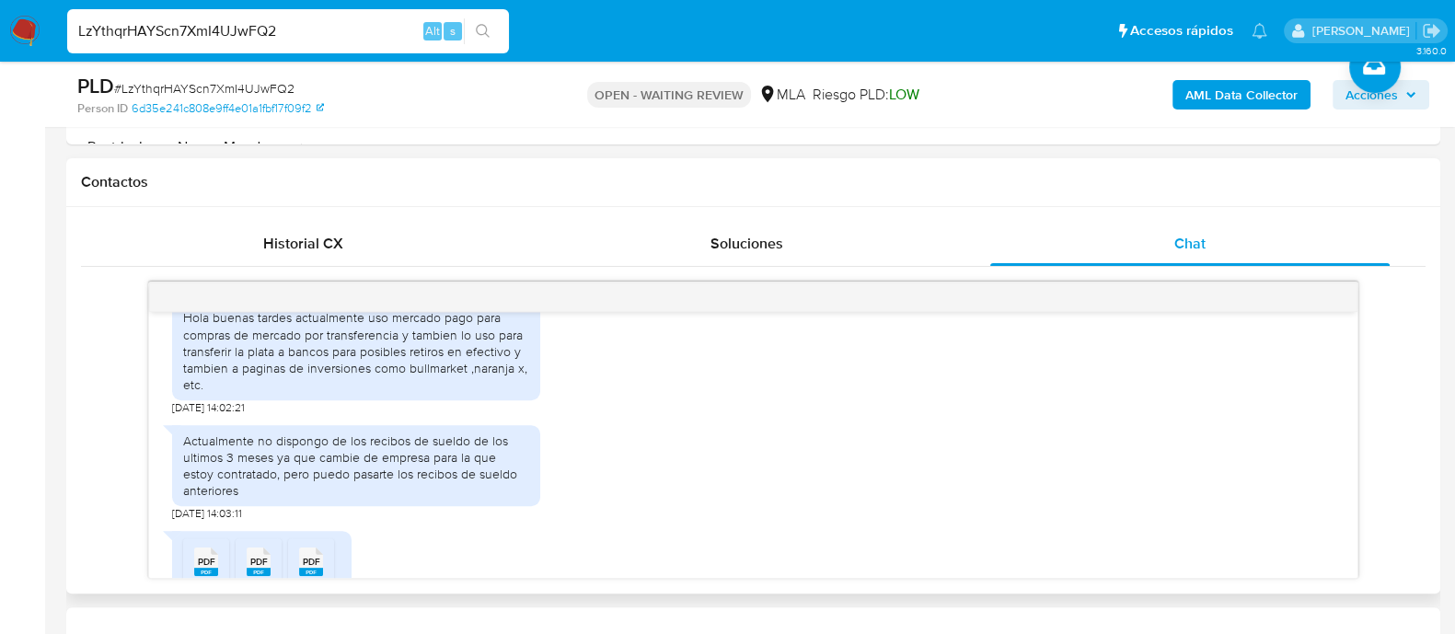
click at [397, 379] on div "Hola buenas tardes actualmente uso mercado pago para compras de mercado por tra…" at bounding box center [356, 351] width 346 height 84
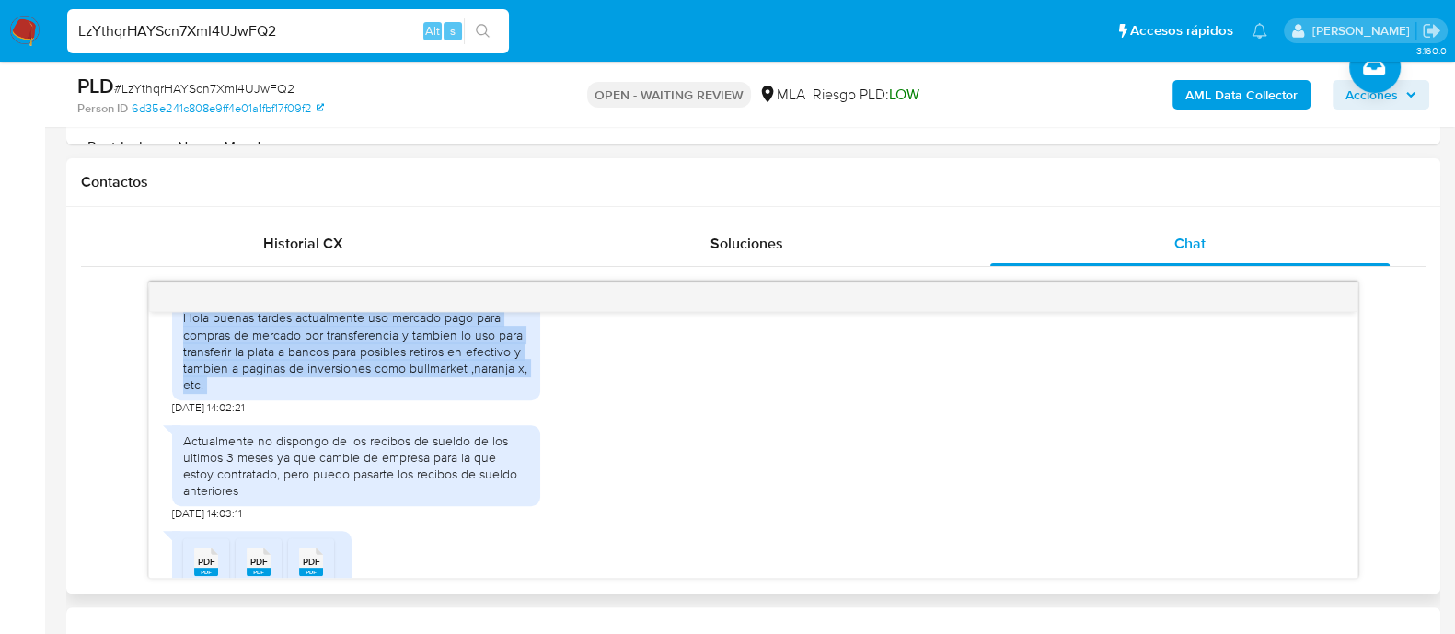
click at [397, 379] on div "Hola buenas tardes actualmente uso mercado pago para compras de mercado por tra…" at bounding box center [356, 351] width 346 height 84
copy div "Hola buenas tardes actualmente uso mercado pago para compras de mercado por tra…"
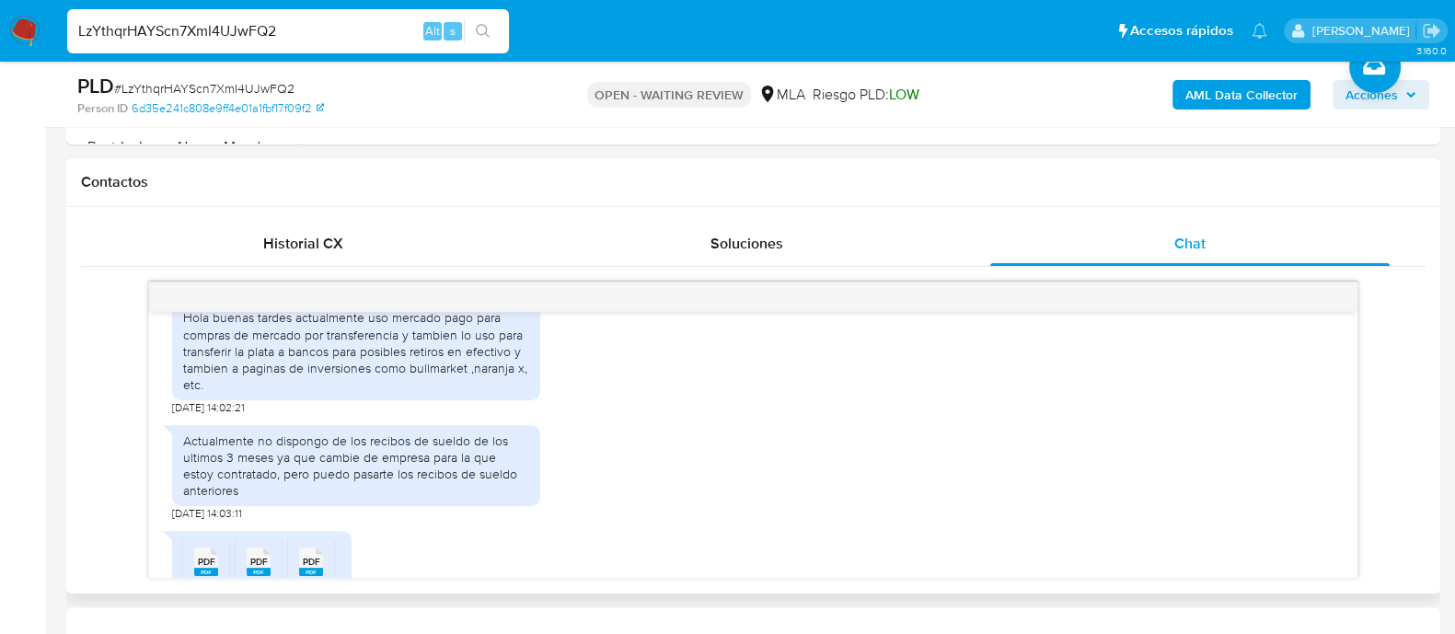
click at [393, 496] on div "Actualmente no dispongo de los recibos de sueldo de los ultimos 3 meses ya que …" at bounding box center [356, 465] width 346 height 67
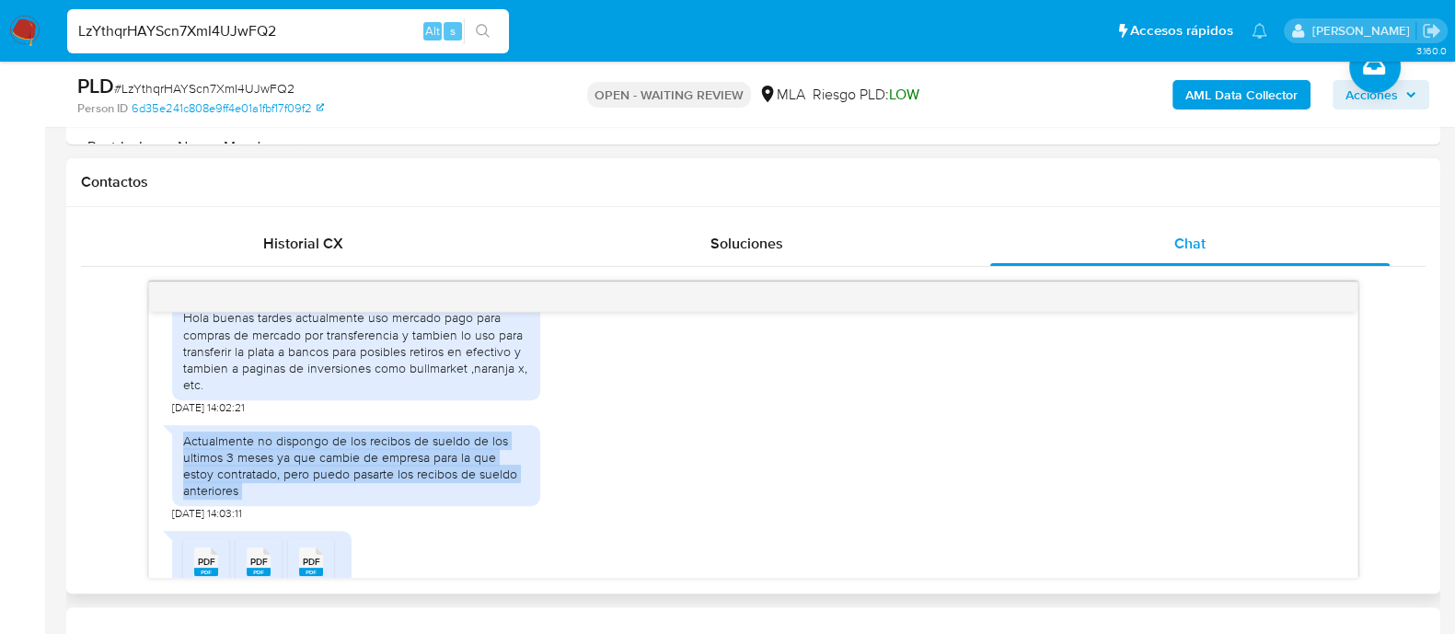
click at [393, 496] on div "Actualmente no dispongo de los recibos de sueldo de los ultimos 3 meses ya que …" at bounding box center [356, 465] width 346 height 67
copy div "Actualmente no dispongo de los recibos de sueldo de los ultimos 3 meses ya que …"
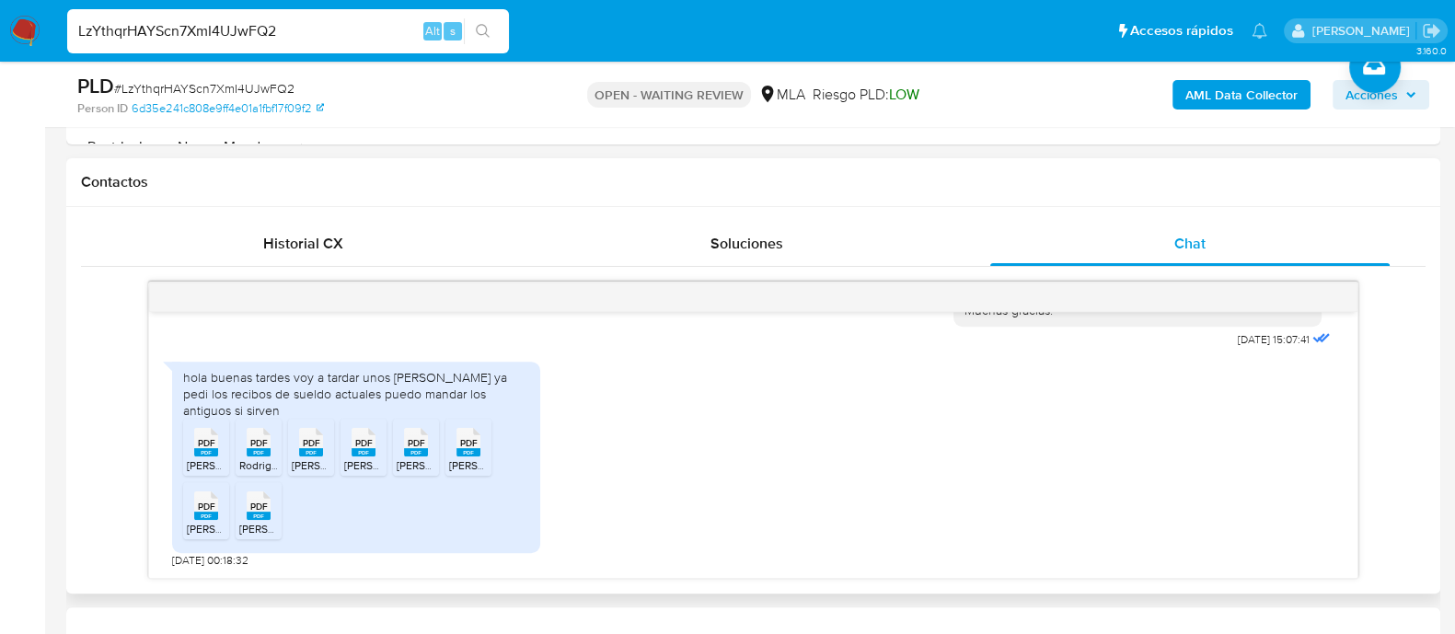
scroll to position [1727, 0]
